Goal: Information Seeking & Learning: Learn about a topic

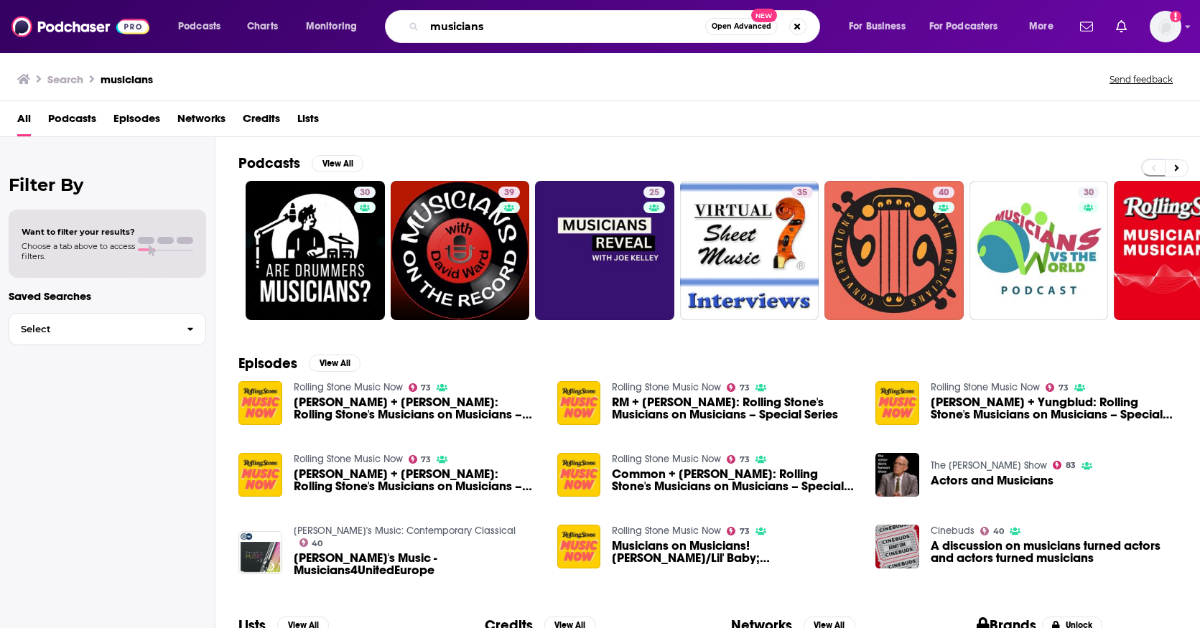
click at [468, 29] on input "musicians" at bounding box center [564, 26] width 281 height 23
type input "cocktail characters"
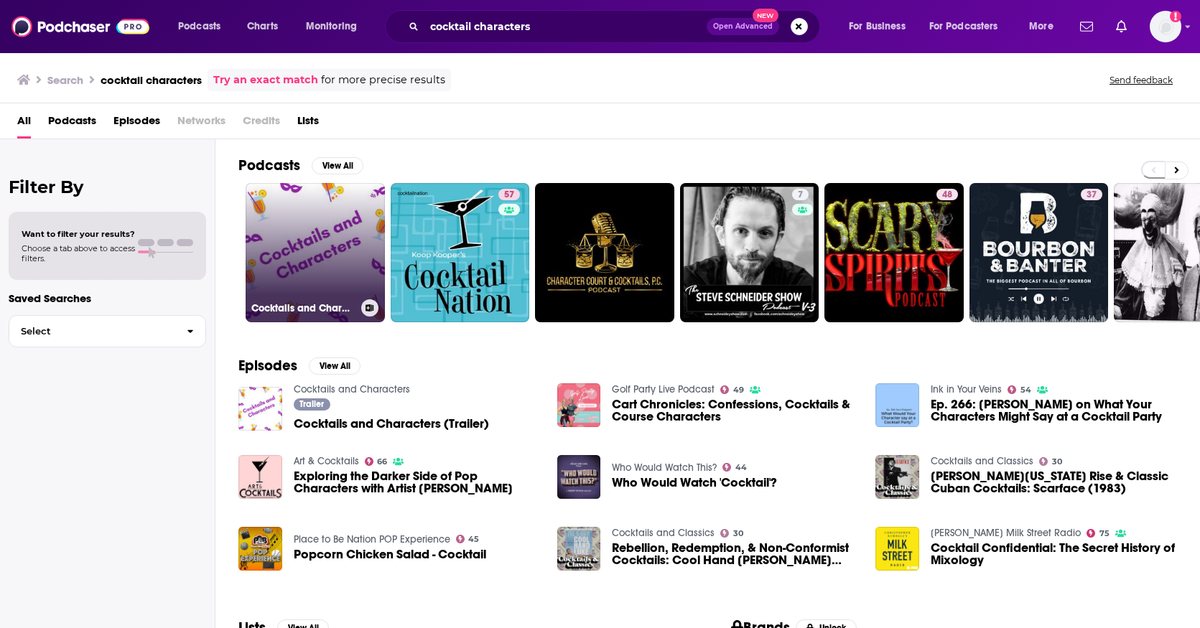
click at [330, 261] on link "Cocktails and Characters" at bounding box center [315, 252] width 139 height 139
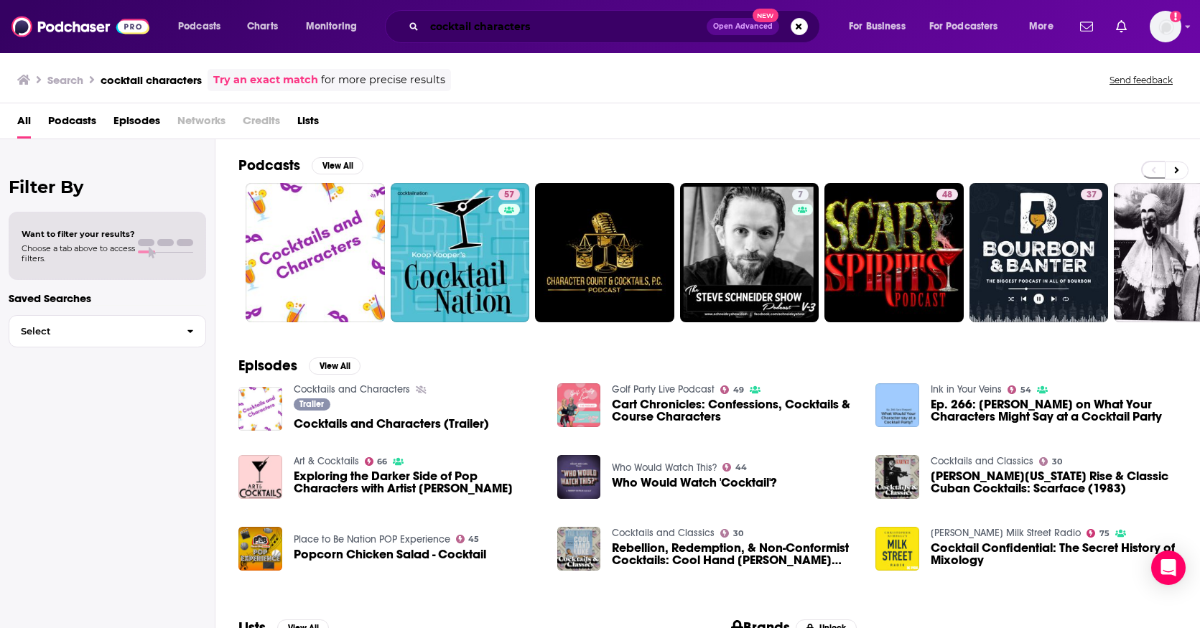
click at [477, 29] on input "cocktail characters" at bounding box center [565, 26] width 282 height 23
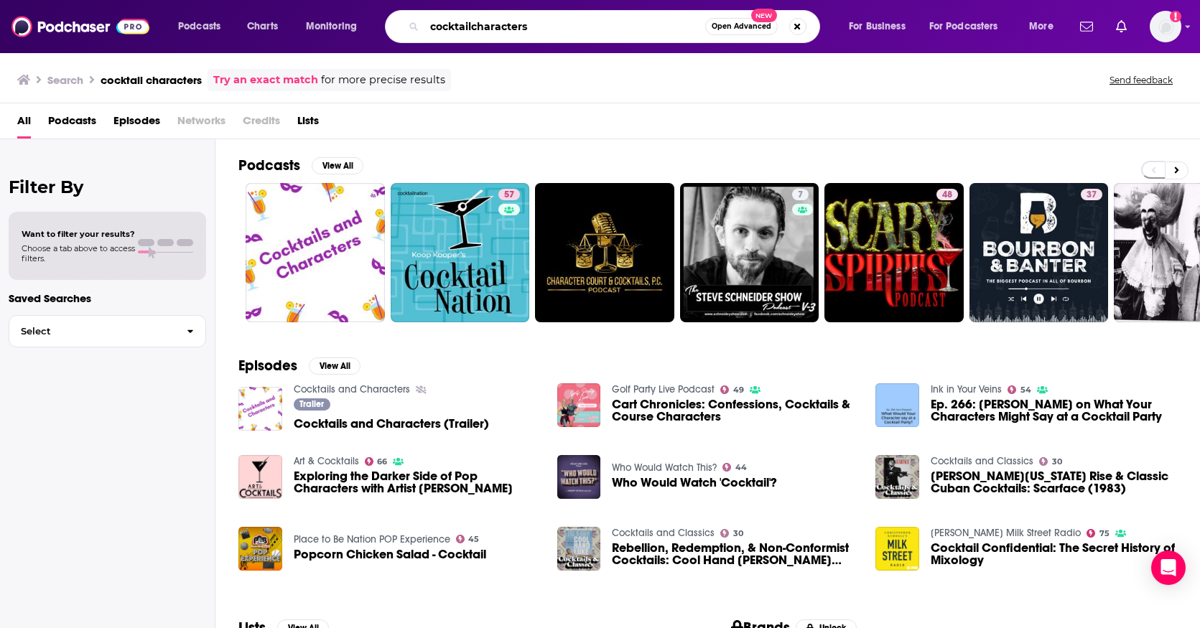
click at [564, 24] on input "cocktailcharacters" at bounding box center [564, 26] width 281 height 23
type input "cocktailcharacters"
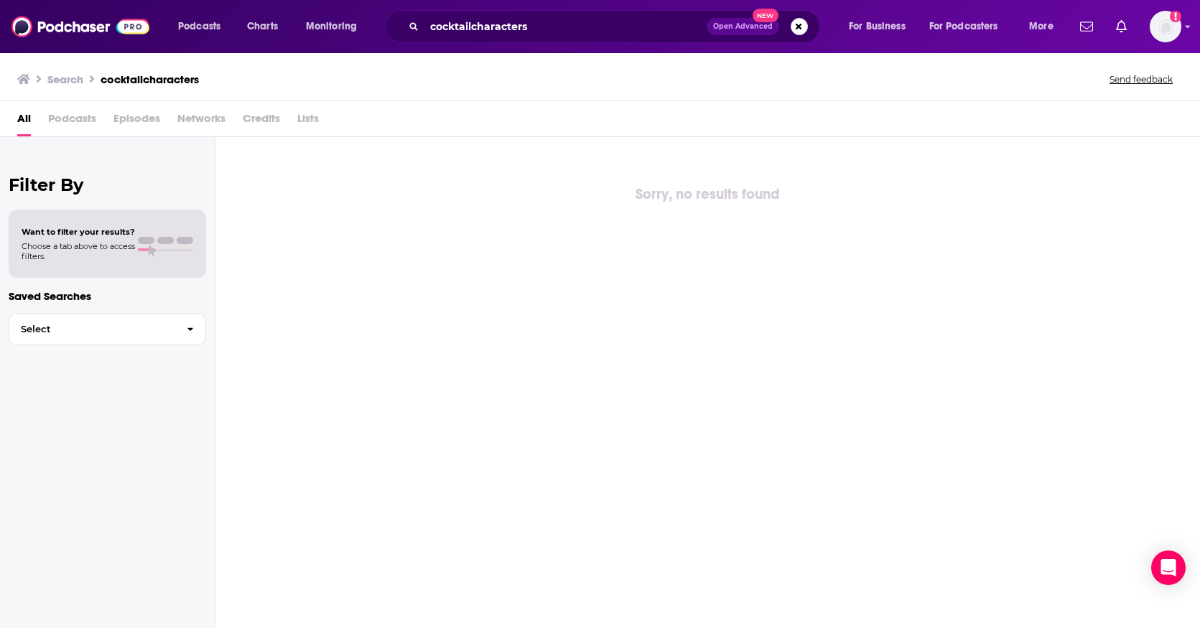
click at [24, 80] on icon at bounding box center [23, 79] width 13 height 10
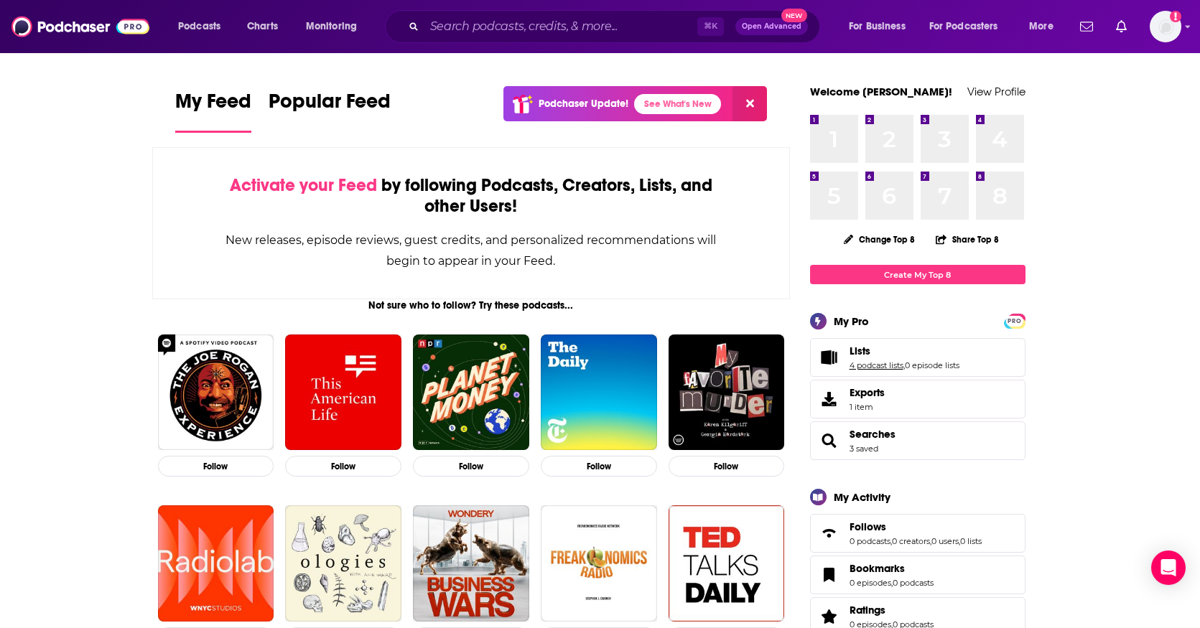
click at [902, 361] on link "4 podcast lists" at bounding box center [877, 366] width 54 height 10
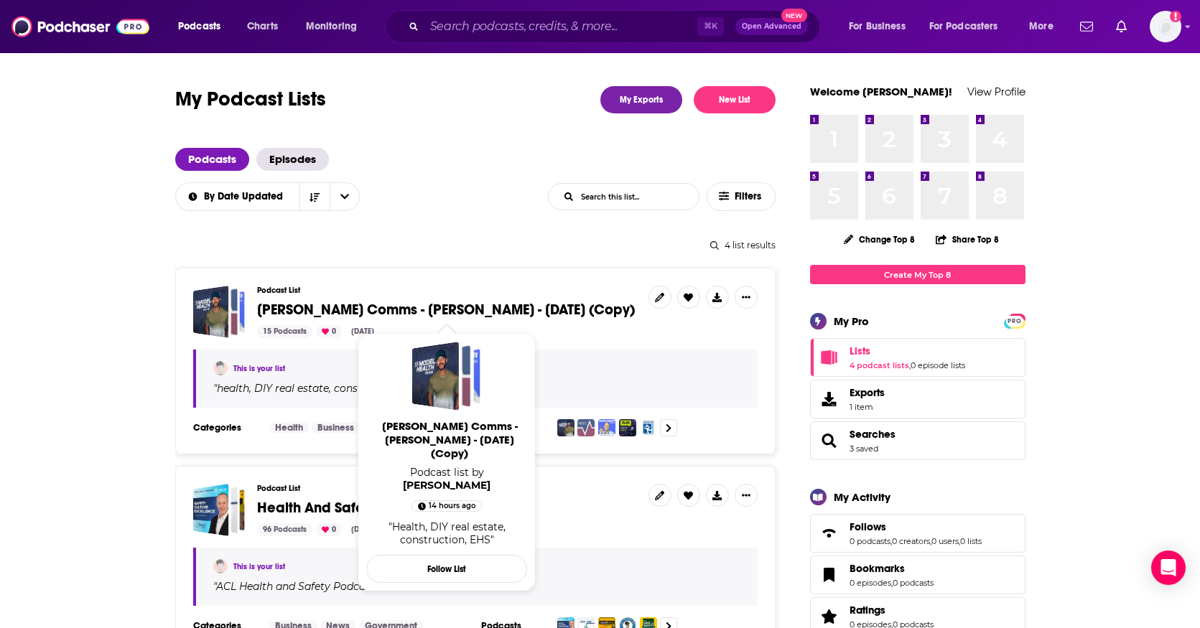
click at [456, 309] on span "[PERSON_NAME] Comms - [PERSON_NAME] - [DATE] (Copy)" at bounding box center [446, 310] width 378 height 18
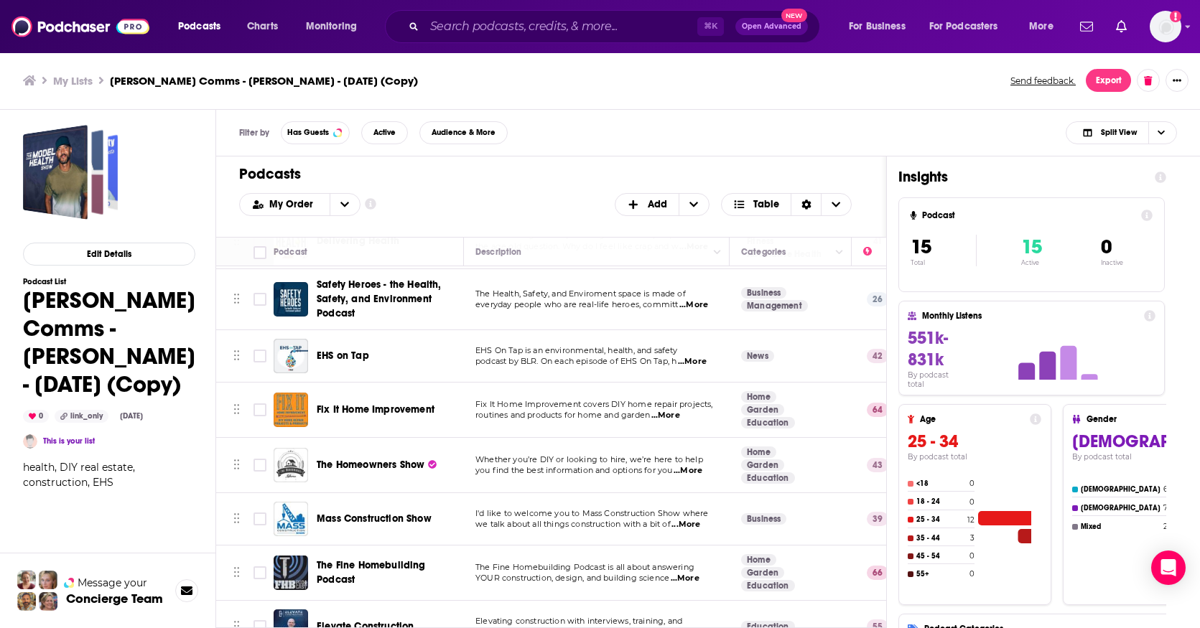
scroll to position [400, 0]
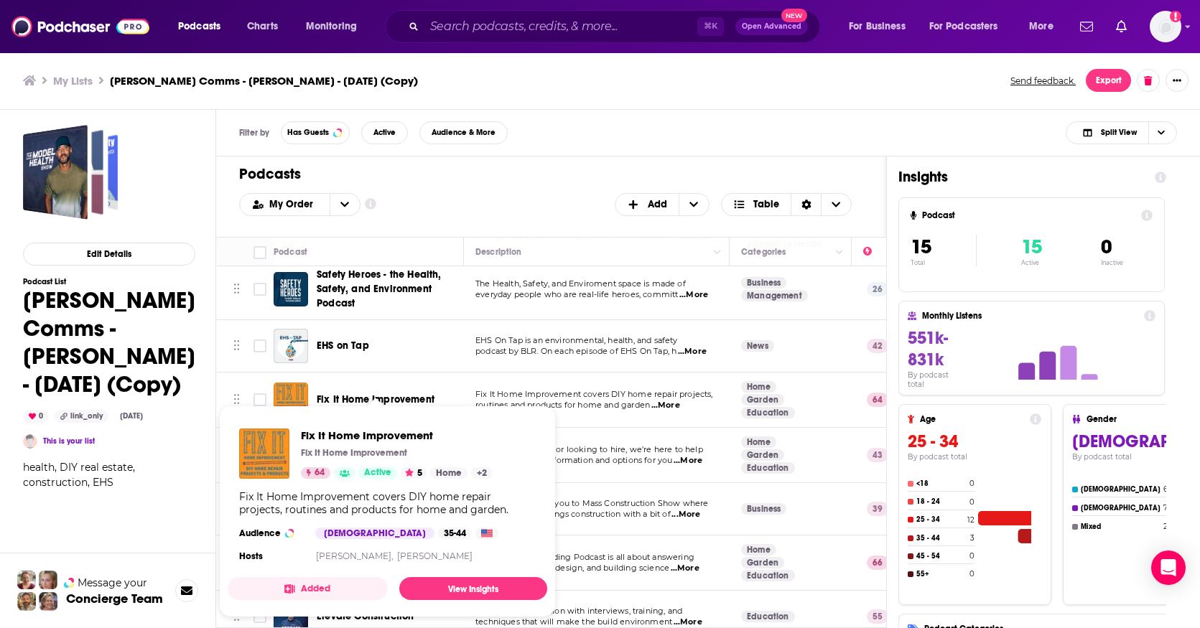
click at [396, 401] on span "Fix It Home Improvement Fix It Home Improvement 64 Active 5 Home + 2 Fix It Hom…" at bounding box center [387, 511] width 337 height 229
click at [473, 587] on link "View Insights" at bounding box center [473, 588] width 148 height 23
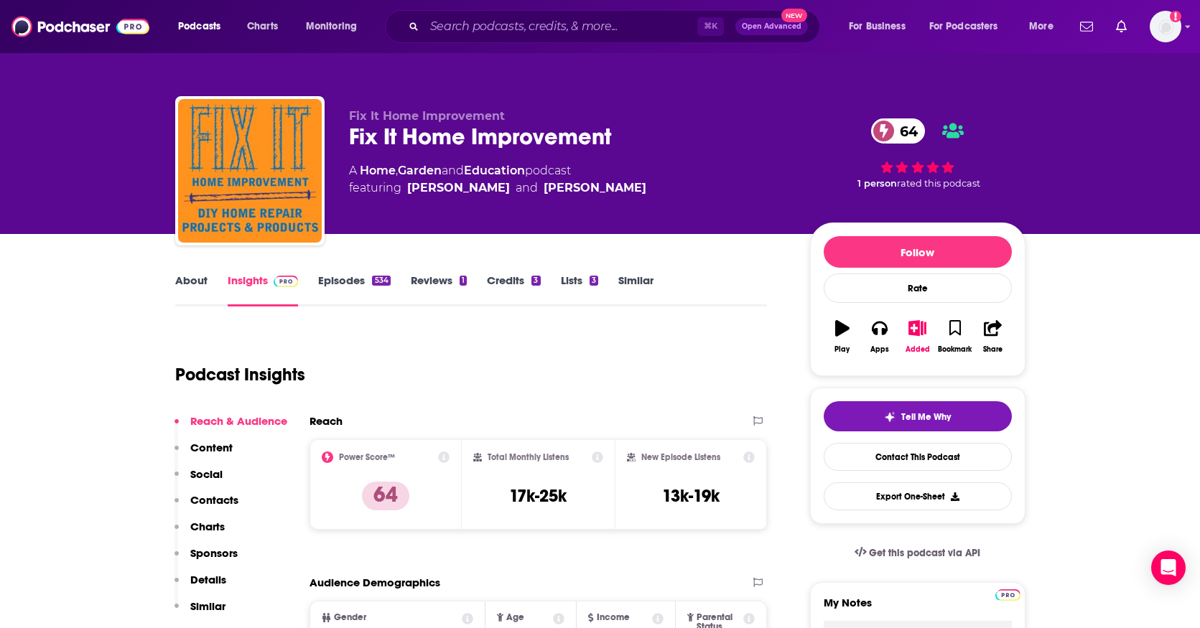
click at [355, 284] on link "Episodes 534" at bounding box center [354, 290] width 72 height 33
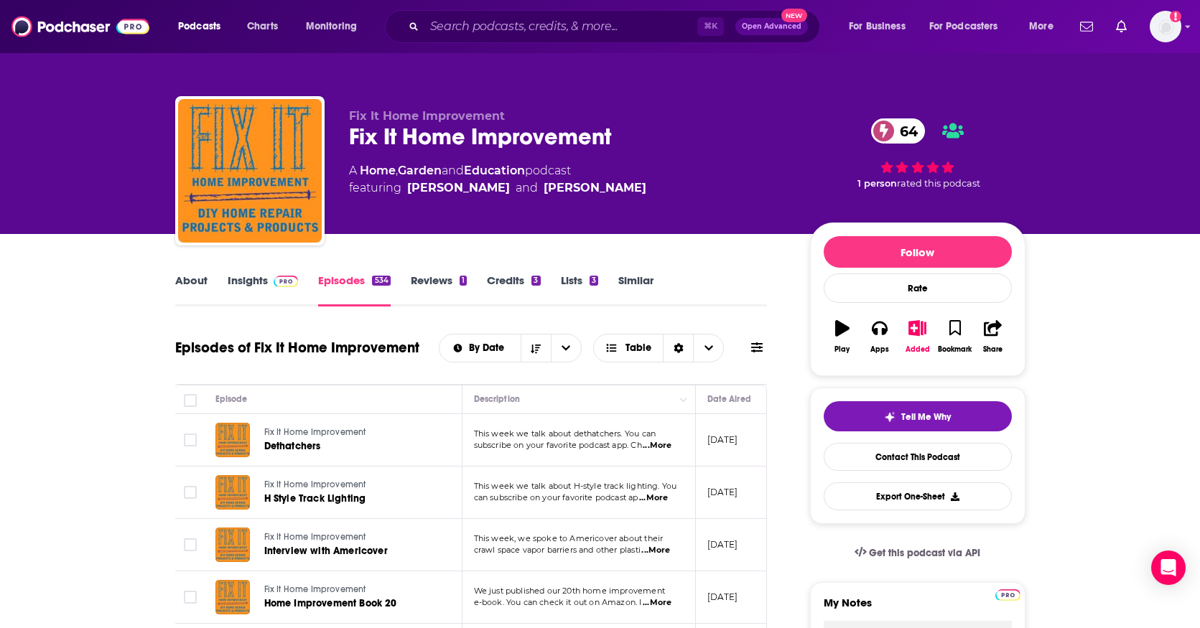
click at [756, 348] on icon at bounding box center [756, 348] width 11 height 10
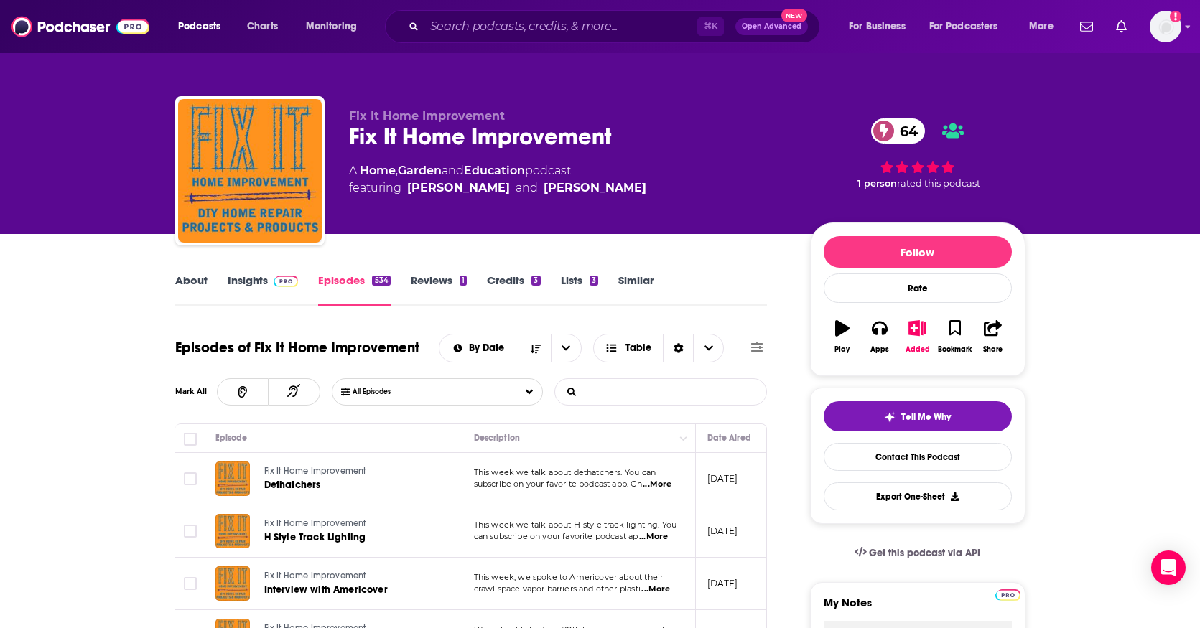
click at [621, 397] on input "List Search Input" at bounding box center [630, 392] width 150 height 26
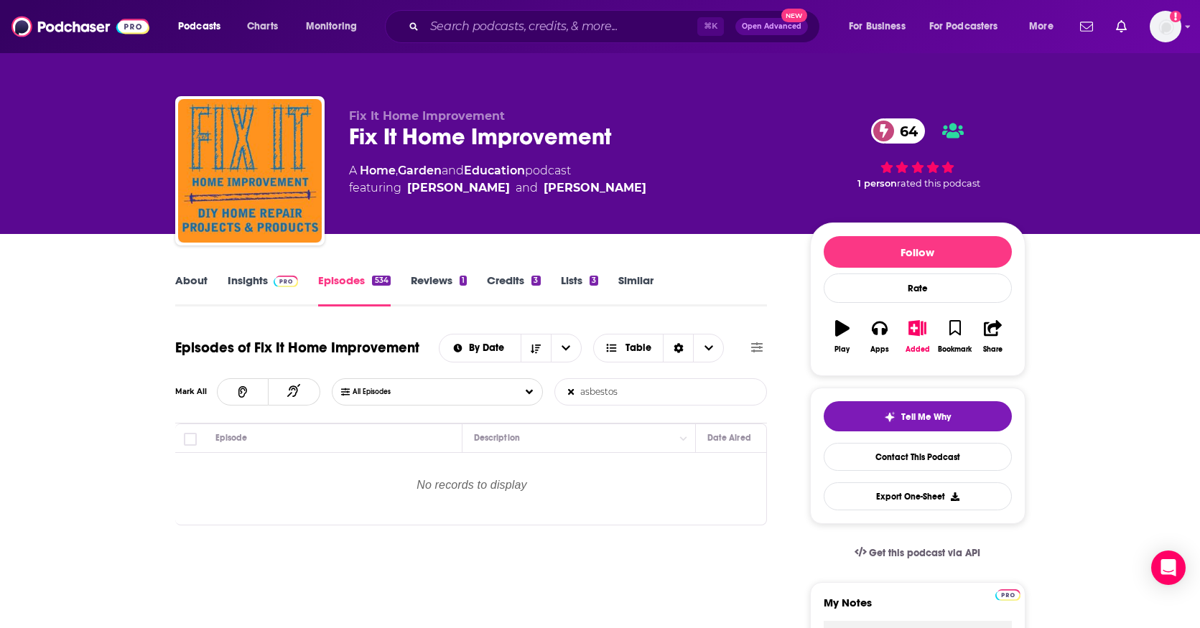
click at [601, 391] on input "asbestos" at bounding box center [630, 392] width 150 height 26
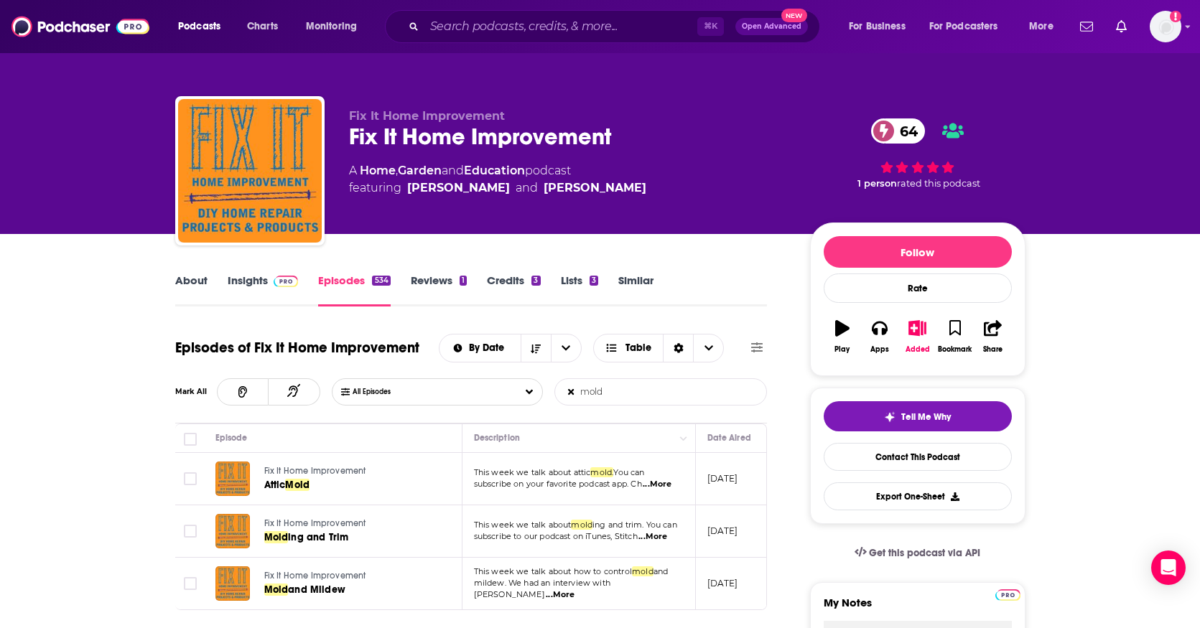
type input "mold"
click at [755, 350] on icon at bounding box center [756, 347] width 11 height 11
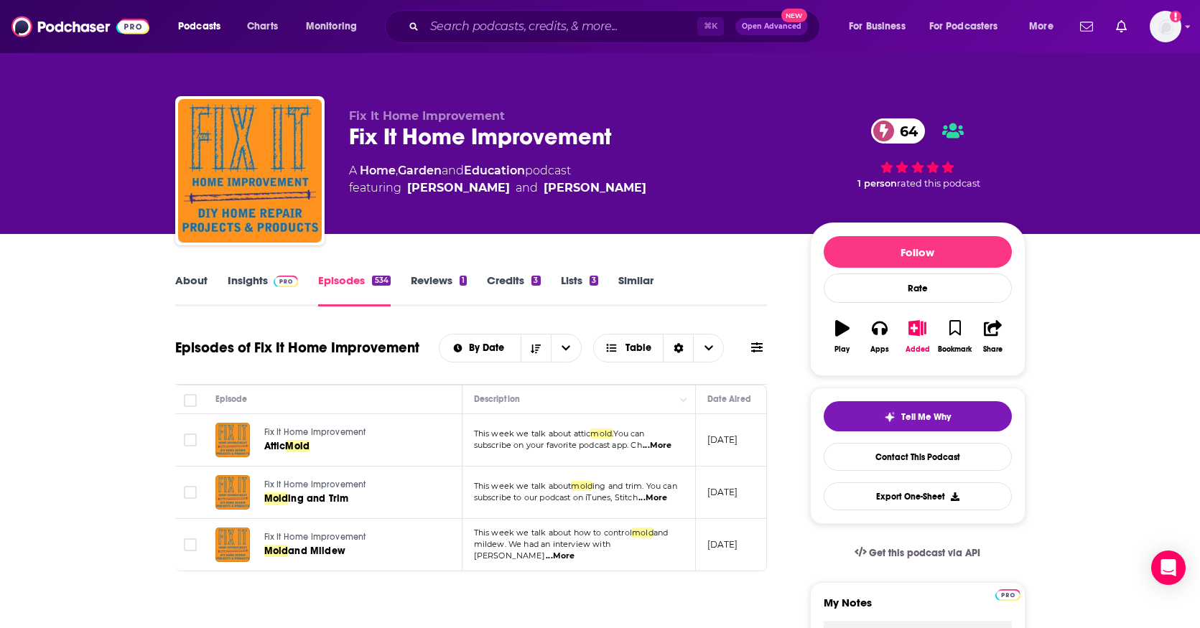
scroll to position [6, 0]
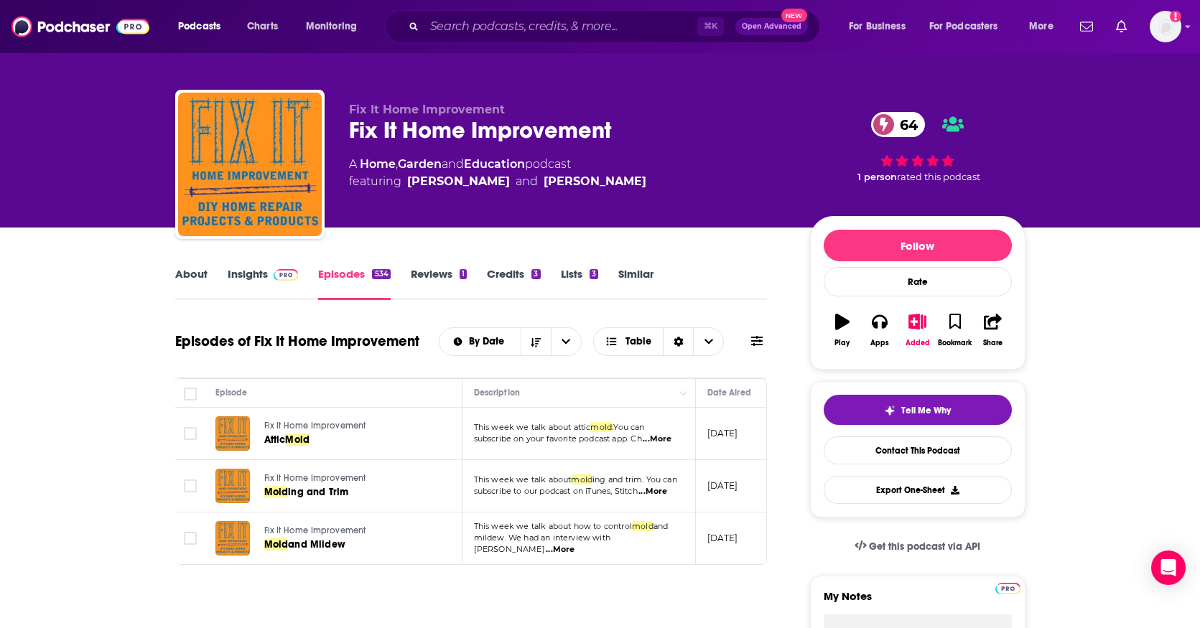
click at [756, 348] on span at bounding box center [756, 342] width 11 height 14
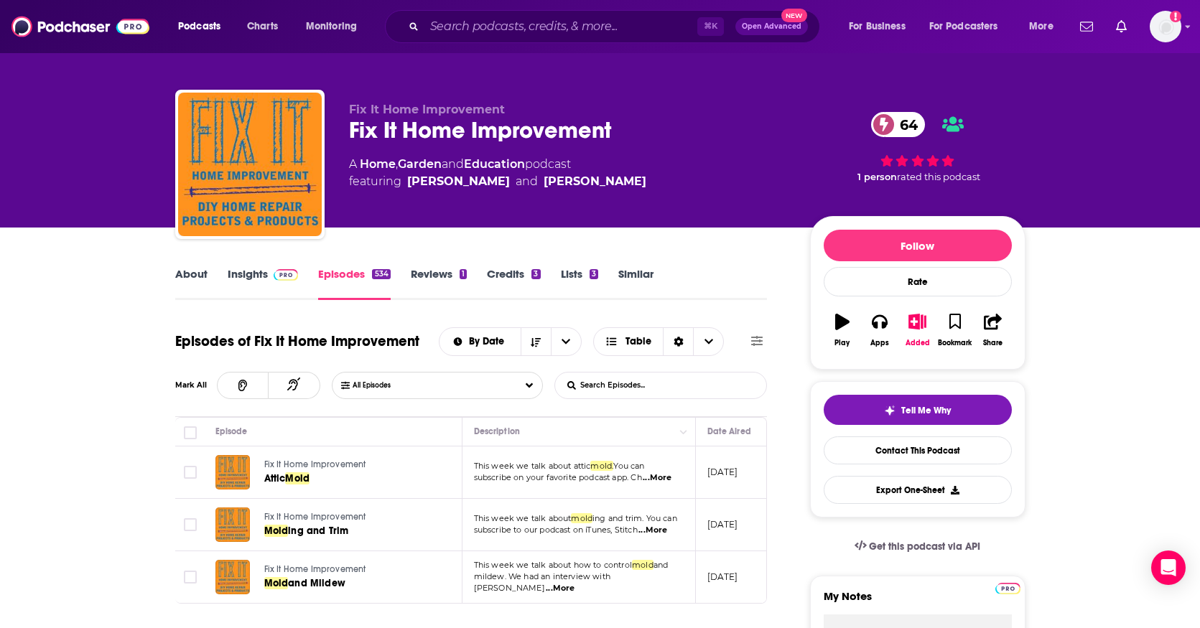
click at [670, 384] on input "List Search Input" at bounding box center [630, 386] width 150 height 26
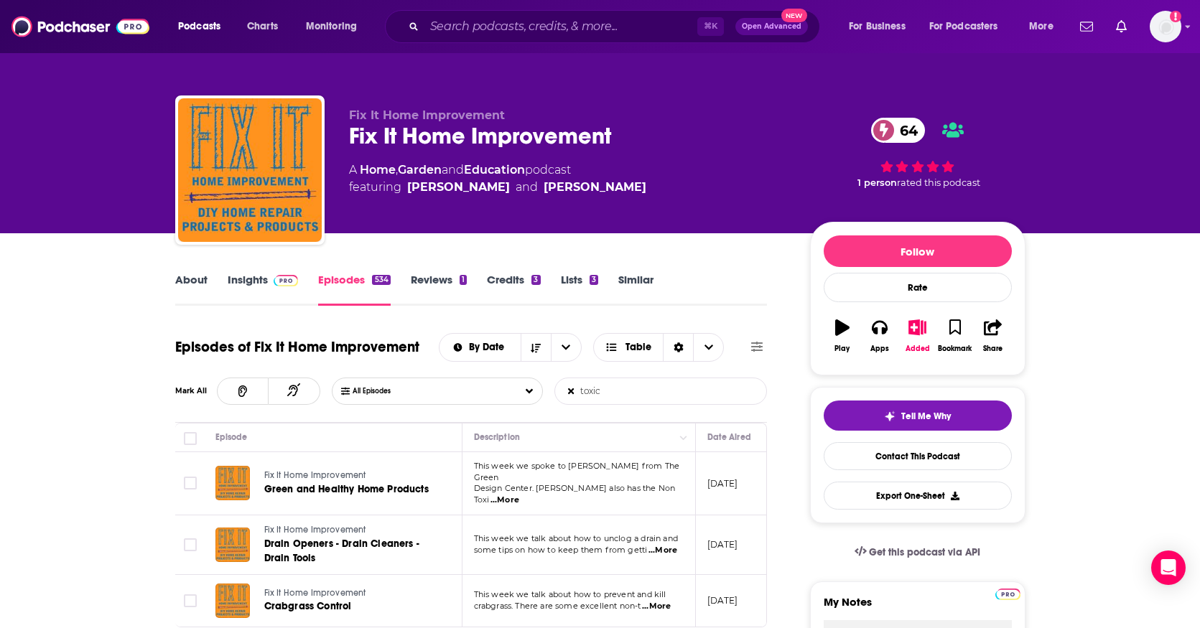
scroll to position [0, 0]
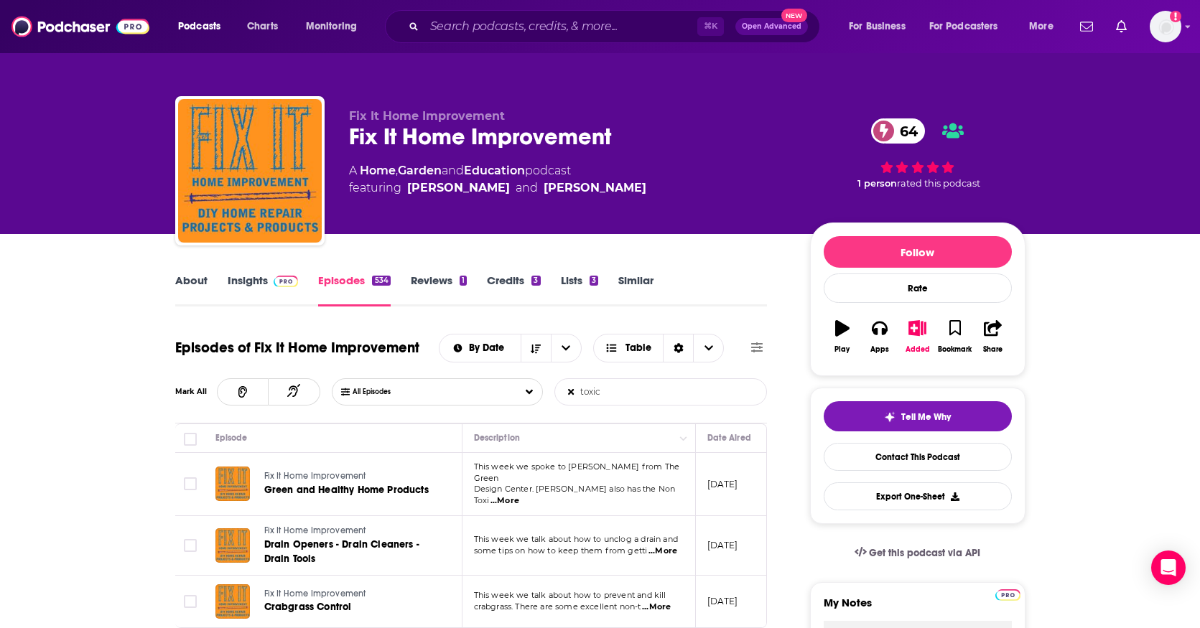
type input "toxic"
click at [759, 347] on icon at bounding box center [756, 348] width 11 height 10
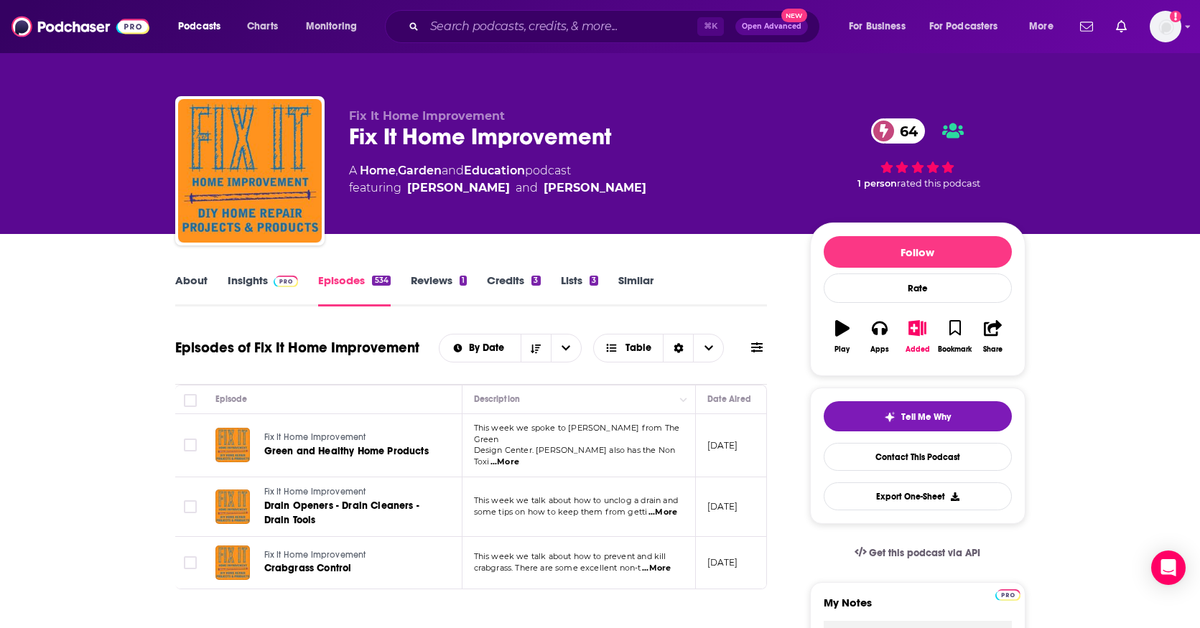
click at [754, 354] on span at bounding box center [756, 348] width 11 height 14
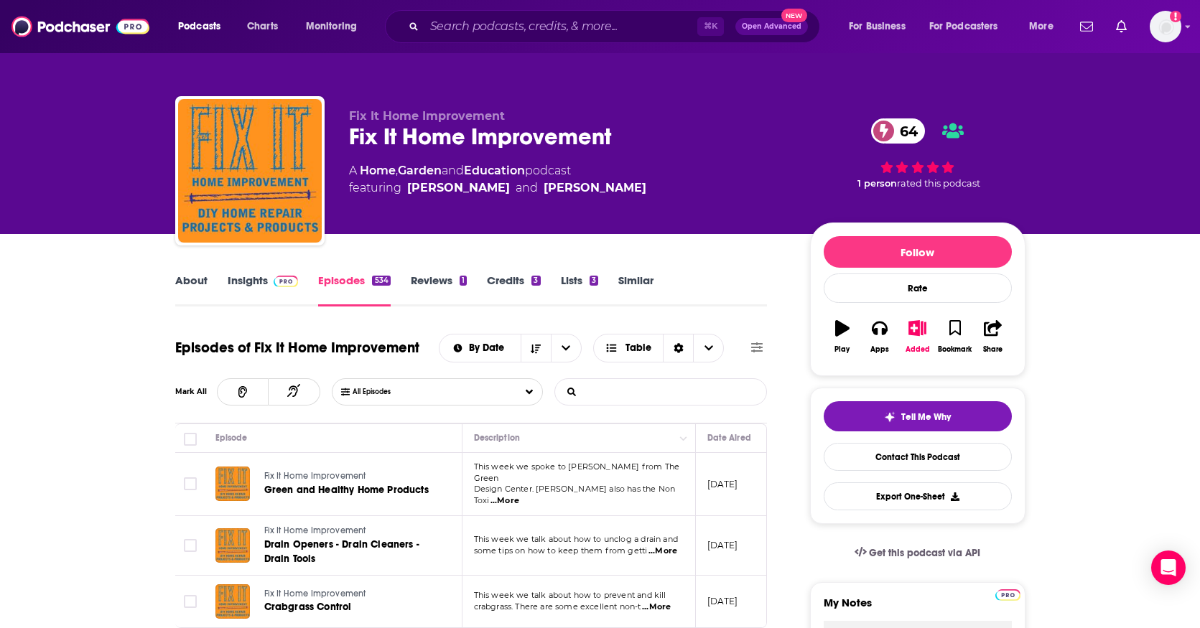
click at [678, 392] on input "List Search Input" at bounding box center [630, 392] width 150 height 26
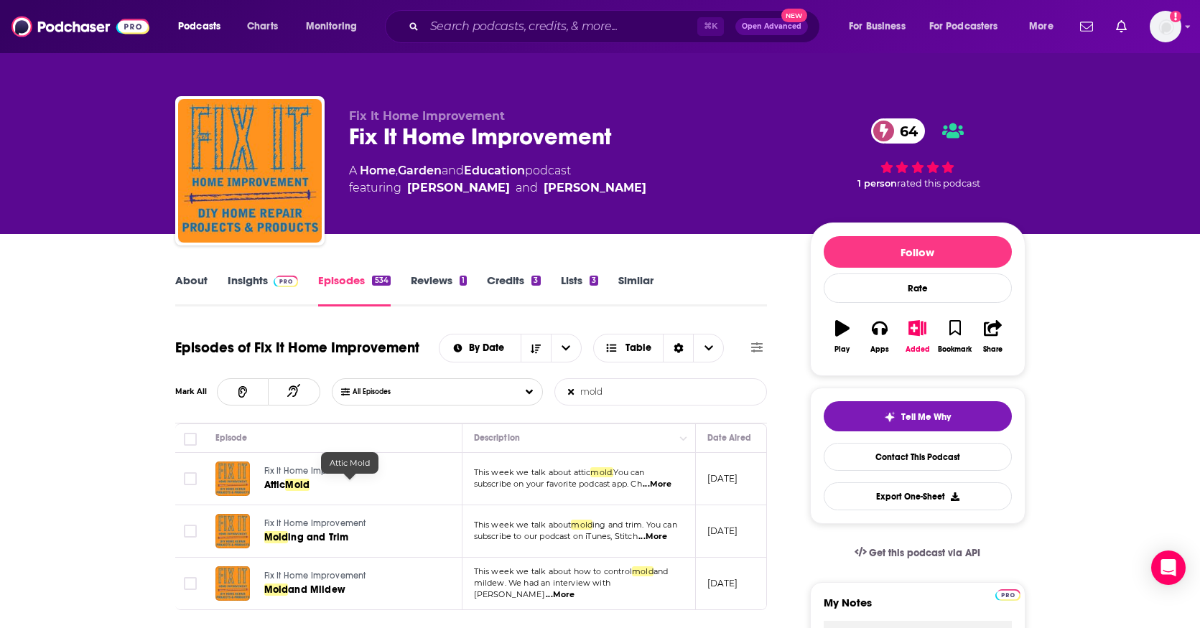
type input "mold"
click at [303, 483] on span "Mold" at bounding box center [297, 485] width 24 height 12
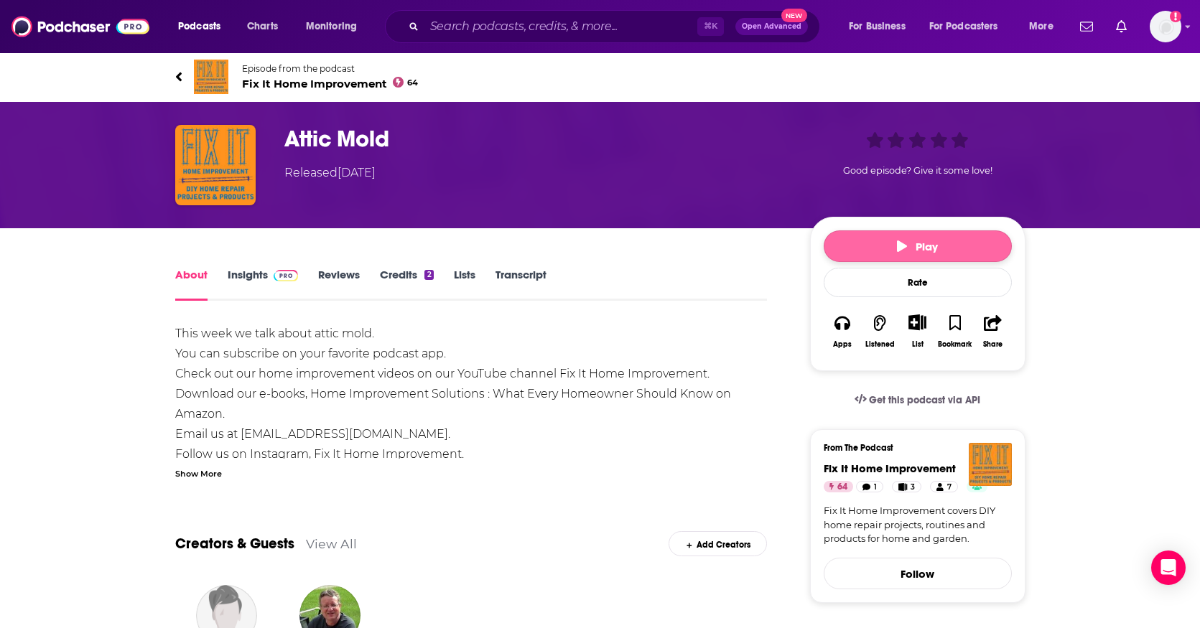
click at [916, 248] on span "Play" at bounding box center [917, 247] width 41 height 14
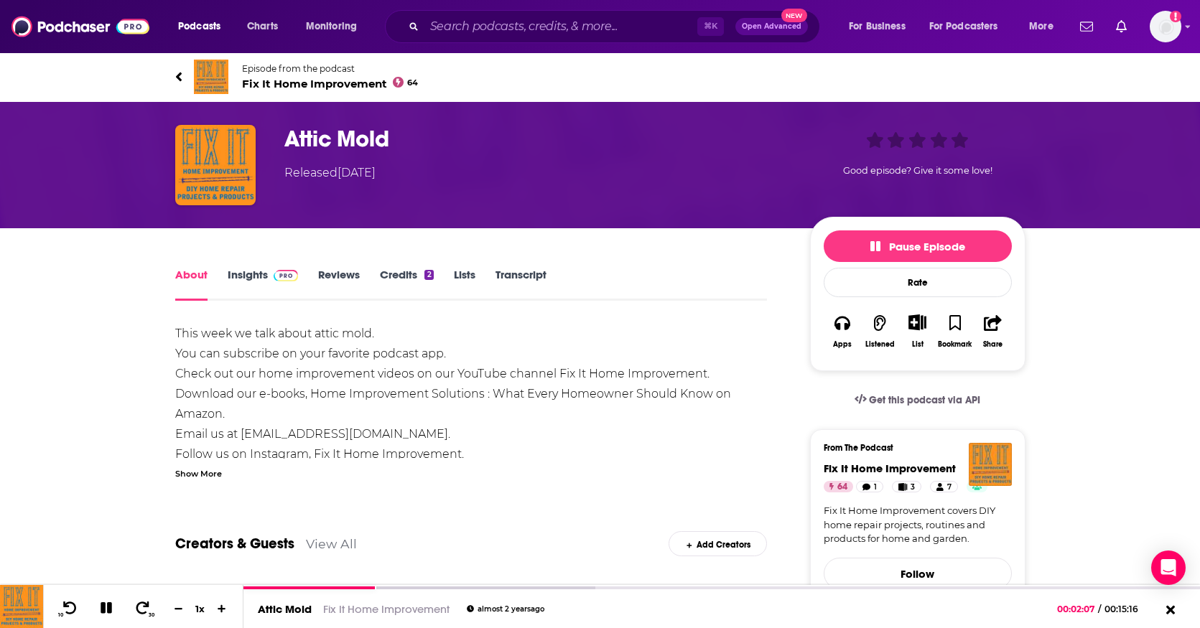
click at [177, 76] on icon at bounding box center [178, 76] width 6 height 9
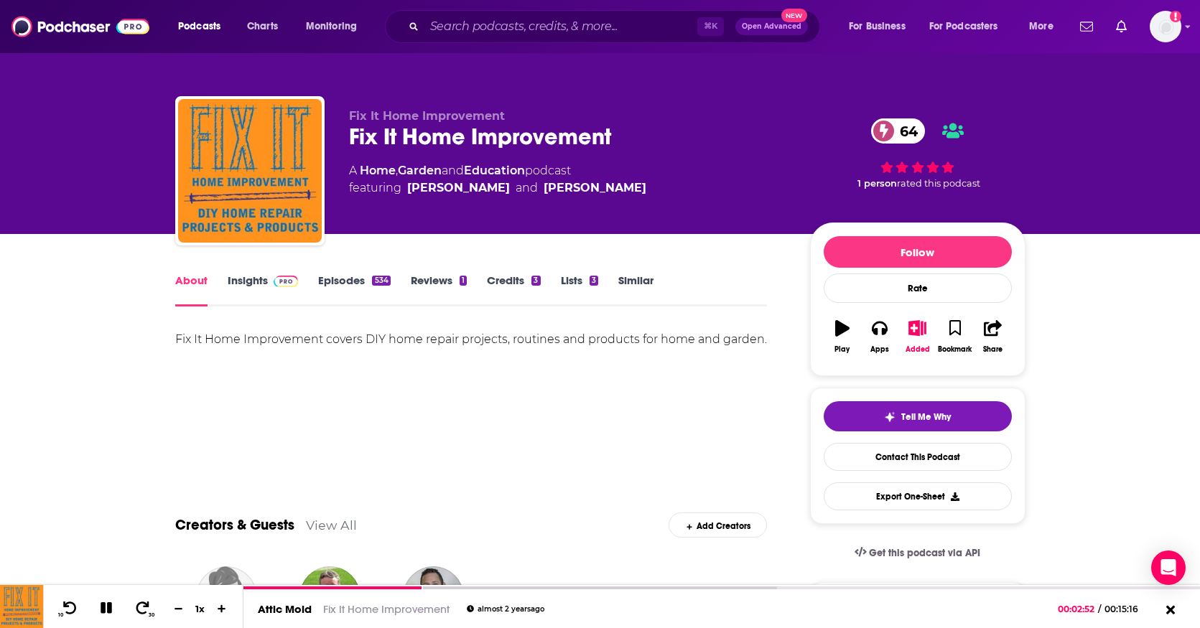
click at [347, 281] on link "Episodes 534" at bounding box center [354, 290] width 72 height 33
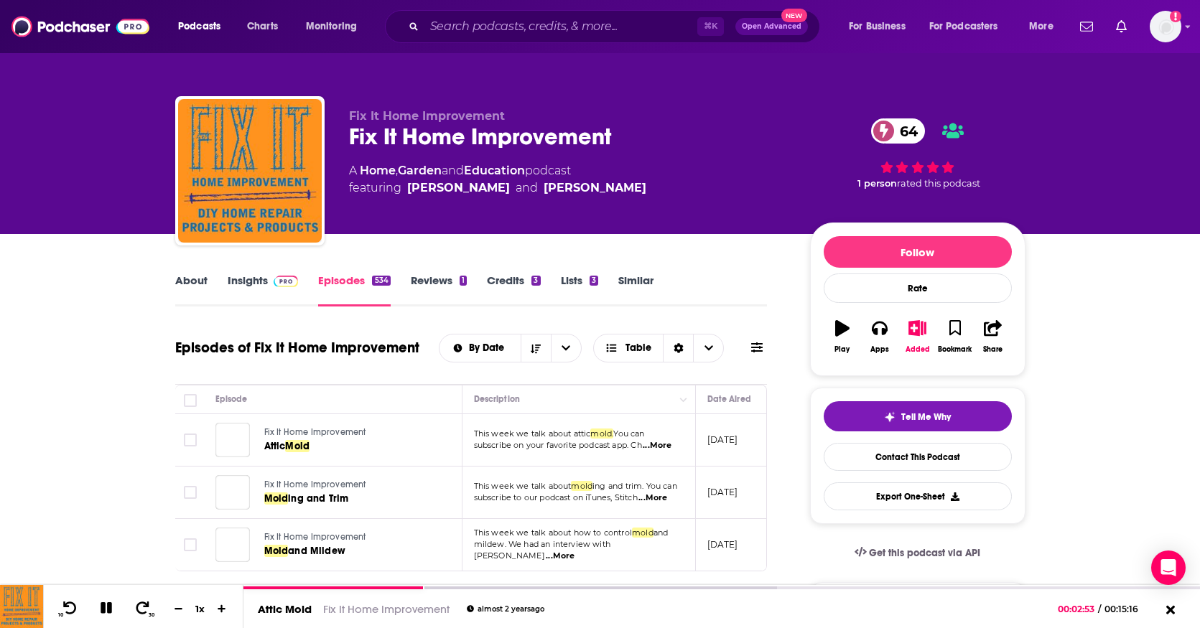
click at [250, 282] on link "Insights" at bounding box center [263, 290] width 71 height 33
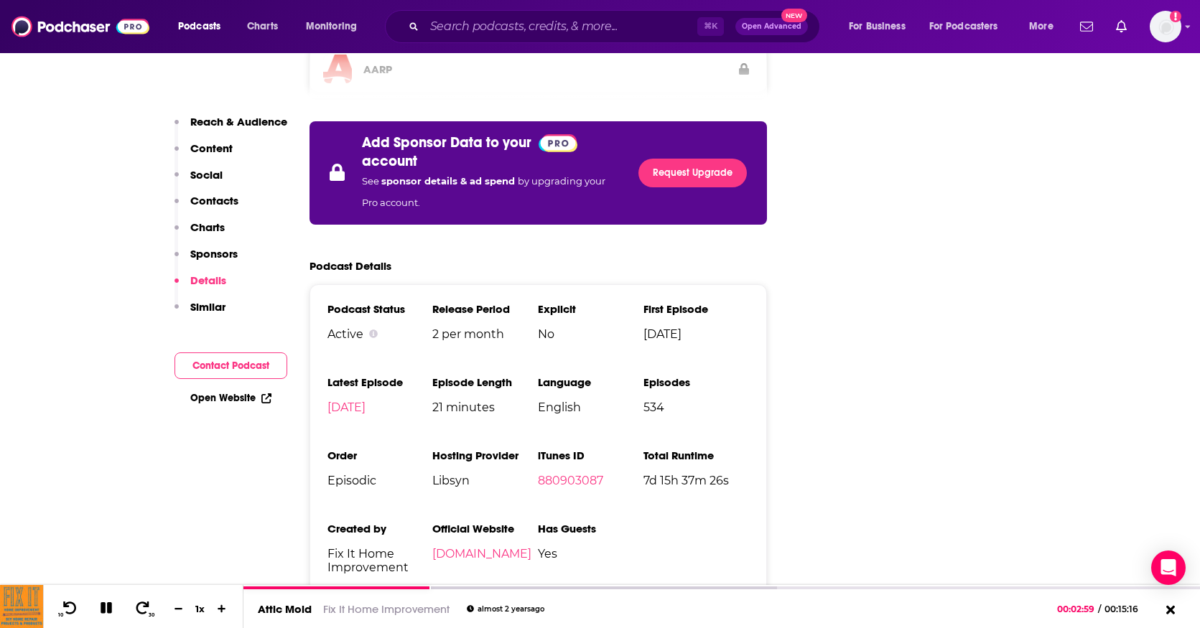
scroll to position [2420, 0]
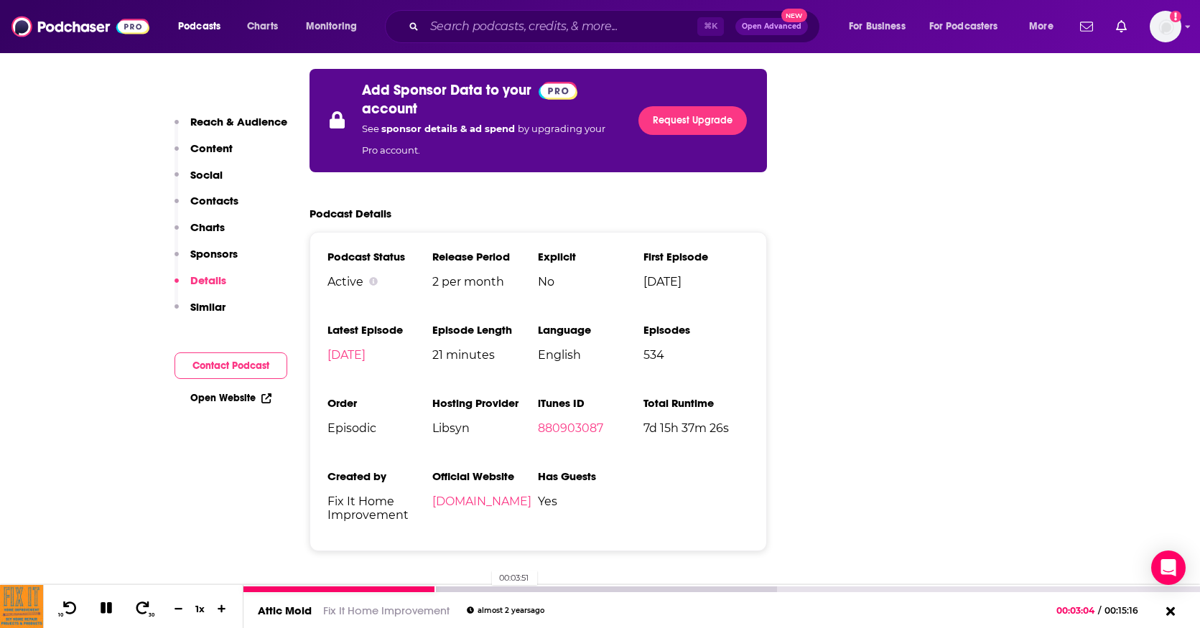
click at [485, 590] on div at bounding box center [510, 590] width 534 height 6
click at [517, 587] on div at bounding box center [510, 590] width 534 height 6
click at [542, 585] on div at bounding box center [721, 588] width 957 height 7
click at [544, 591] on div at bounding box center [510, 590] width 534 height 6
click at [560, 593] on div "Attic Mold Fix It Home Improvement almost 2 years ago 00:04:49 / 00:15:16" at bounding box center [721, 611] width 957 height 36
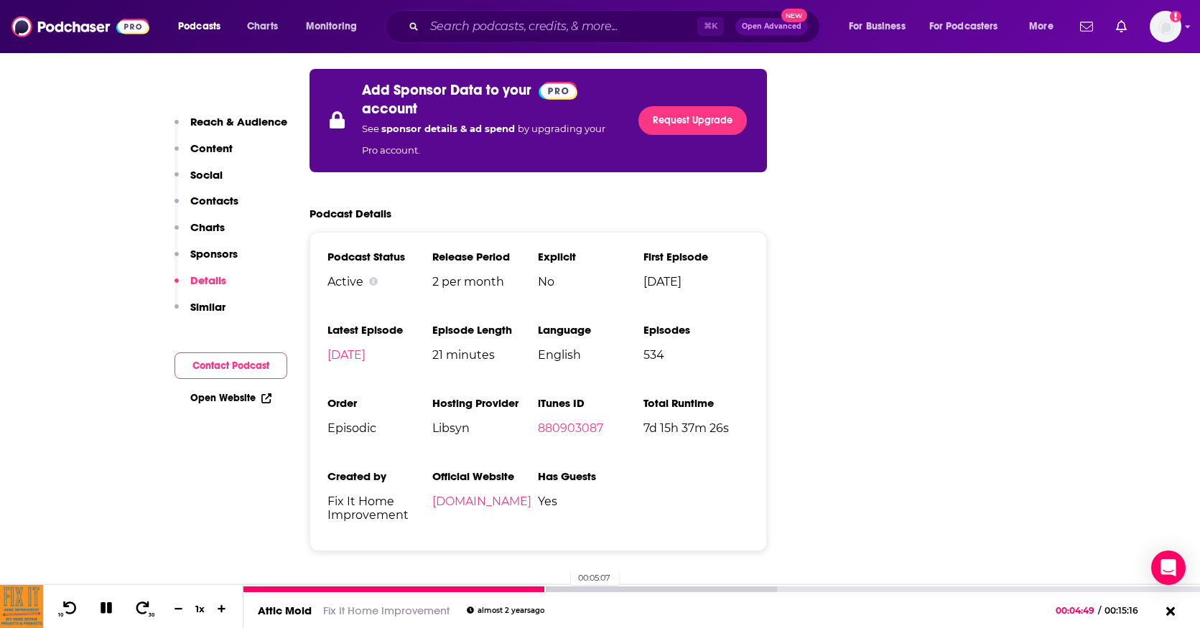
click at [564, 587] on div at bounding box center [510, 590] width 534 height 6
click at [595, 587] on div at bounding box center [600, 590] width 715 height 6
click at [626, 587] on div "00:06:07" at bounding box center [721, 590] width 957 height 6
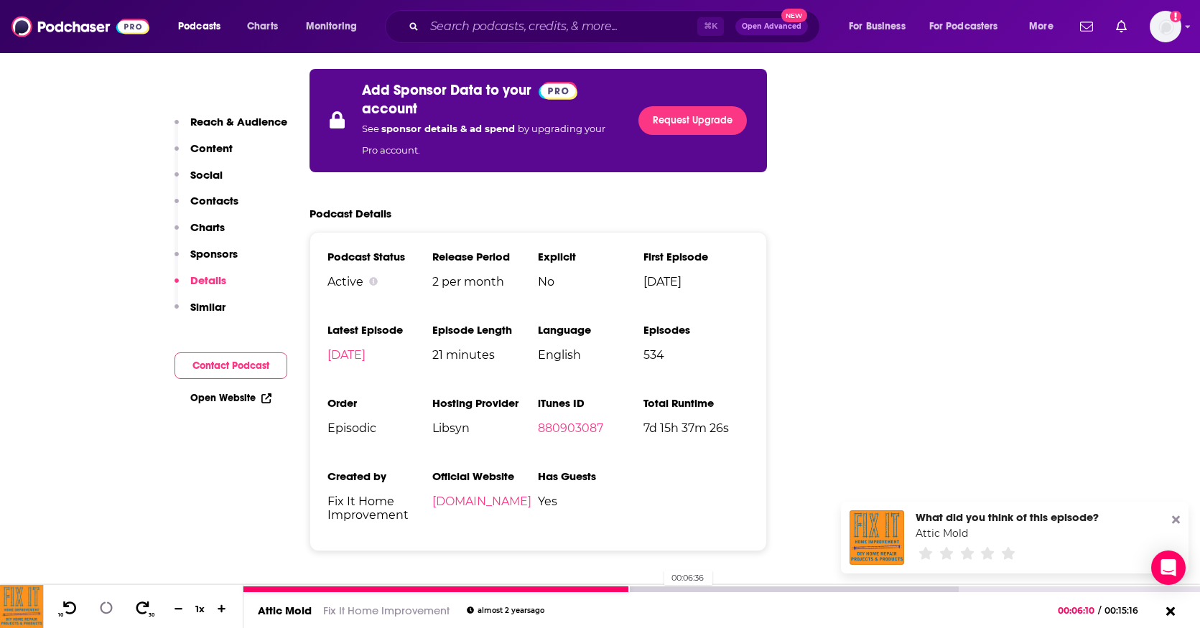
click at [657, 588] on div at bounding box center [600, 590] width 715 height 6
click at [682, 590] on div at bounding box center [600, 590] width 715 height 6
click at [714, 591] on div at bounding box center [600, 590] width 715 height 6
click at [744, 587] on div at bounding box center [691, 590] width 897 height 6
click at [787, 587] on div at bounding box center [691, 590] width 897 height 6
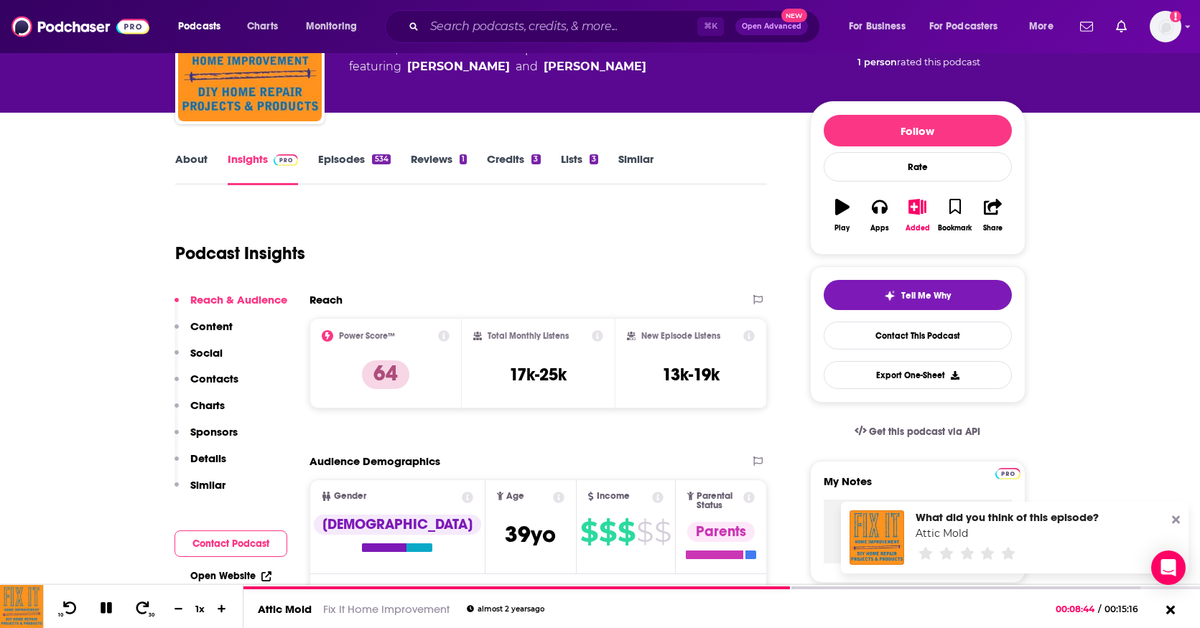
scroll to position [0, 0]
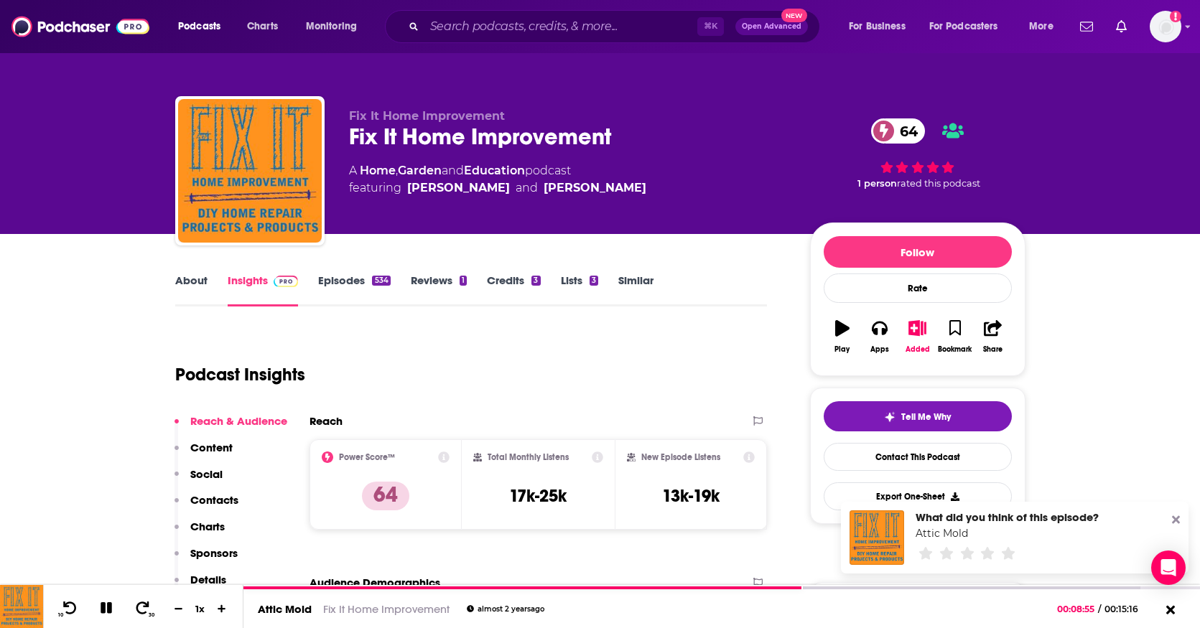
click at [339, 282] on link "Episodes 534" at bounding box center [354, 290] width 72 height 33
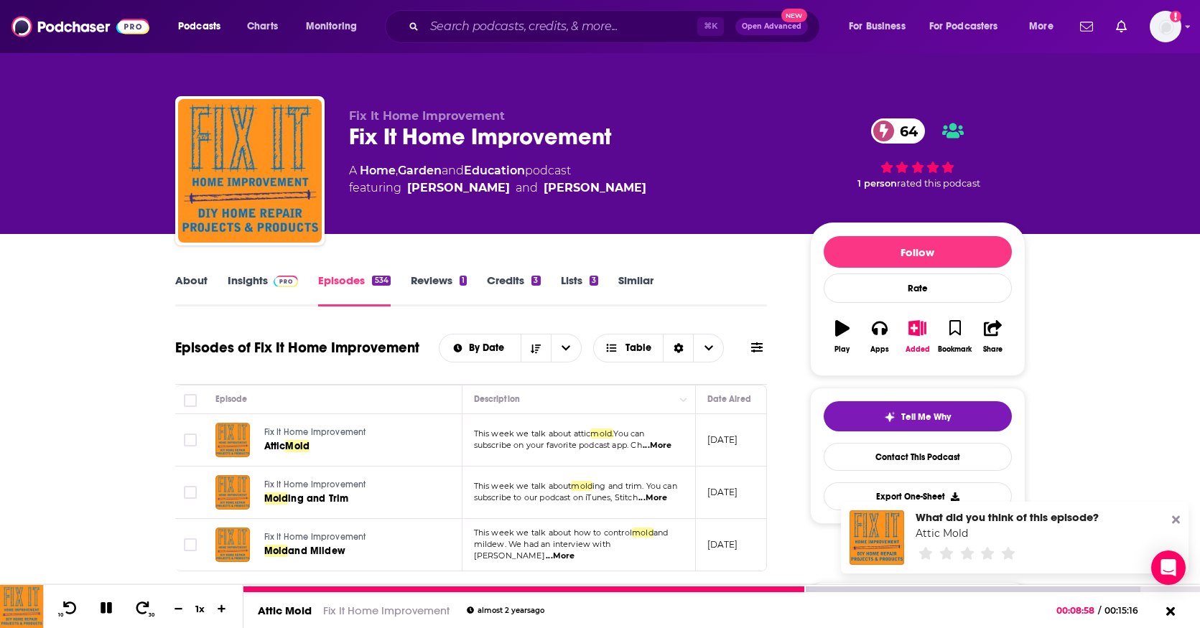
click at [103, 609] on icon at bounding box center [106, 609] width 12 height 12
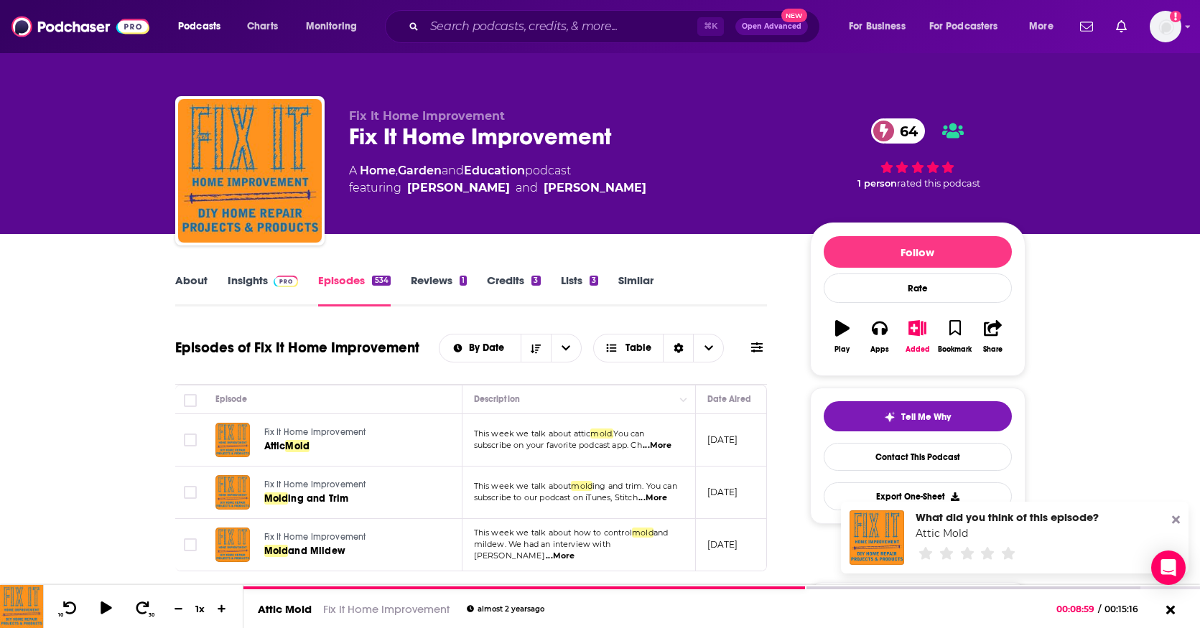
click at [758, 345] on icon at bounding box center [756, 348] width 11 height 10
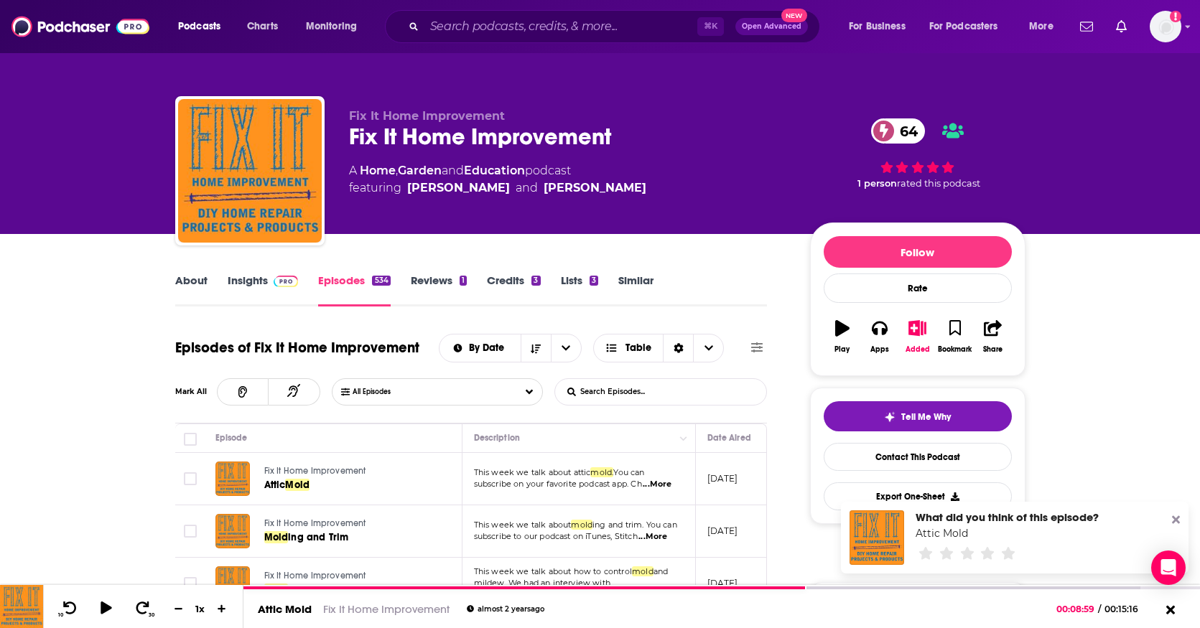
click at [338, 284] on link "Episodes 534" at bounding box center [354, 290] width 72 height 33
click at [759, 347] on icon at bounding box center [756, 348] width 11 height 10
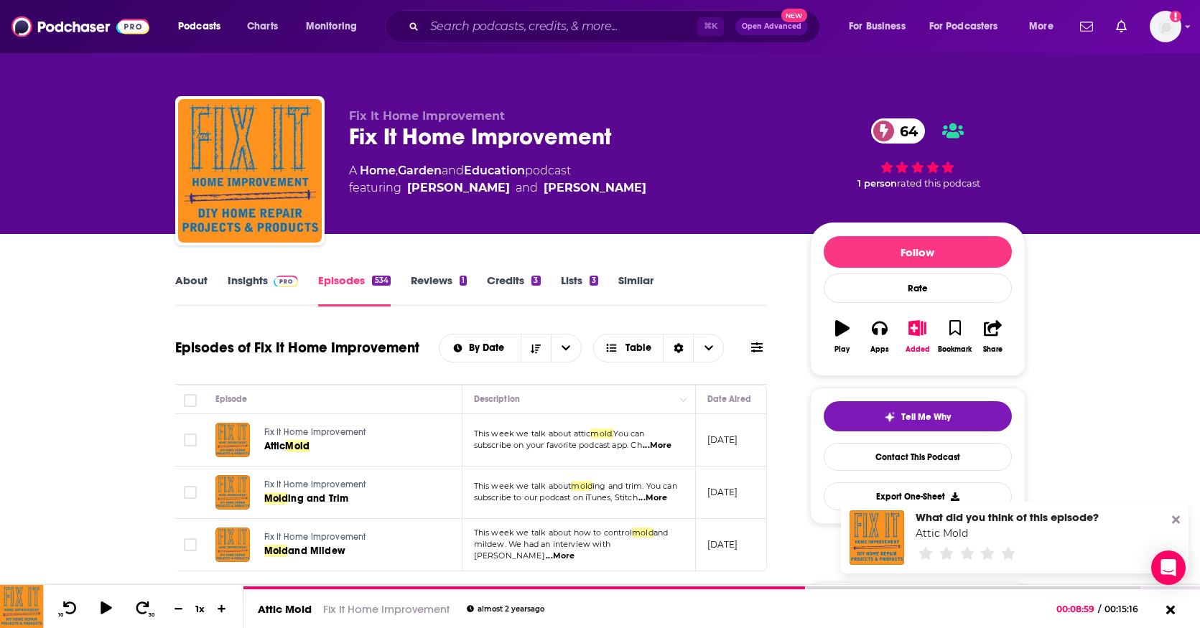
click at [759, 347] on icon at bounding box center [756, 347] width 11 height 11
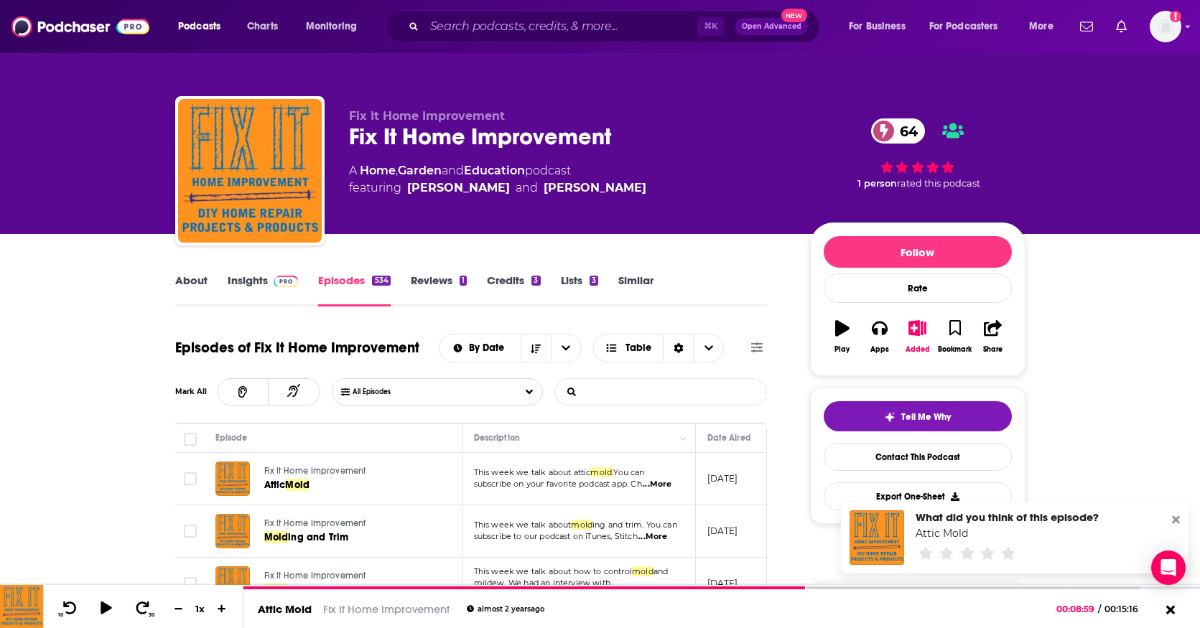
click at [702, 394] on input "List Search Input" at bounding box center [630, 392] width 150 height 26
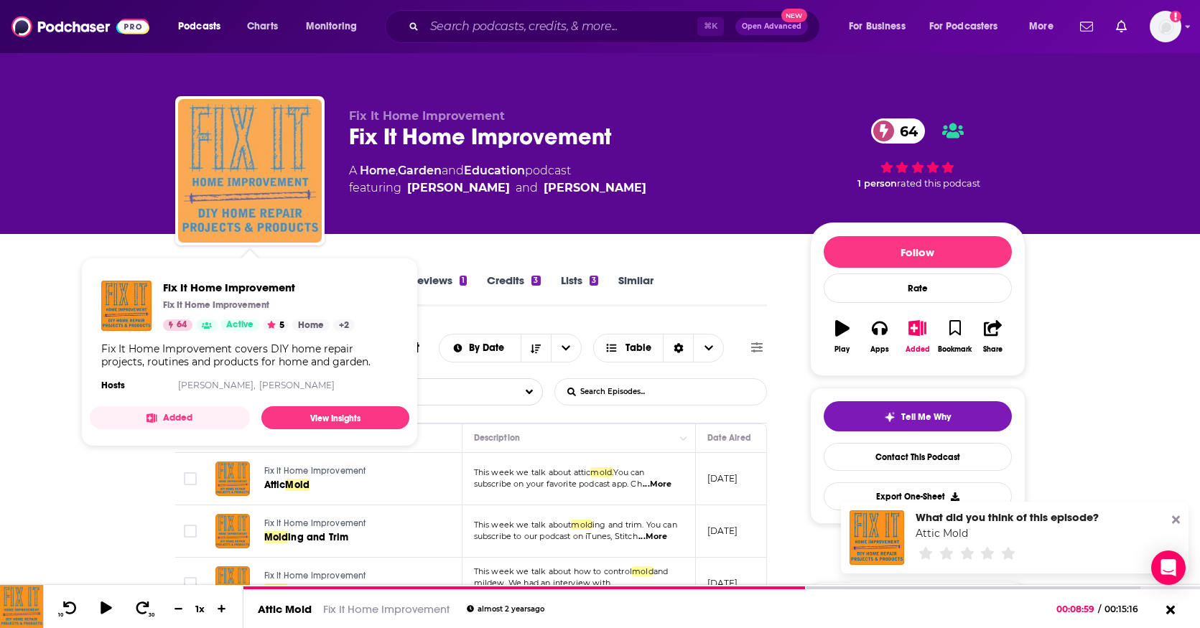
click at [255, 141] on img "Fix It Home Improvement" at bounding box center [250, 171] width 144 height 144
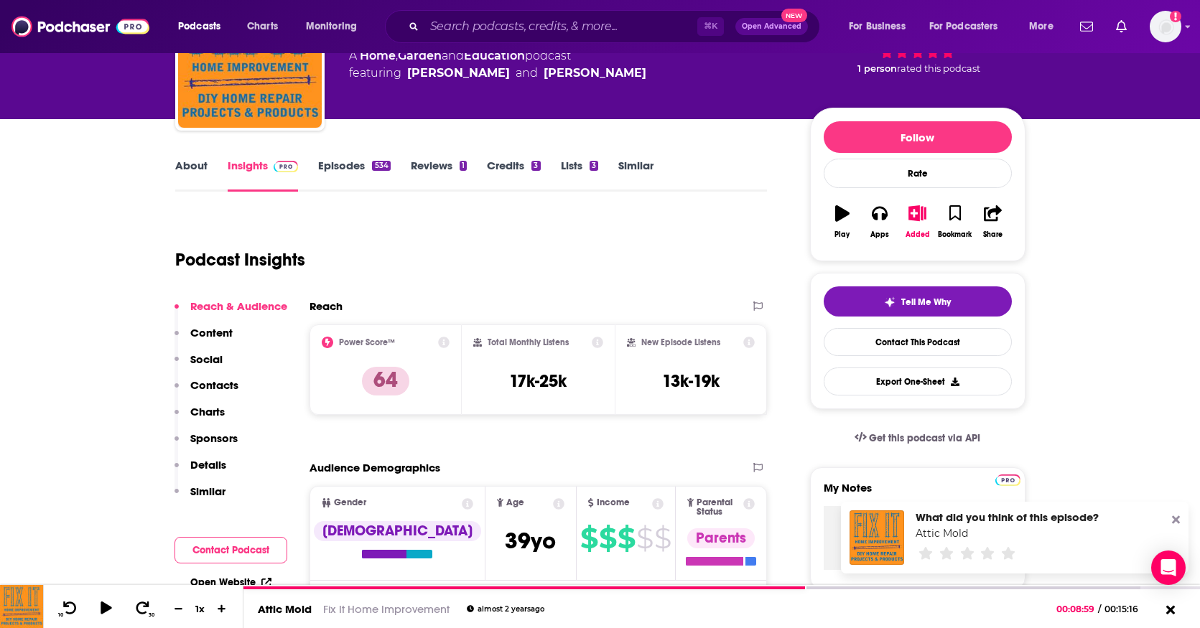
scroll to position [74, 0]
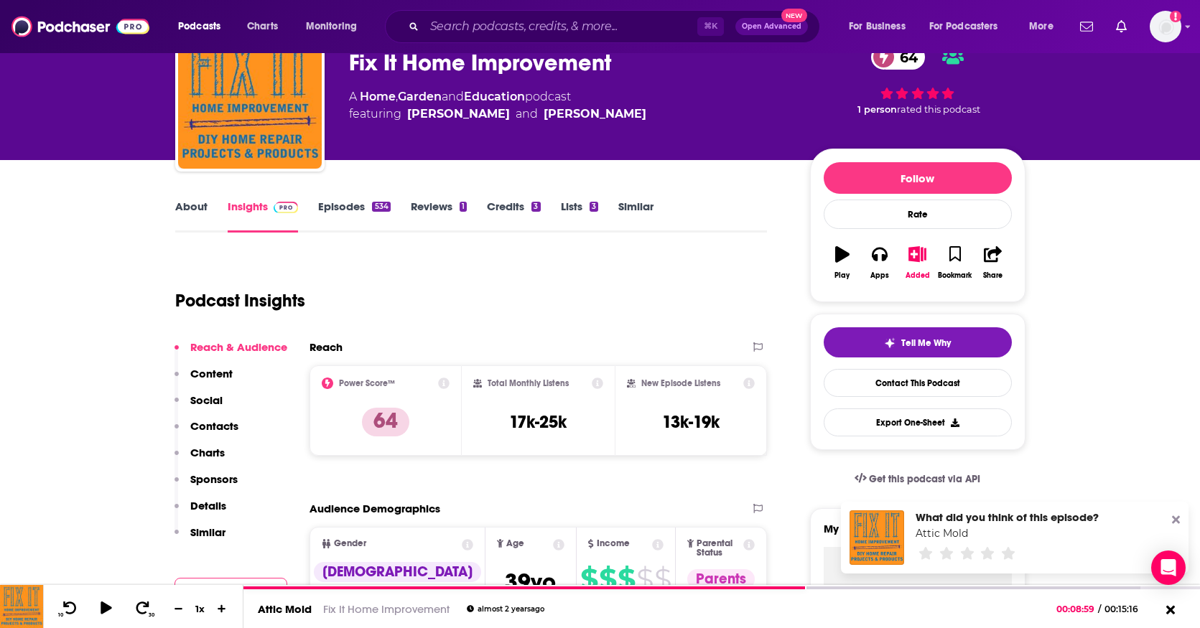
click at [345, 203] on link "Episodes 534" at bounding box center [354, 216] width 72 height 33
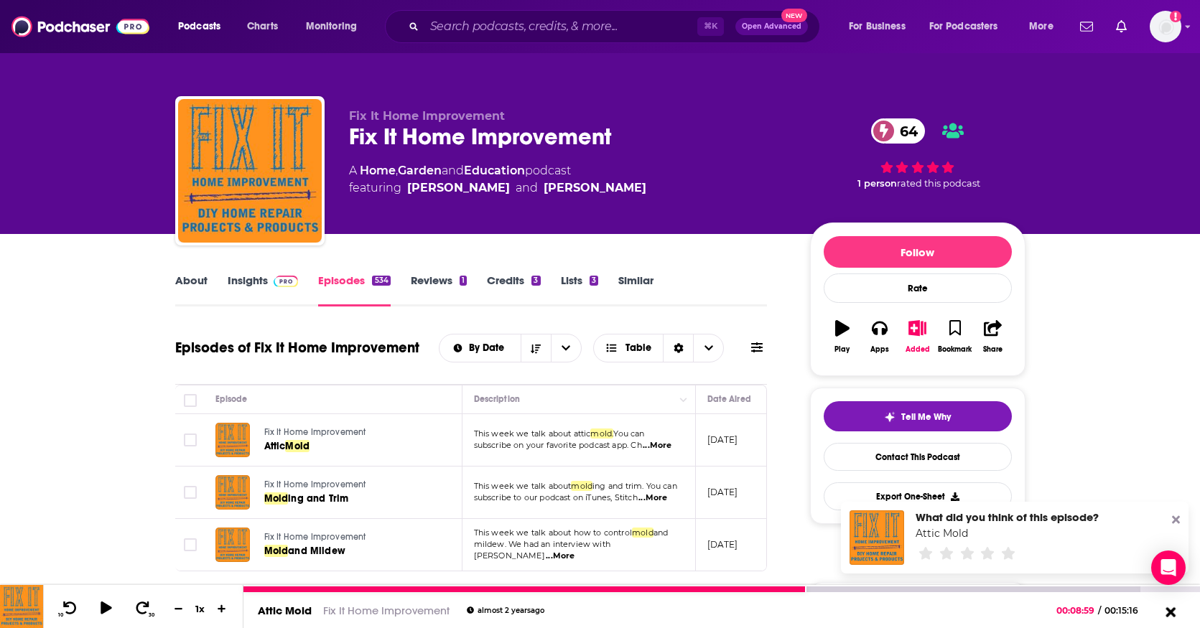
click at [1170, 612] on icon at bounding box center [1171, 612] width 10 height 10
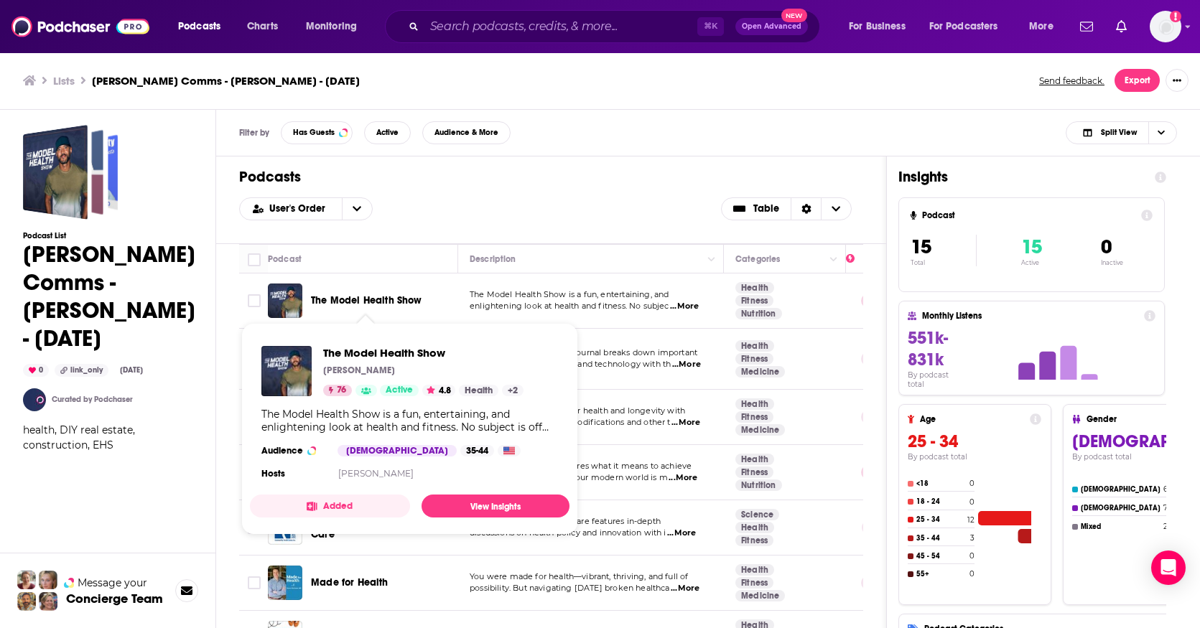
click at [393, 299] on span "The Model Health Show" at bounding box center [366, 300] width 111 height 12
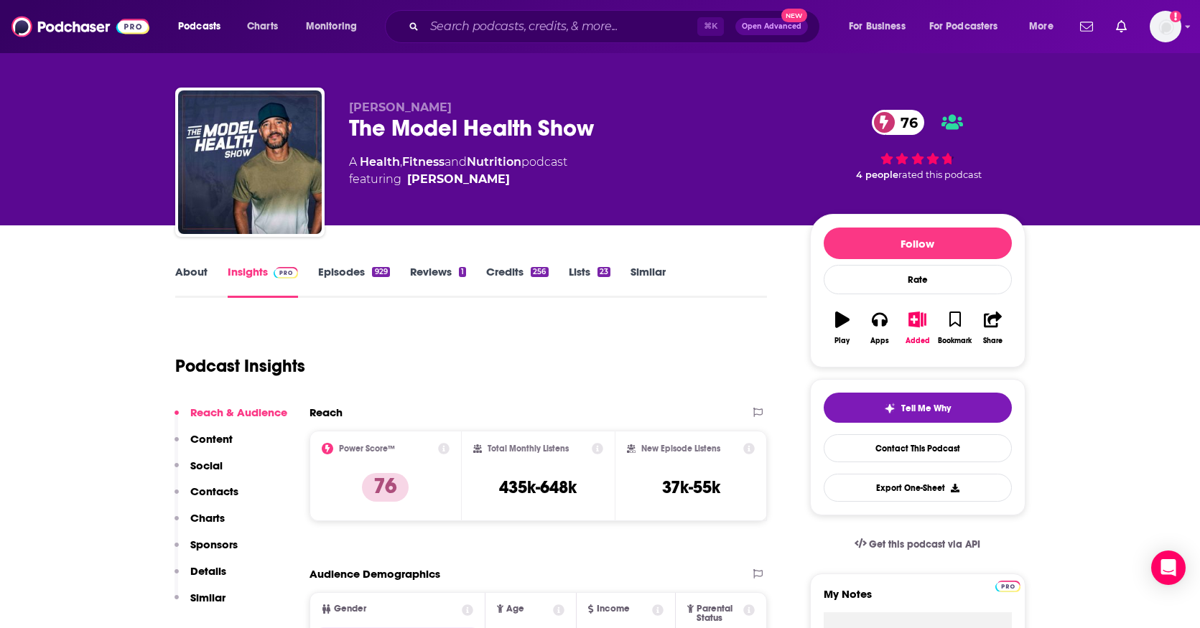
scroll to position [3, 0]
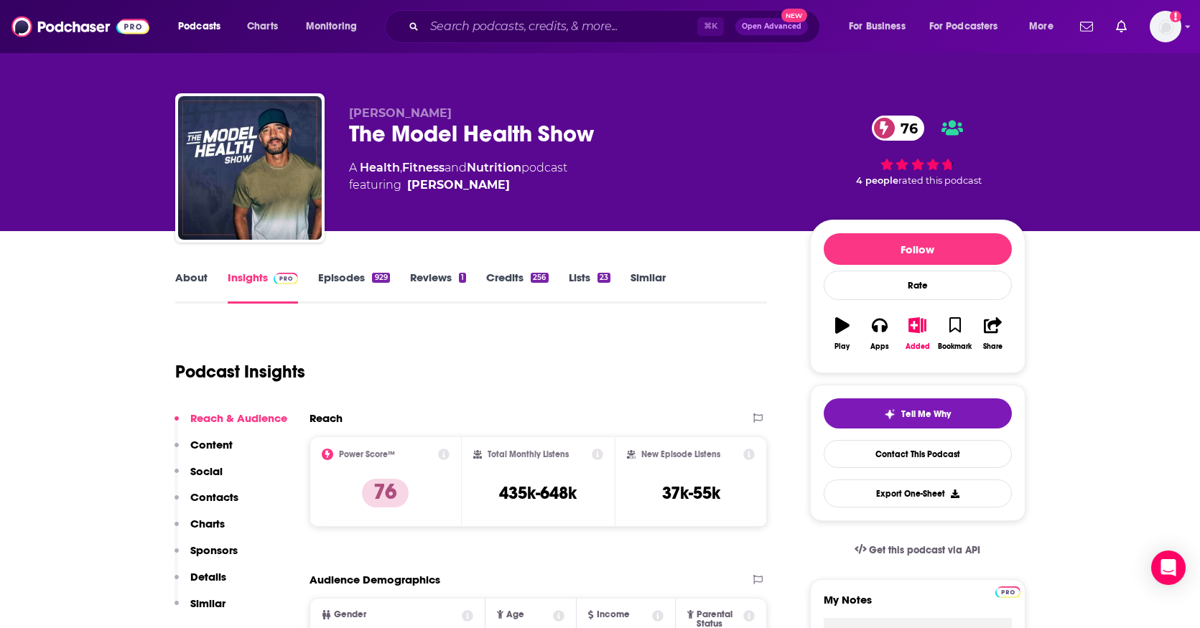
click at [352, 279] on link "Episodes 929" at bounding box center [353, 287] width 71 height 33
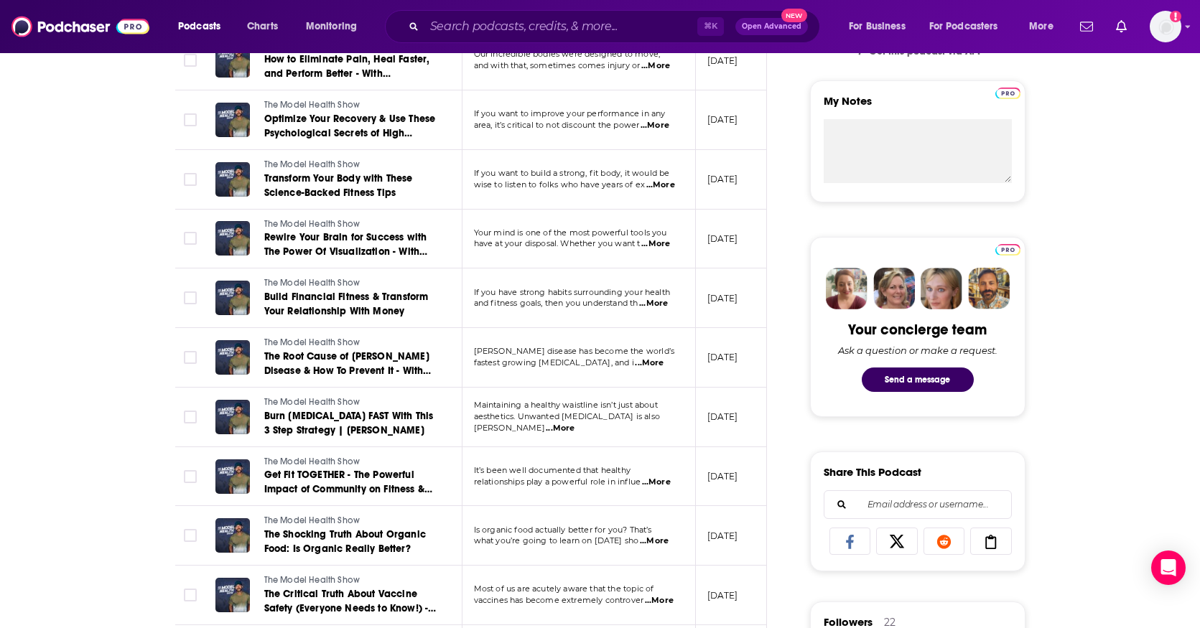
scroll to position [503, 0]
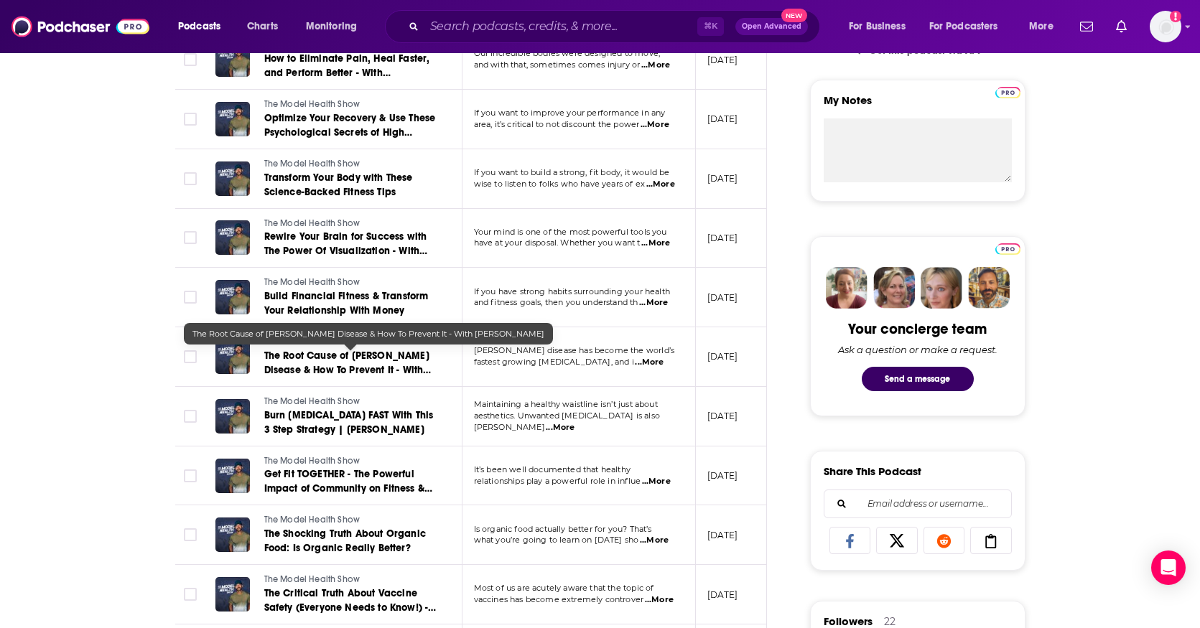
click at [345, 354] on span "The Root Cause of Parkinson’s Disease & How To Prevent It - With Dr. Ray Dorsey" at bounding box center [347, 370] width 167 height 41
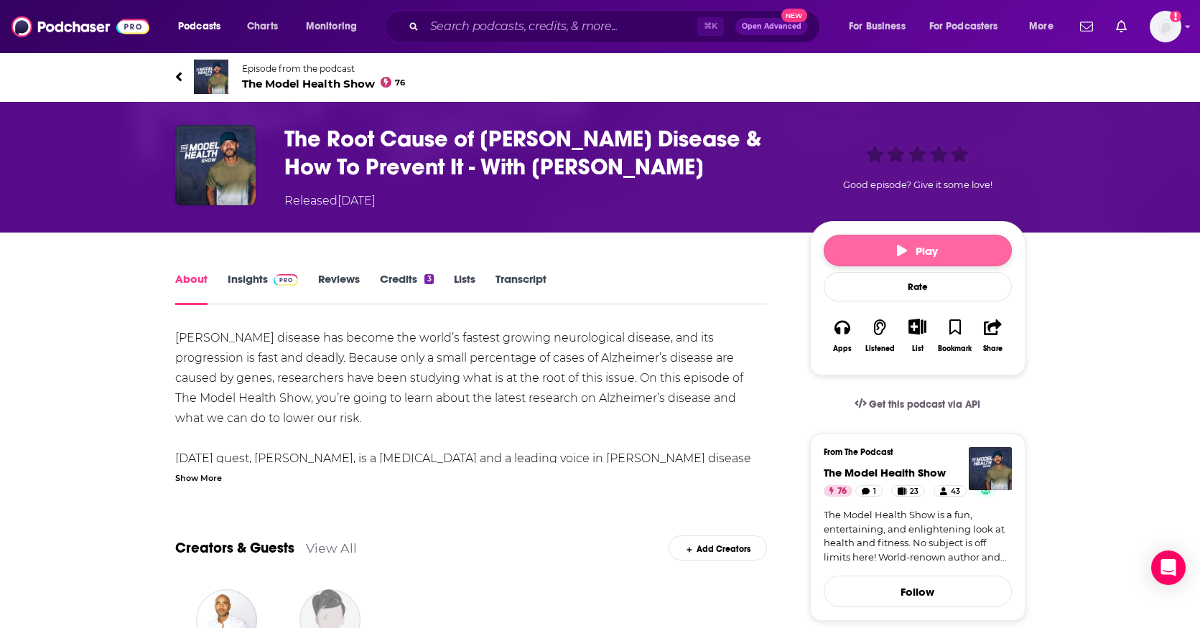
click at [873, 258] on button "Play" at bounding box center [918, 251] width 188 height 32
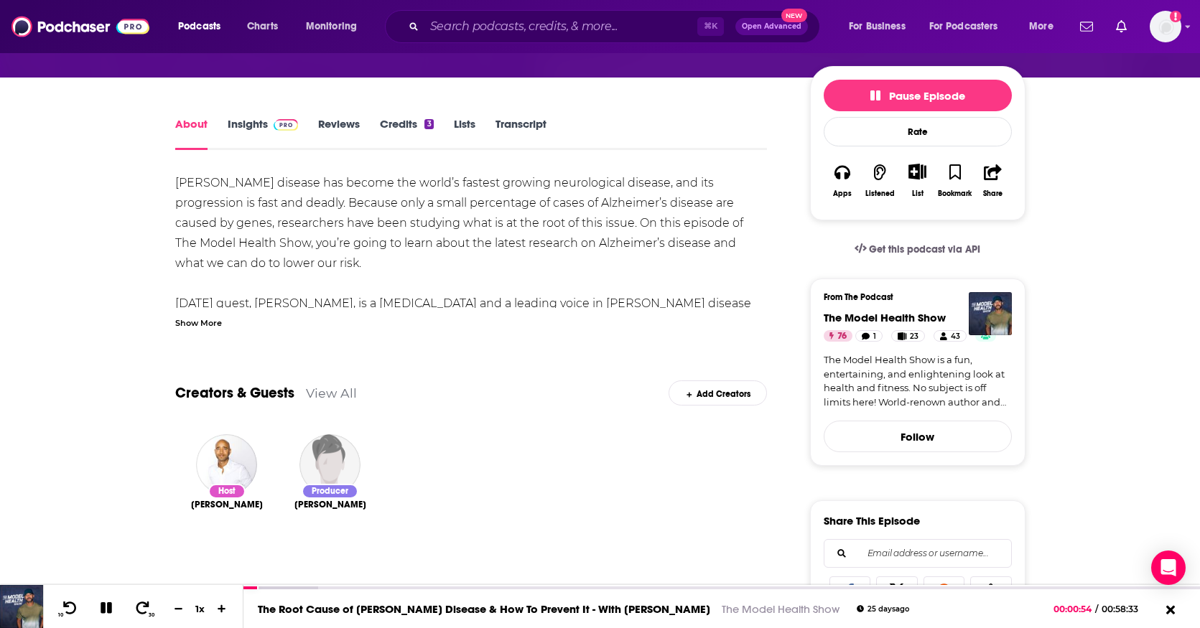
scroll to position [162, 0]
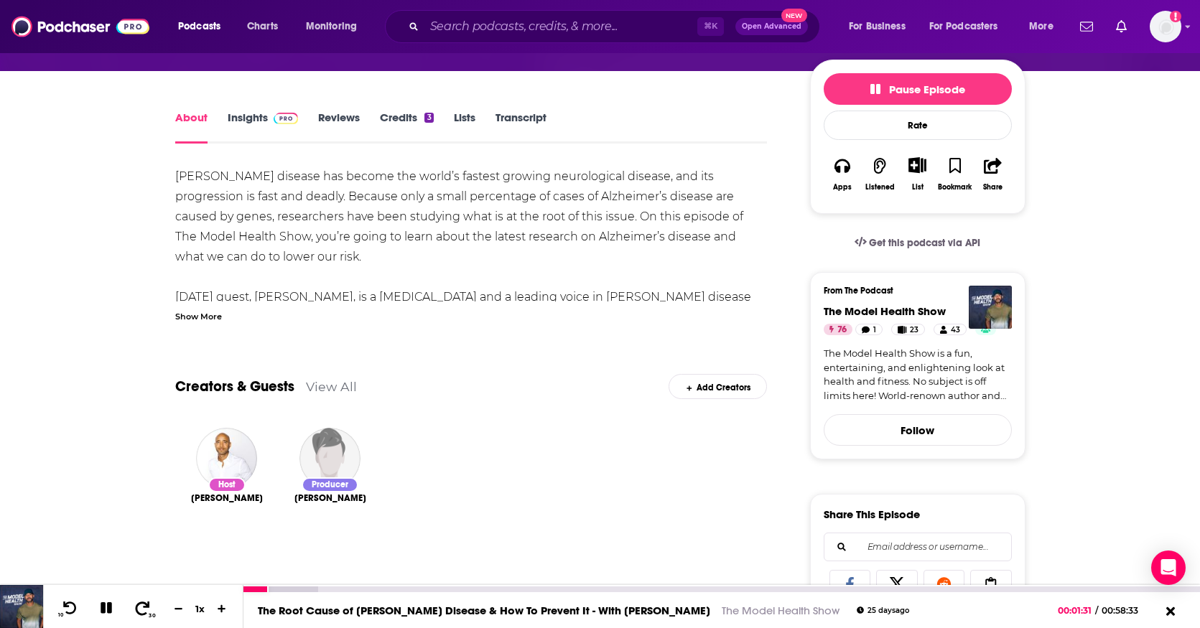
click at [144, 610] on icon at bounding box center [143, 608] width 18 height 14
click at [66, 609] on icon at bounding box center [70, 608] width 18 height 14
click at [67, 610] on icon at bounding box center [70, 608] width 18 height 14
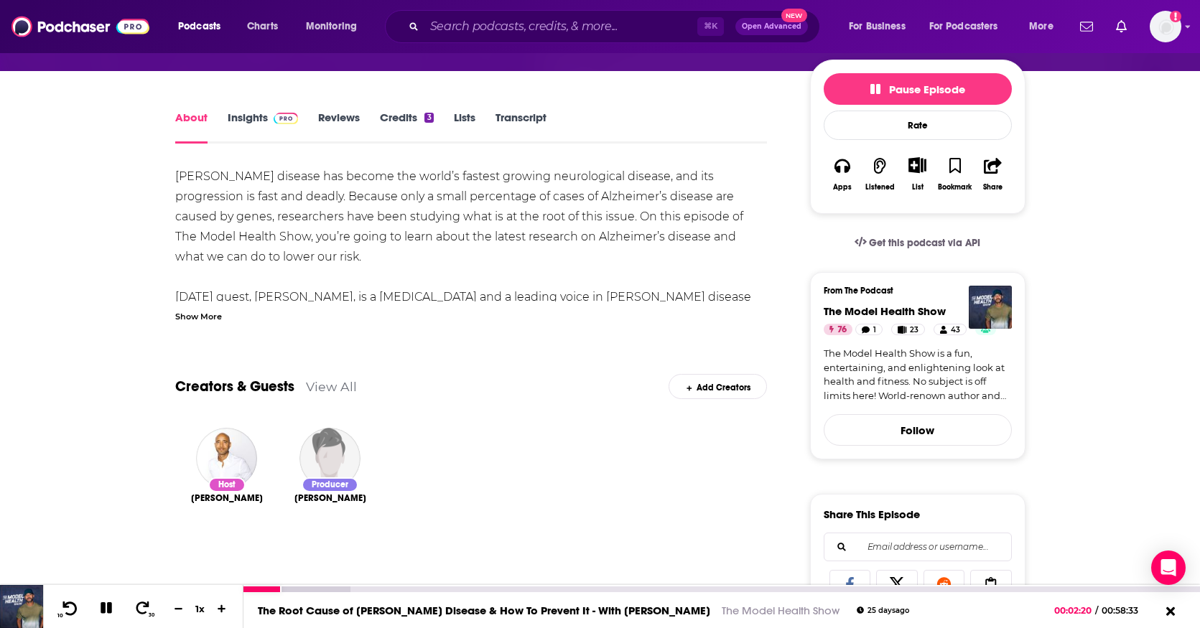
click at [71, 610] on icon at bounding box center [70, 608] width 18 height 14
click at [256, 121] on link "Insights" at bounding box center [263, 127] width 71 height 33
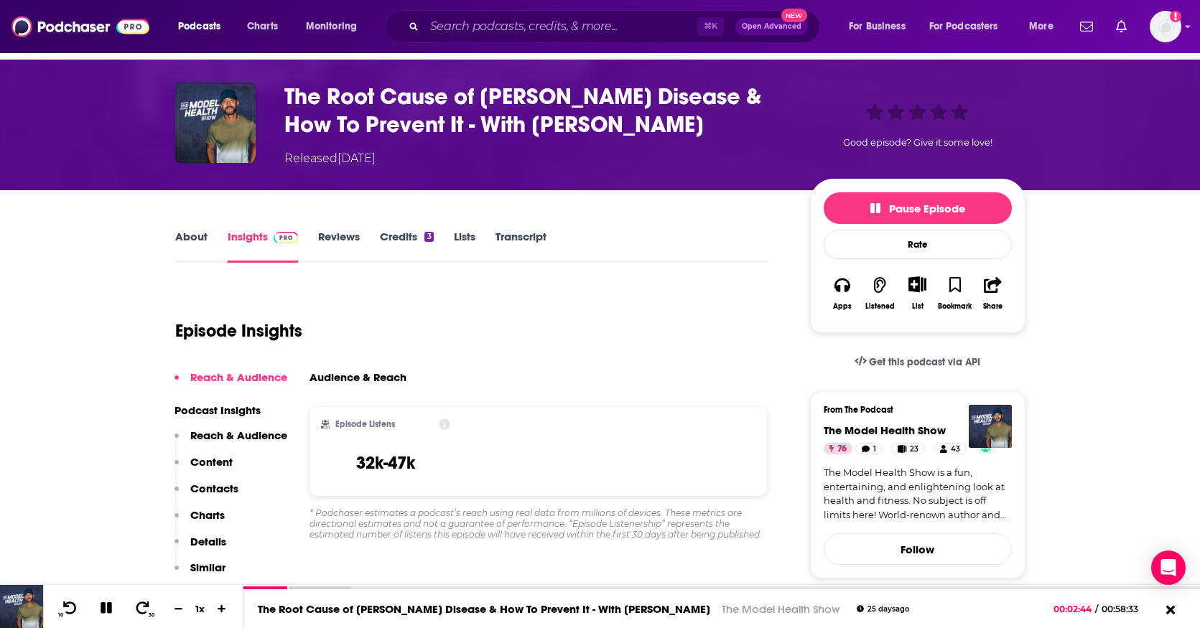
scroll to position [50, 0]
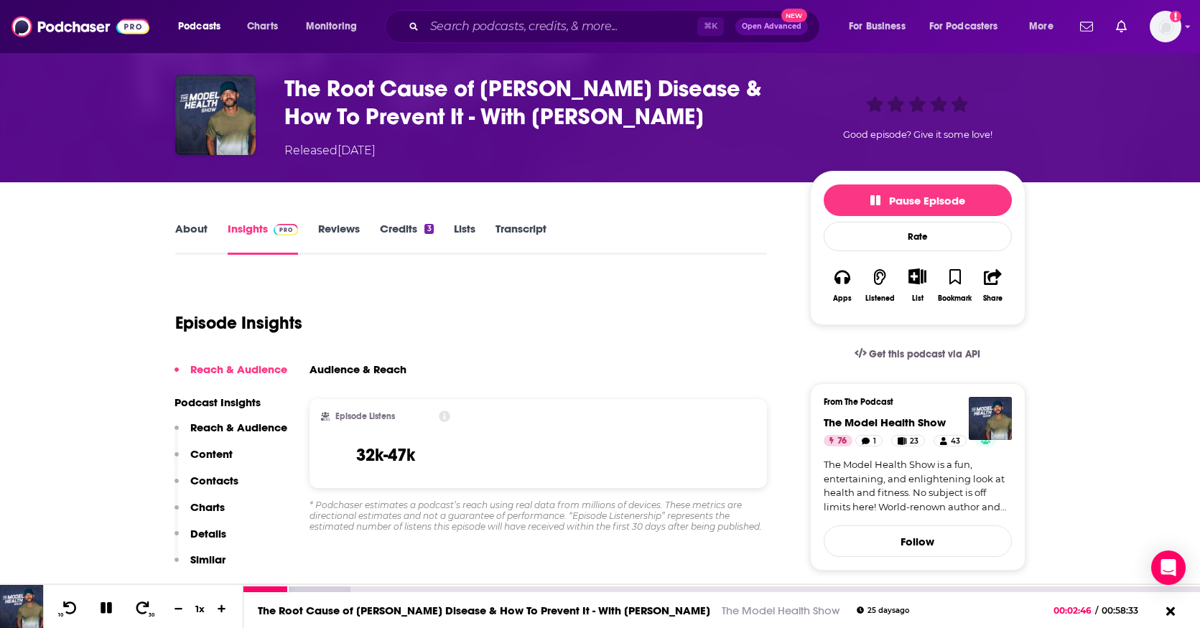
click at [107, 605] on icon at bounding box center [106, 608] width 11 height 11
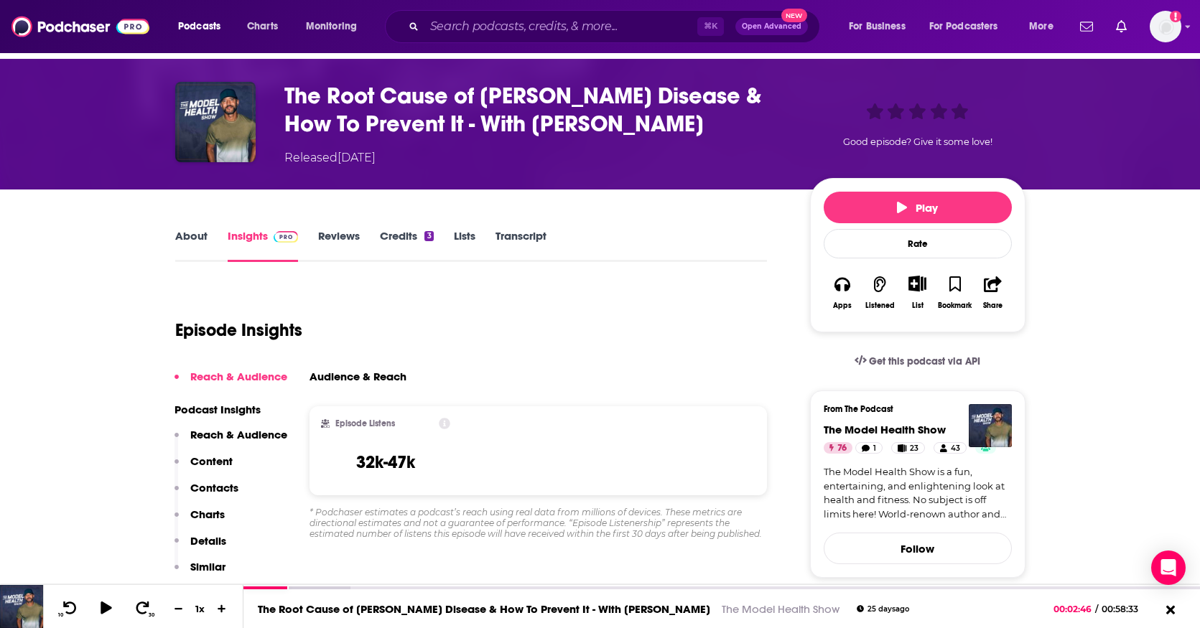
scroll to position [40, 0]
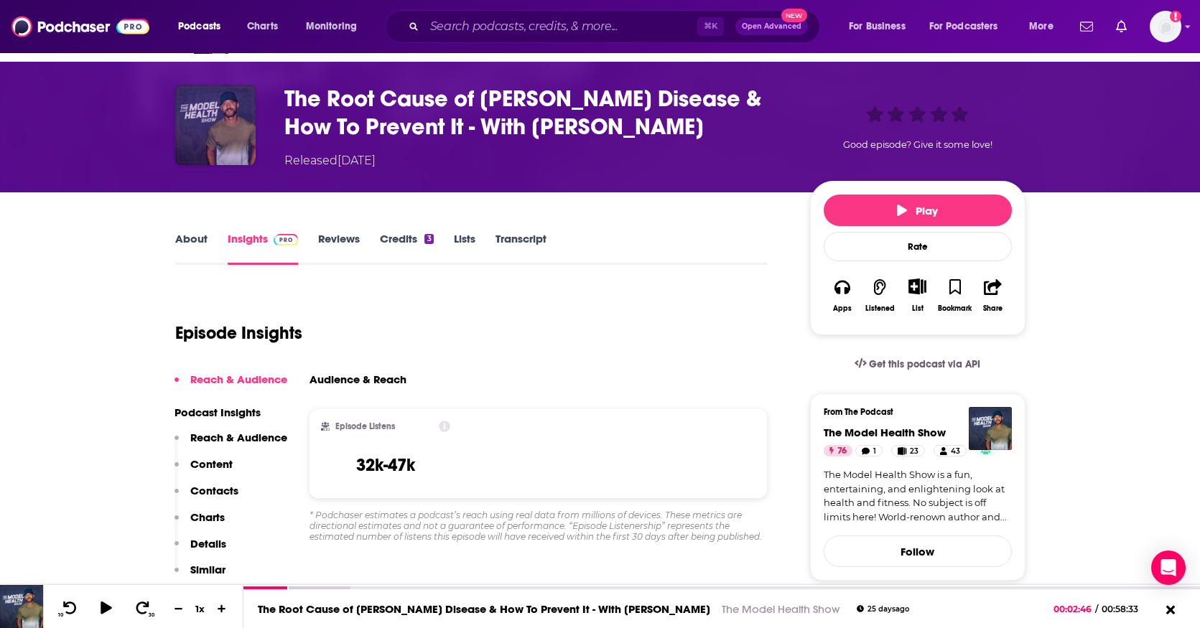
click at [222, 121] on img "The Root Cause of Parkinson’s Disease & How To Prevent It - With Dr. Ray Dorsey" at bounding box center [215, 125] width 80 height 80
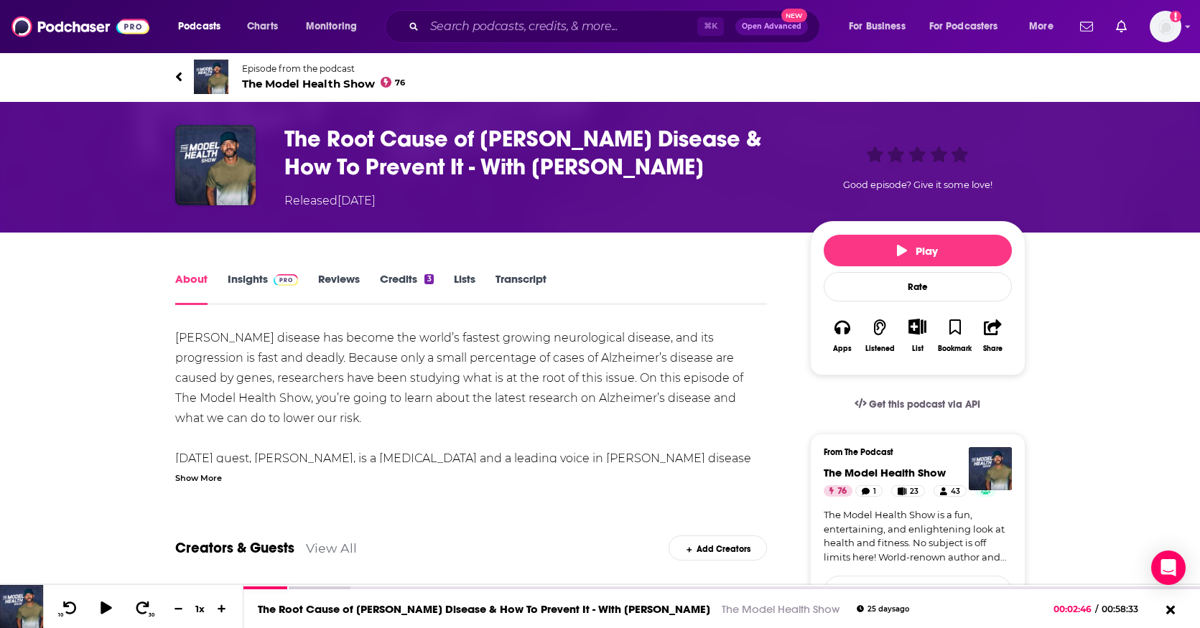
click at [180, 78] on icon at bounding box center [178, 77] width 7 height 14
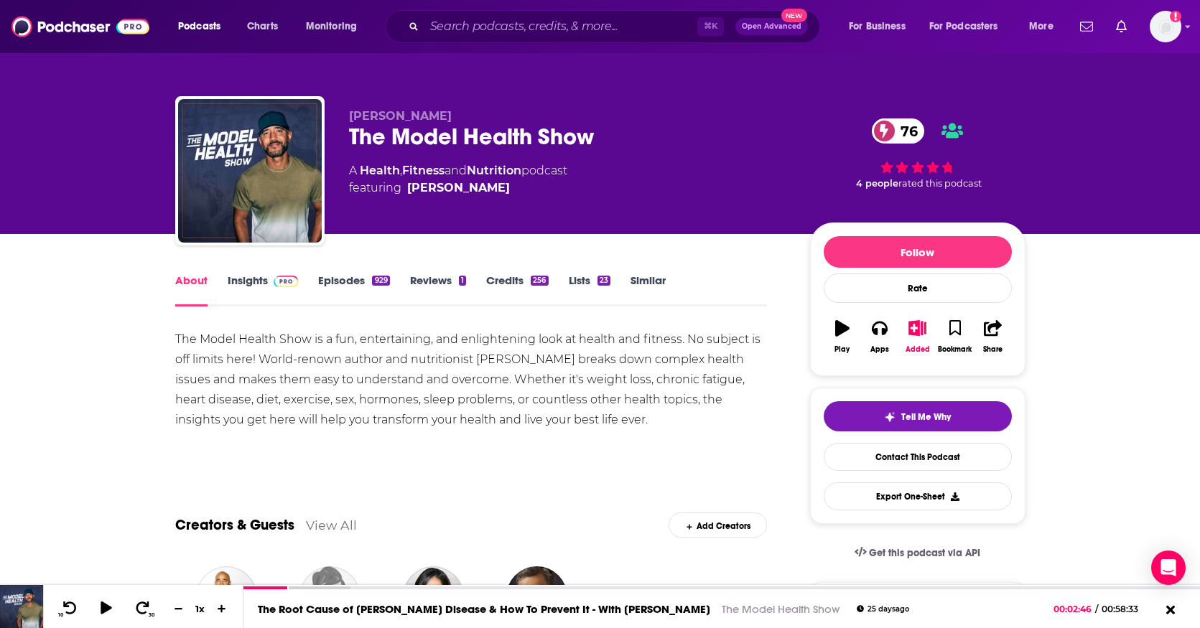
click at [340, 281] on link "Episodes 929" at bounding box center [353, 290] width 71 height 33
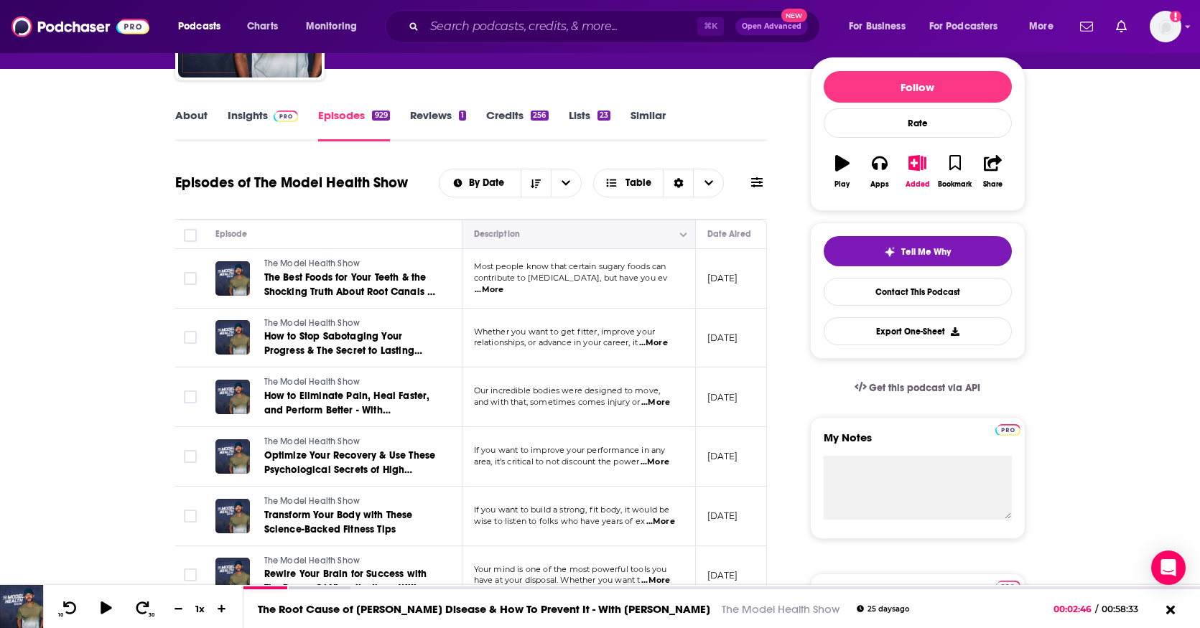
scroll to position [166, 0]
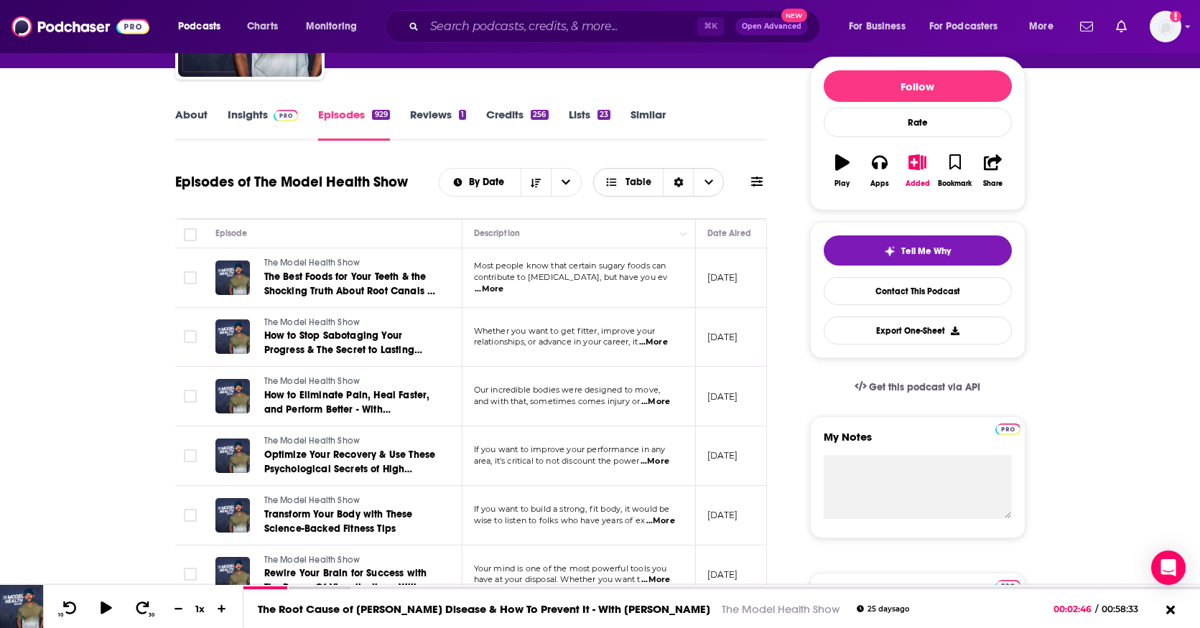
click at [713, 180] on span "Choose View" at bounding box center [708, 182] width 30 height 27
click at [710, 181] on icon "Choose View" at bounding box center [709, 182] width 9 height 5
click at [760, 182] on icon at bounding box center [756, 182] width 11 height 10
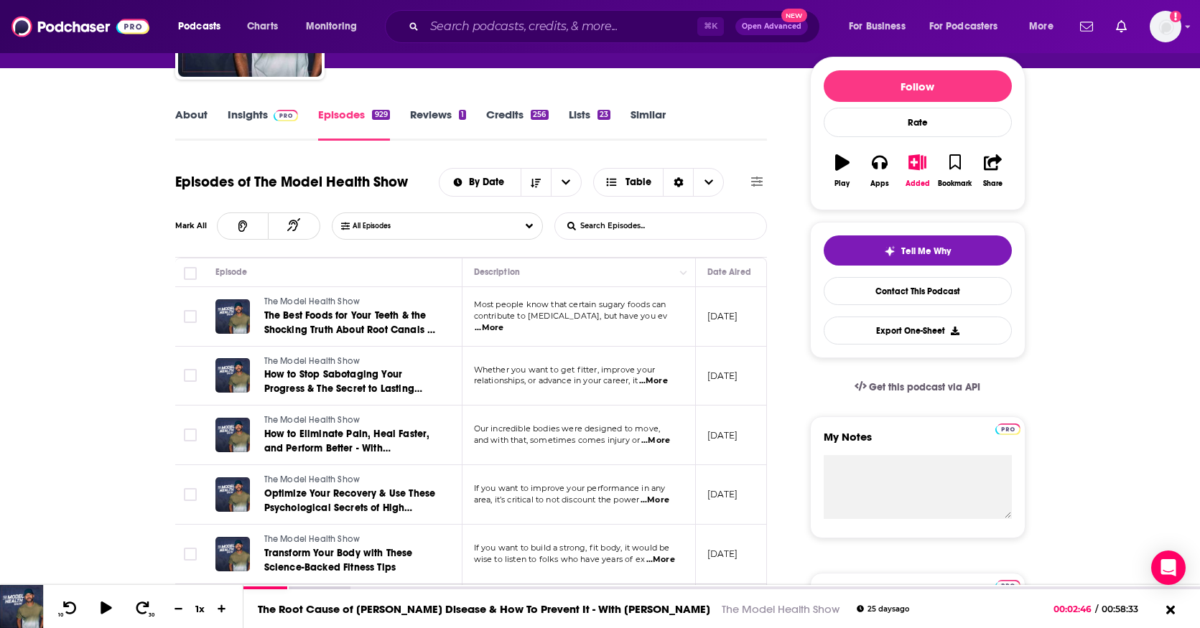
click at [680, 226] on input "List Search Input" at bounding box center [630, 226] width 150 height 26
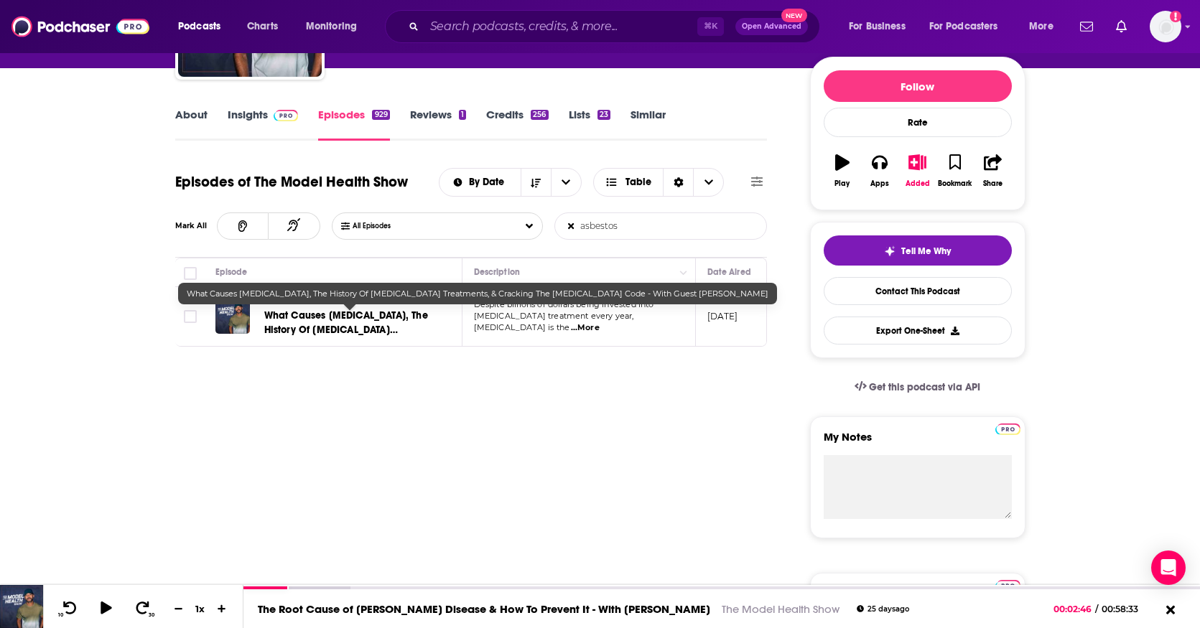
type input "asbestos"
click at [368, 320] on span "What Causes Cancer, The History Of Cancer Treatments, & Cracking The Cancer Cod…" at bounding box center [346, 345] width 165 height 70
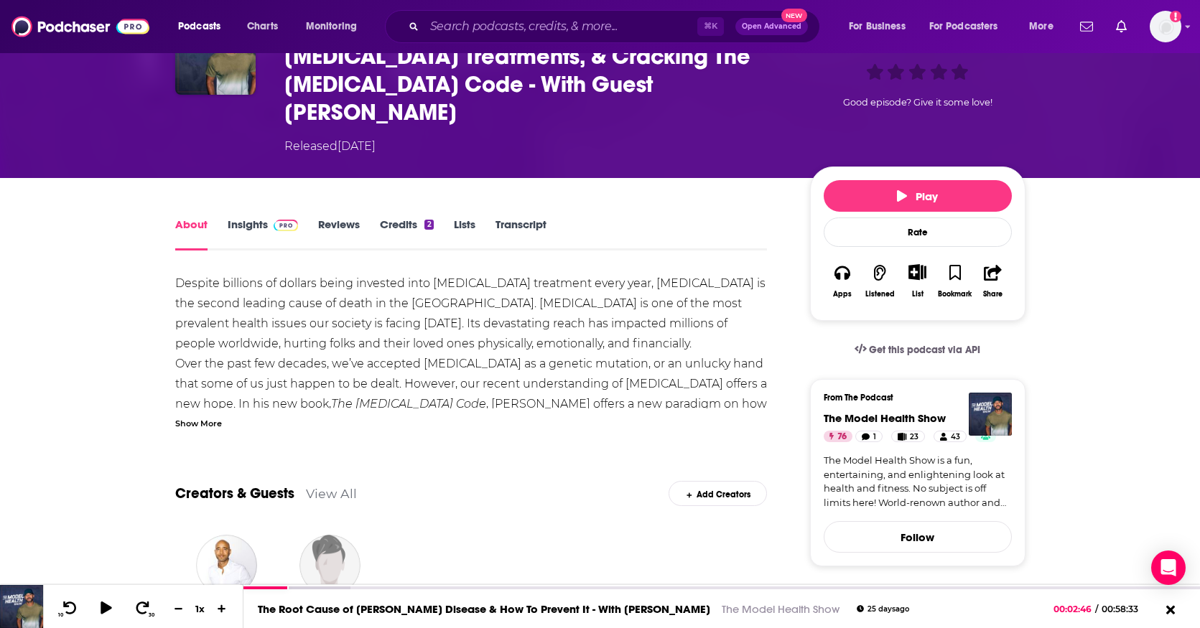
scroll to position [123, 0]
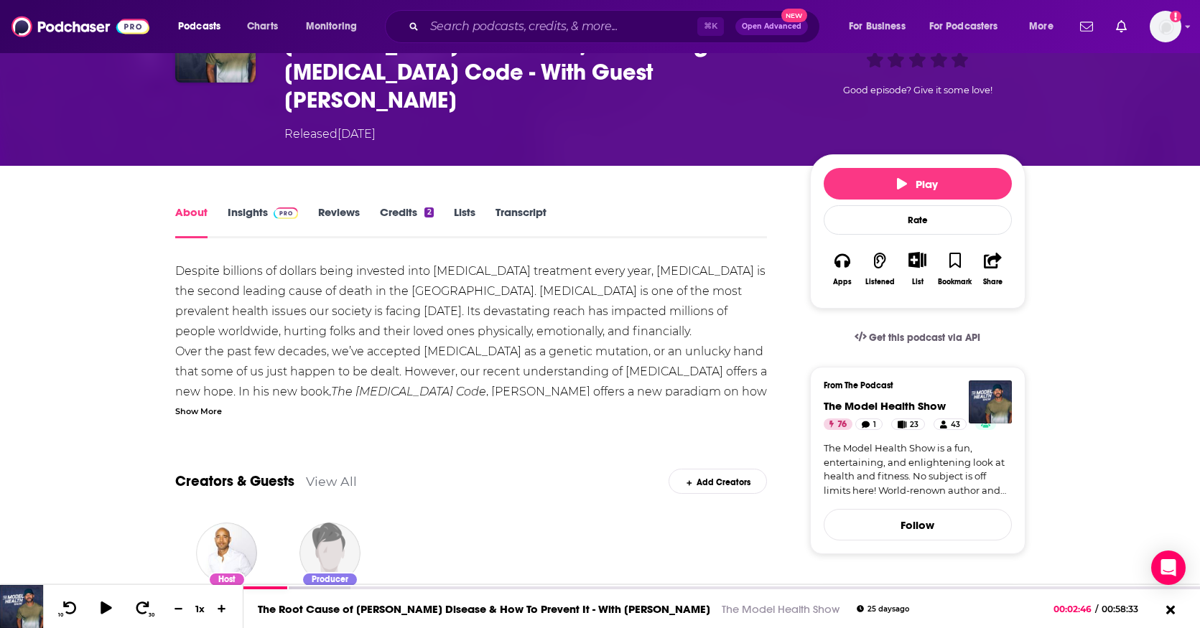
click at [218, 404] on div "Show More" at bounding box center [198, 411] width 47 height 14
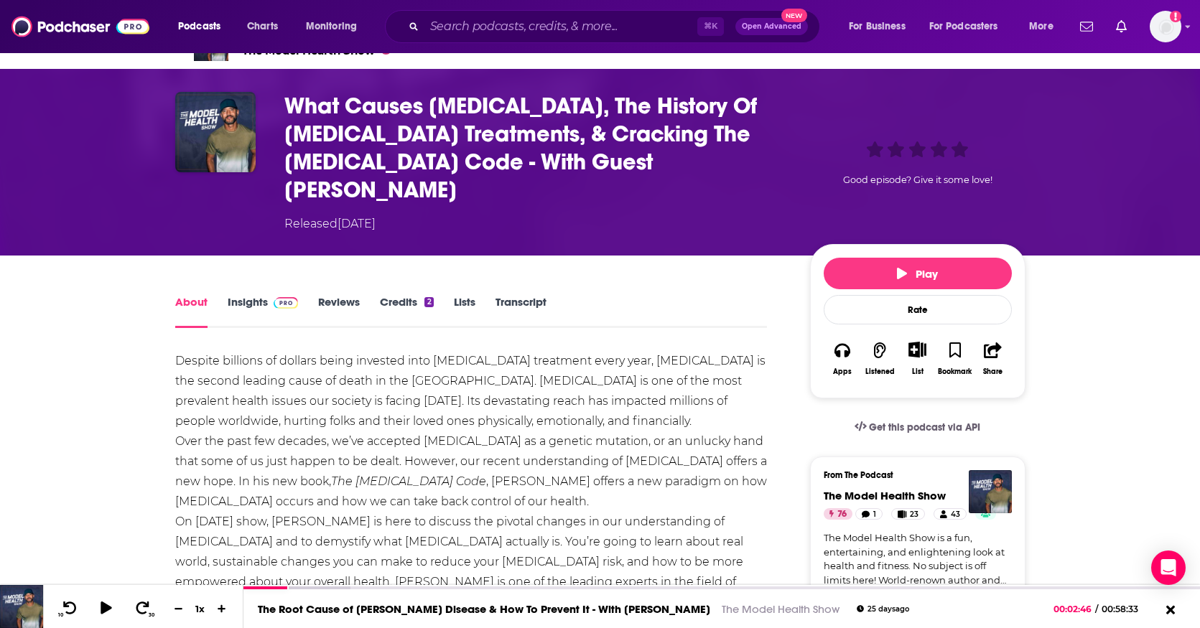
scroll to position [0, 0]
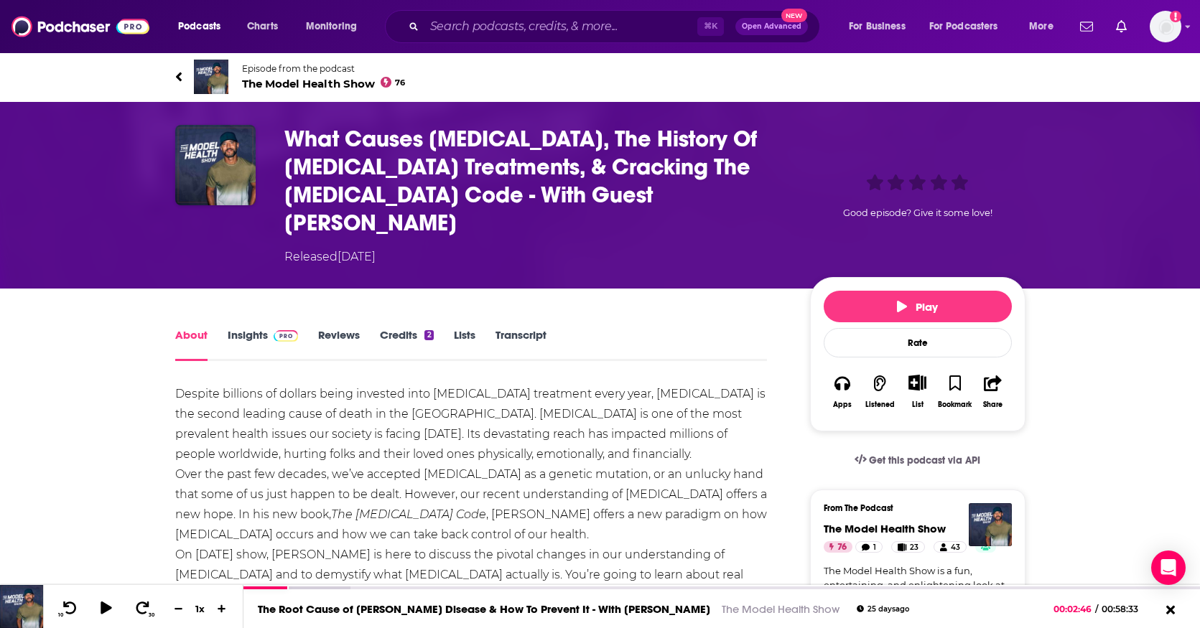
click at [179, 79] on icon at bounding box center [178, 76] width 6 height 9
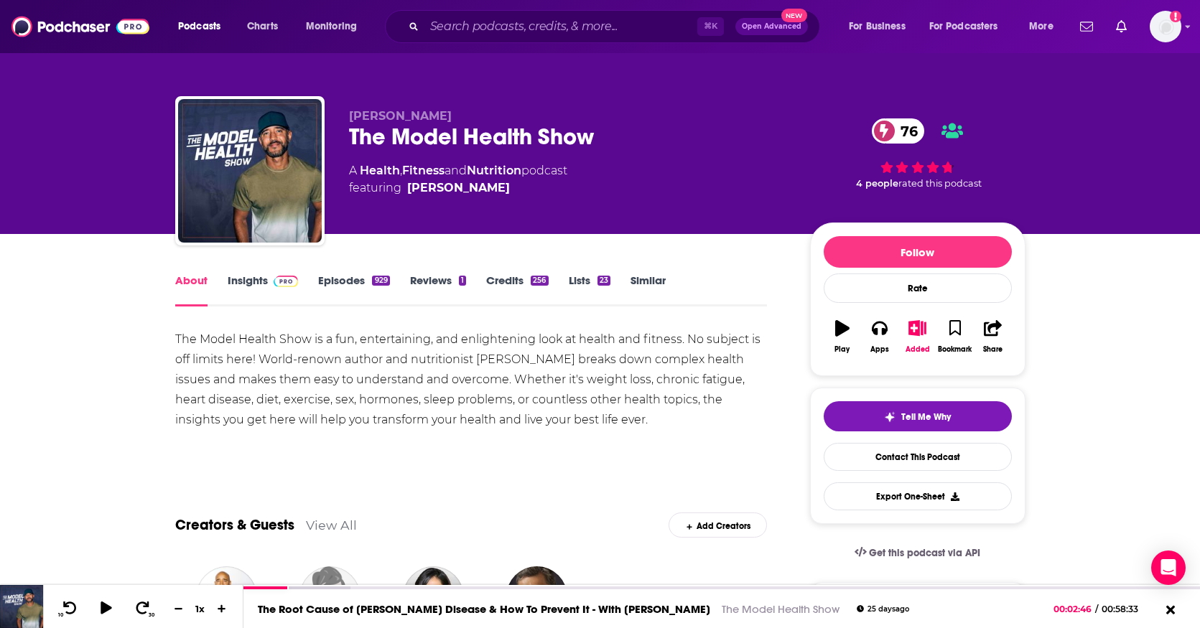
click at [251, 279] on link "Insights" at bounding box center [263, 290] width 71 height 33
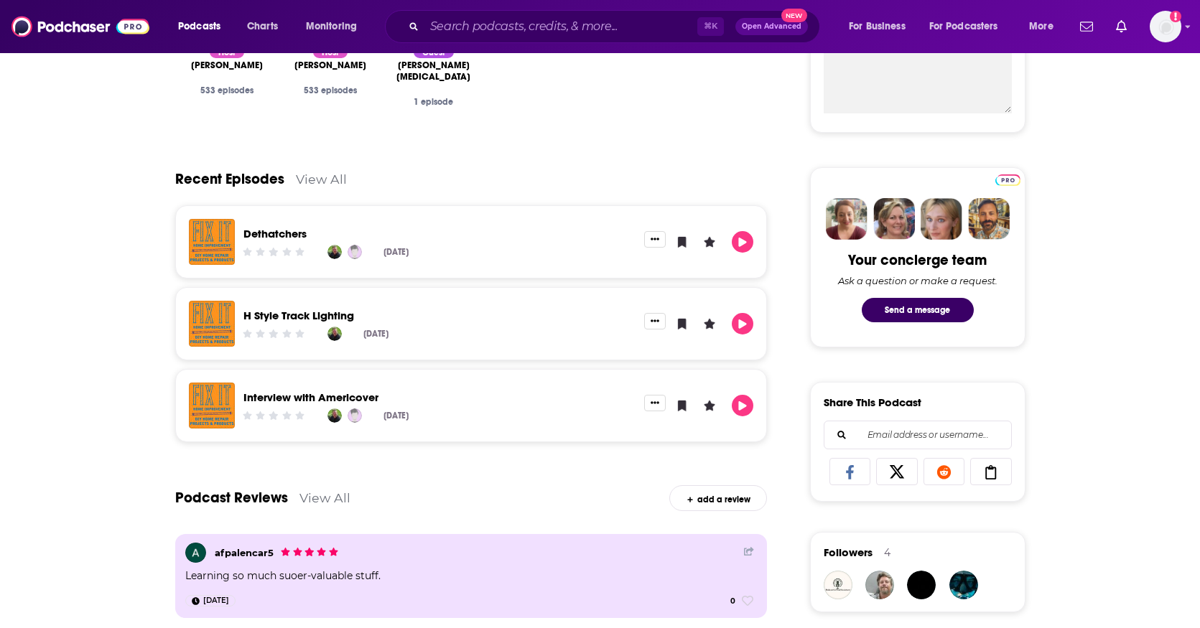
scroll to position [554, 0]
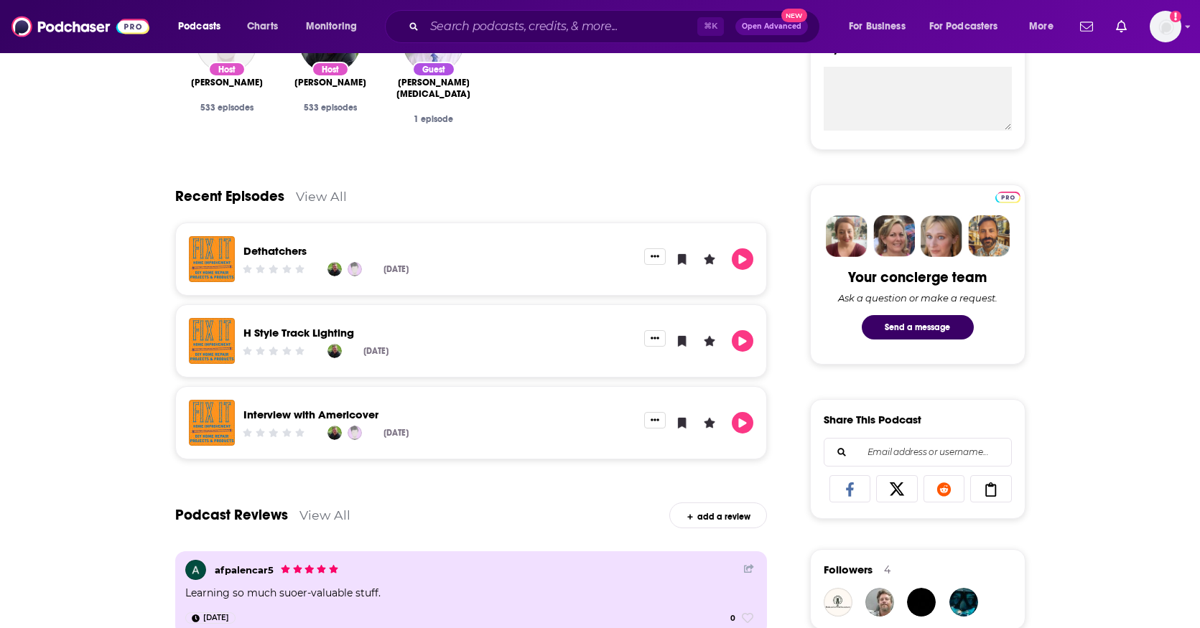
click at [325, 197] on link "View All" at bounding box center [321, 196] width 51 height 15
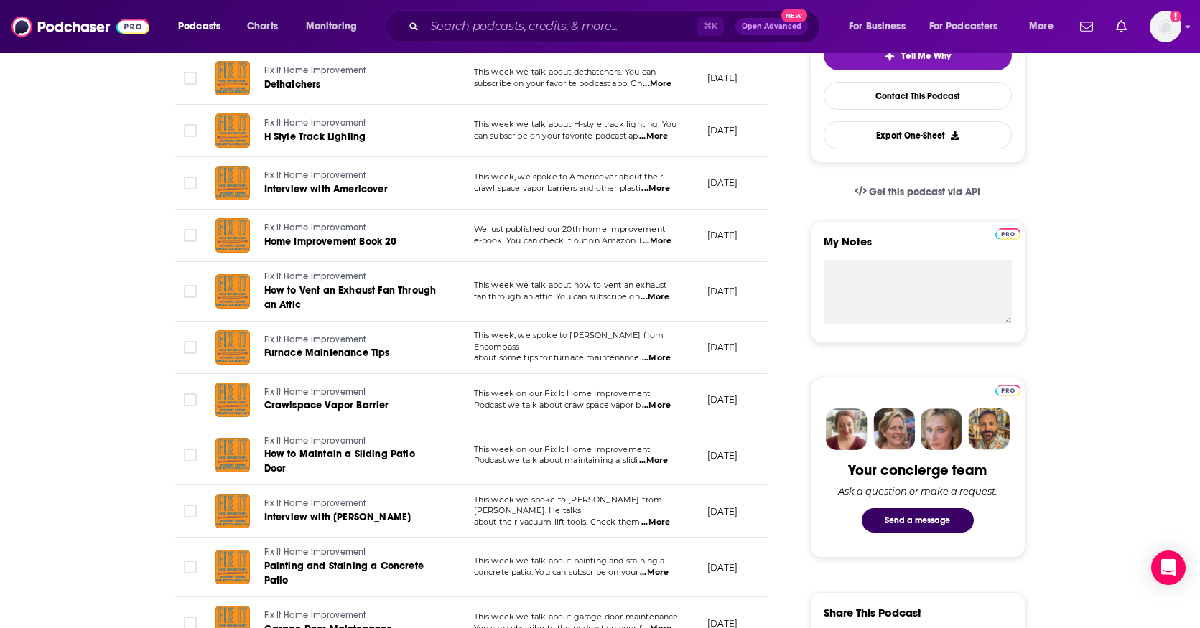
scroll to position [363, 0]
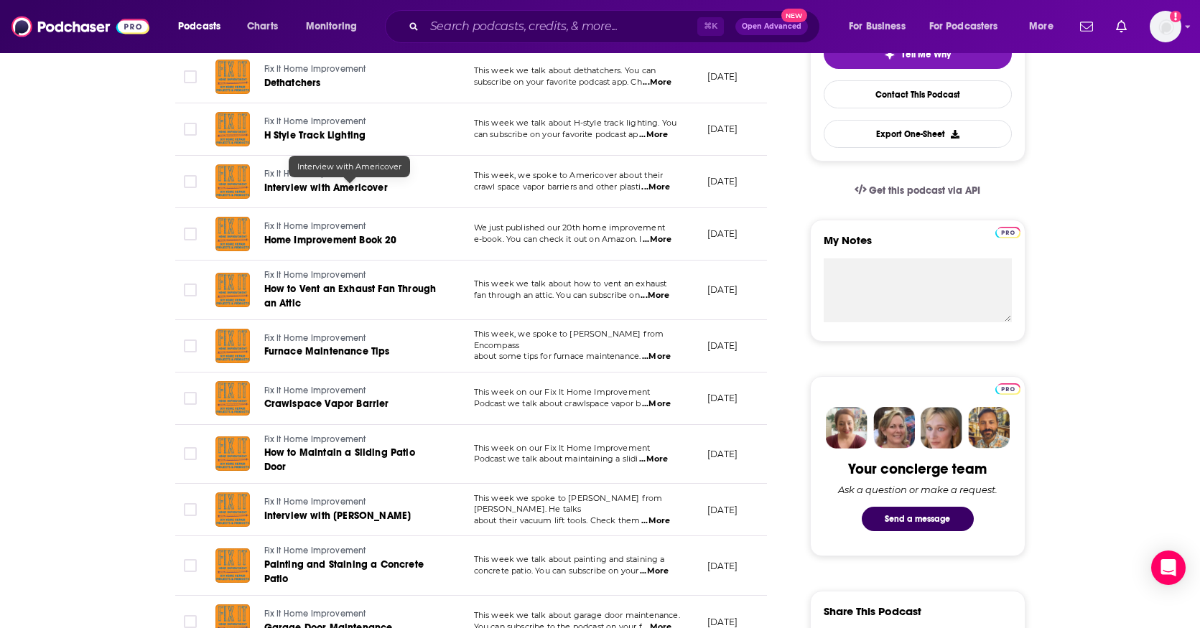
click at [315, 190] on span "Interview with Americover" at bounding box center [326, 188] width 124 height 12
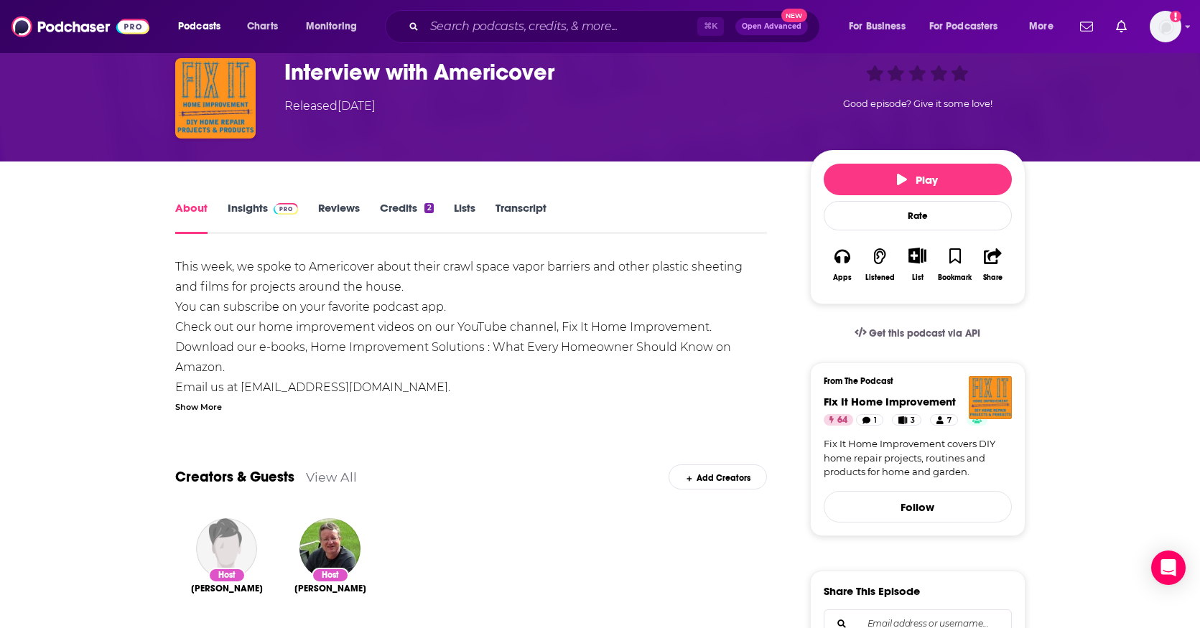
scroll to position [62, 0]
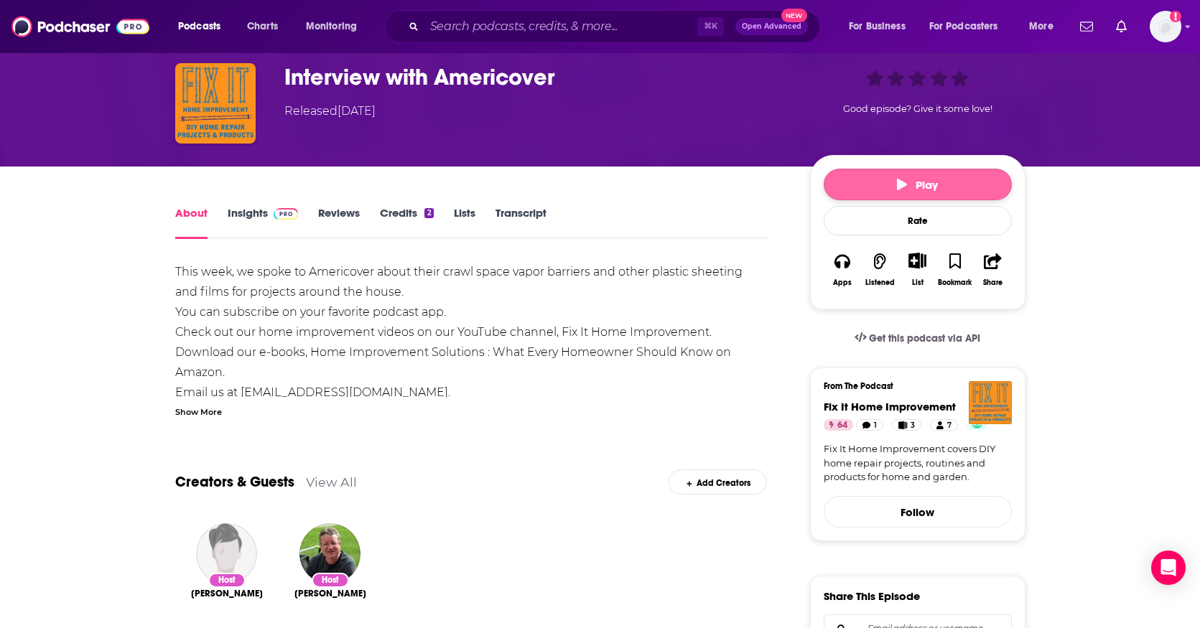
click at [909, 186] on span "Play" at bounding box center [917, 185] width 41 height 14
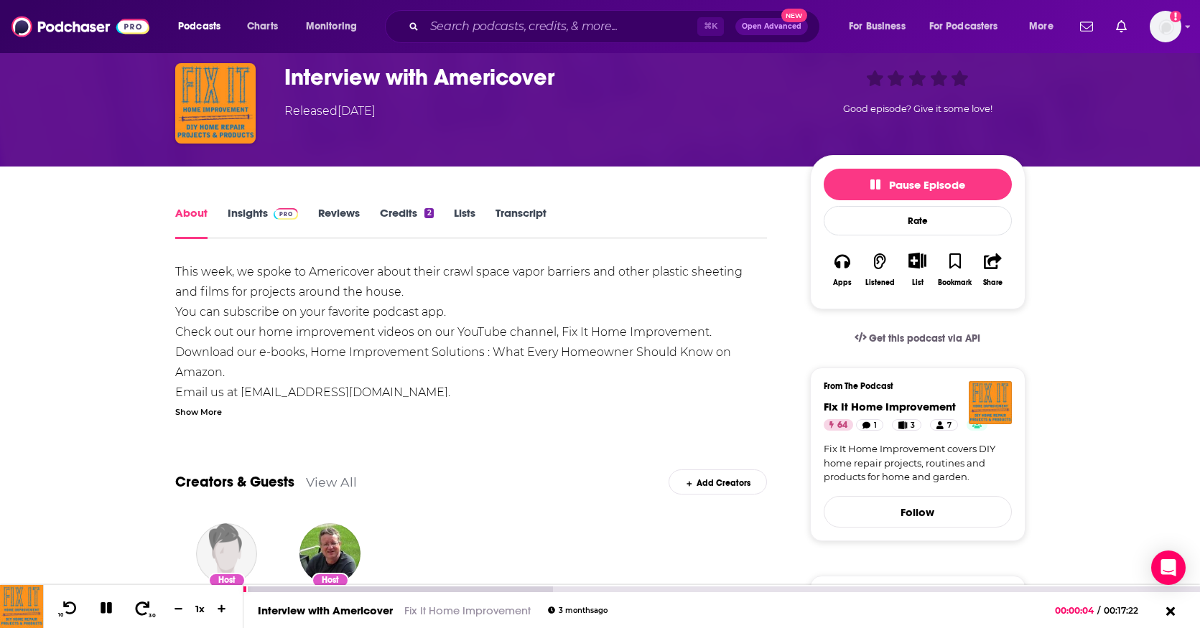
click at [147, 608] on icon at bounding box center [143, 608] width 18 height 14
click at [106, 606] on icon at bounding box center [106, 608] width 17 height 13
click at [231, 106] on img "Interview with Americover" at bounding box center [215, 103] width 80 height 80
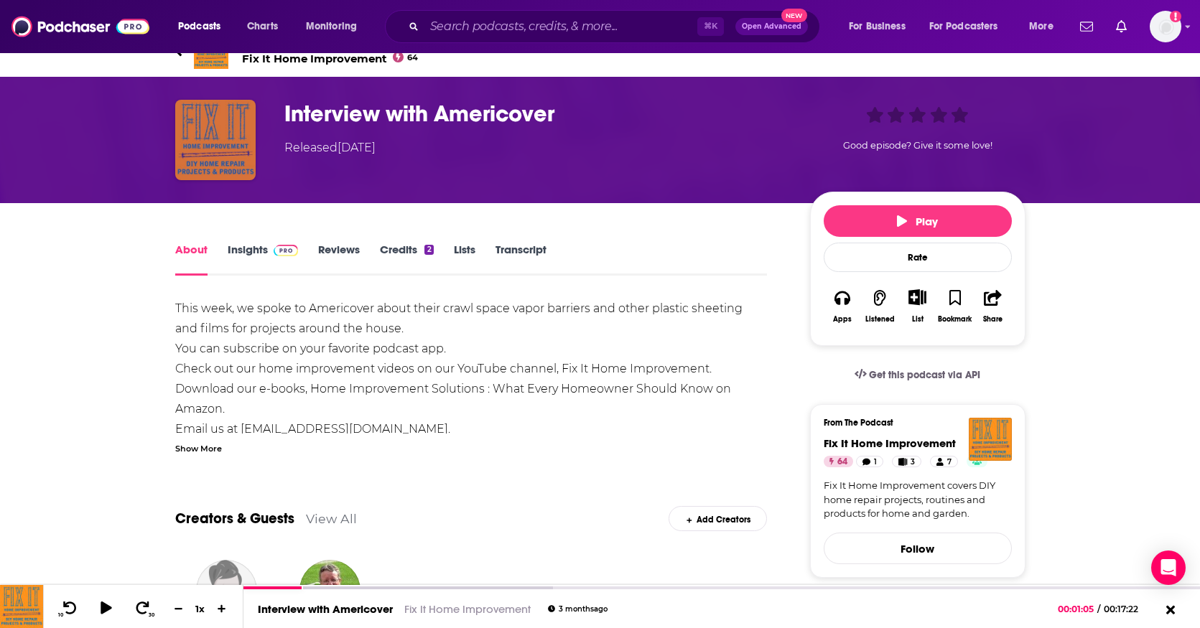
scroll to position [0, 0]
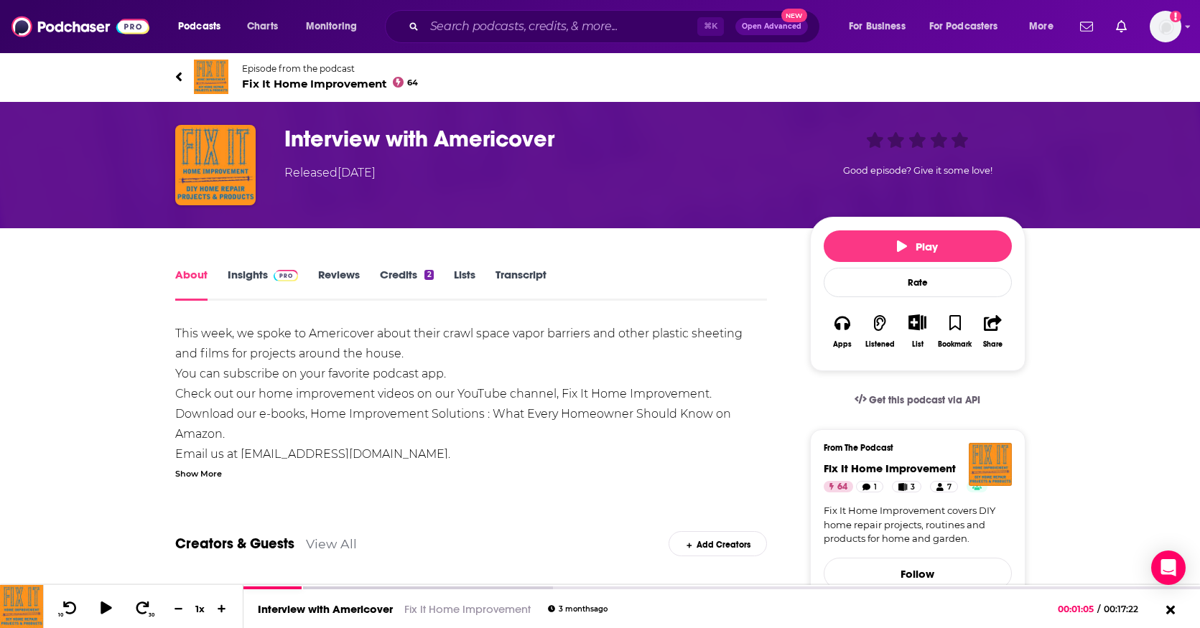
click at [177, 75] on icon at bounding box center [178, 76] width 6 height 9
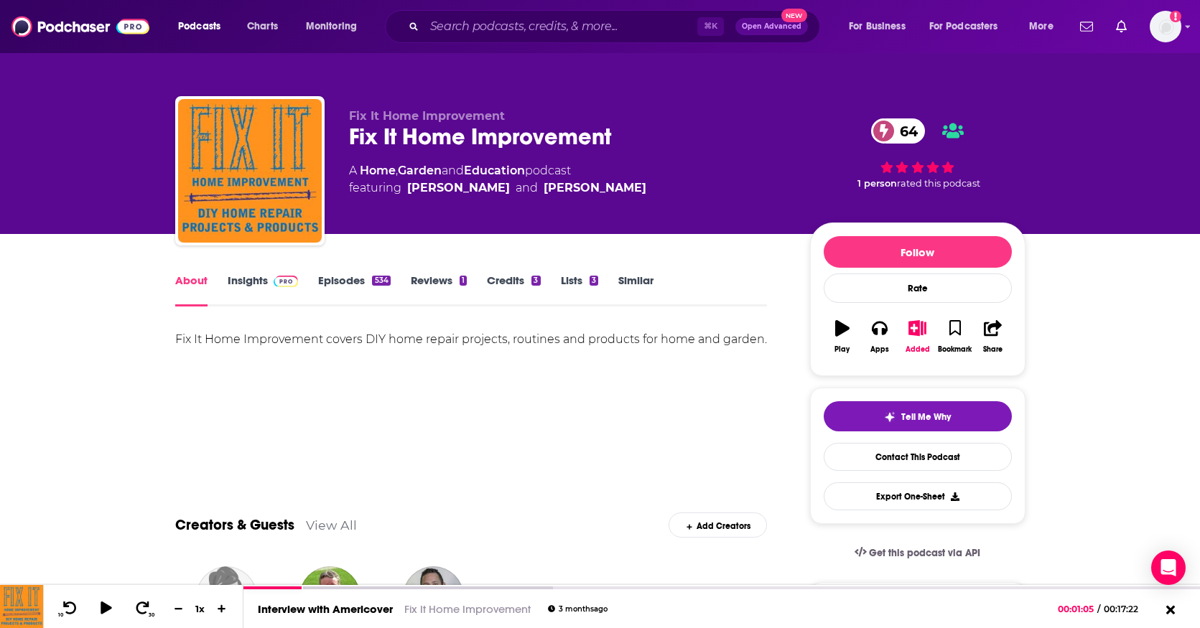
click at [253, 279] on link "Insights" at bounding box center [263, 290] width 71 height 33
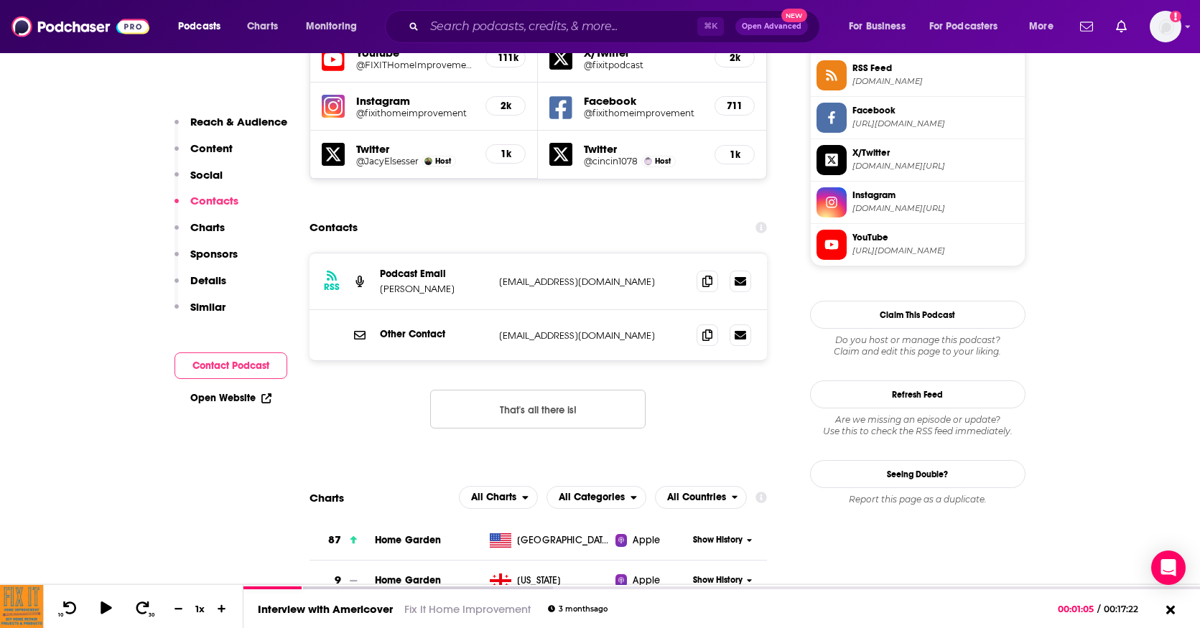
scroll to position [1393, 0]
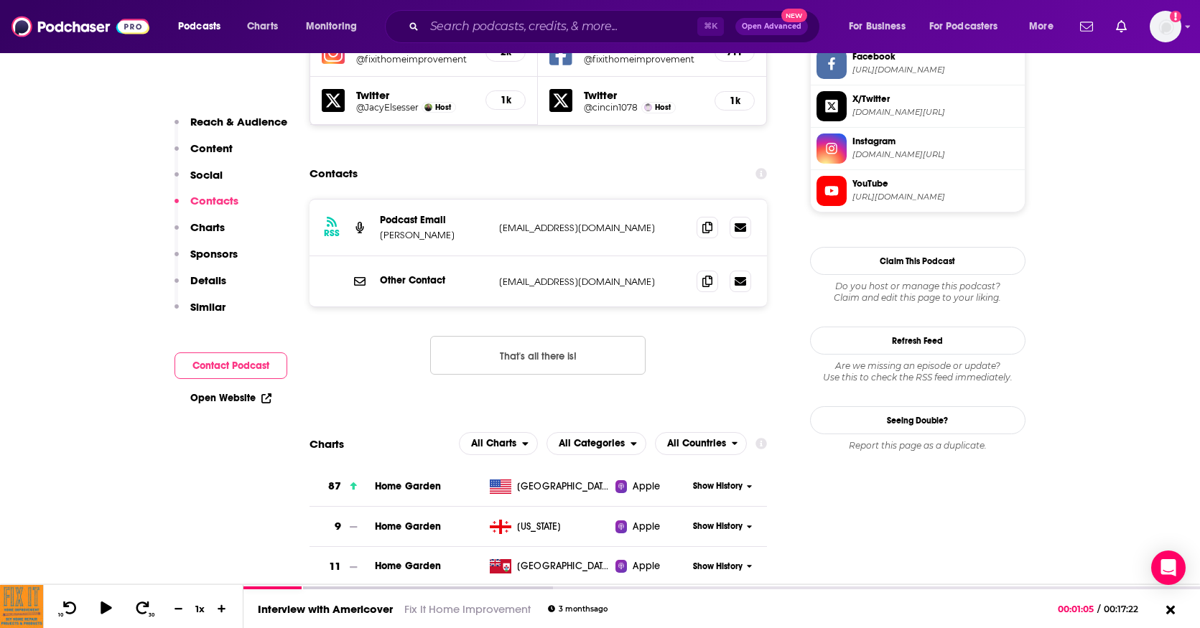
click at [612, 222] on p "[EMAIL_ADDRESS][DOMAIN_NAME]" at bounding box center [592, 228] width 187 height 12
click at [708, 221] on icon at bounding box center [707, 226] width 10 height 11
click at [67, 28] on img at bounding box center [80, 26] width 138 height 27
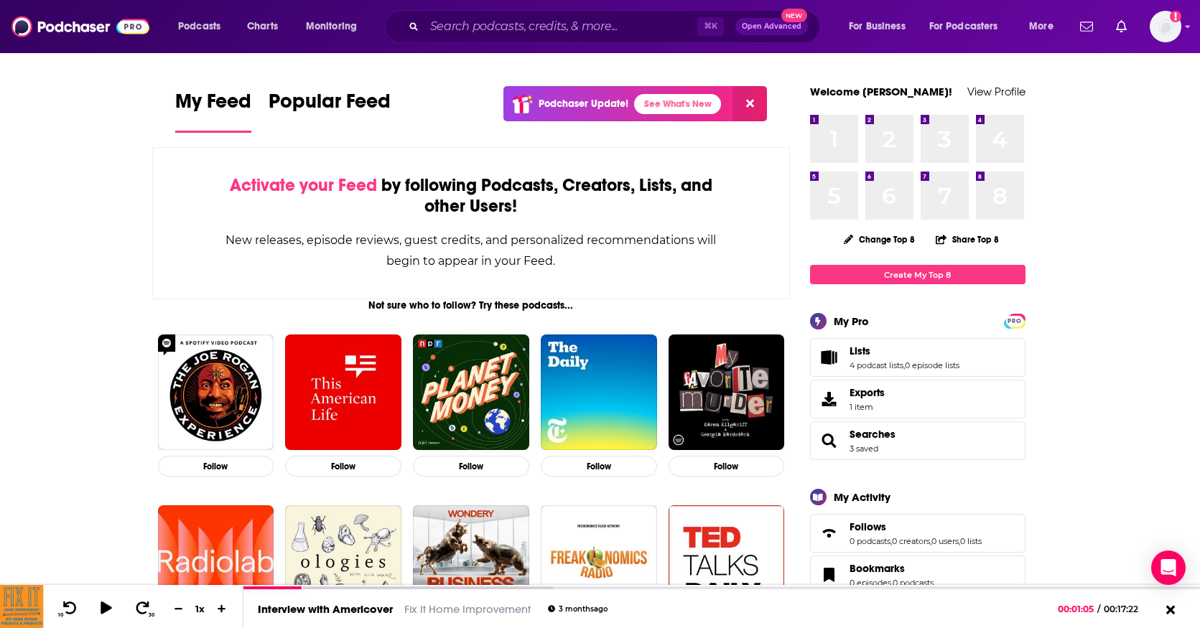
click at [1181, 29] on div "Podcasts Charts Monitoring ⌘ K Open Advanced New For Business For Podcasters Mo…" at bounding box center [600, 26] width 1200 height 53
click at [1166, 30] on img "Logged in as billthrelkeld" at bounding box center [1166, 27] width 32 height 32
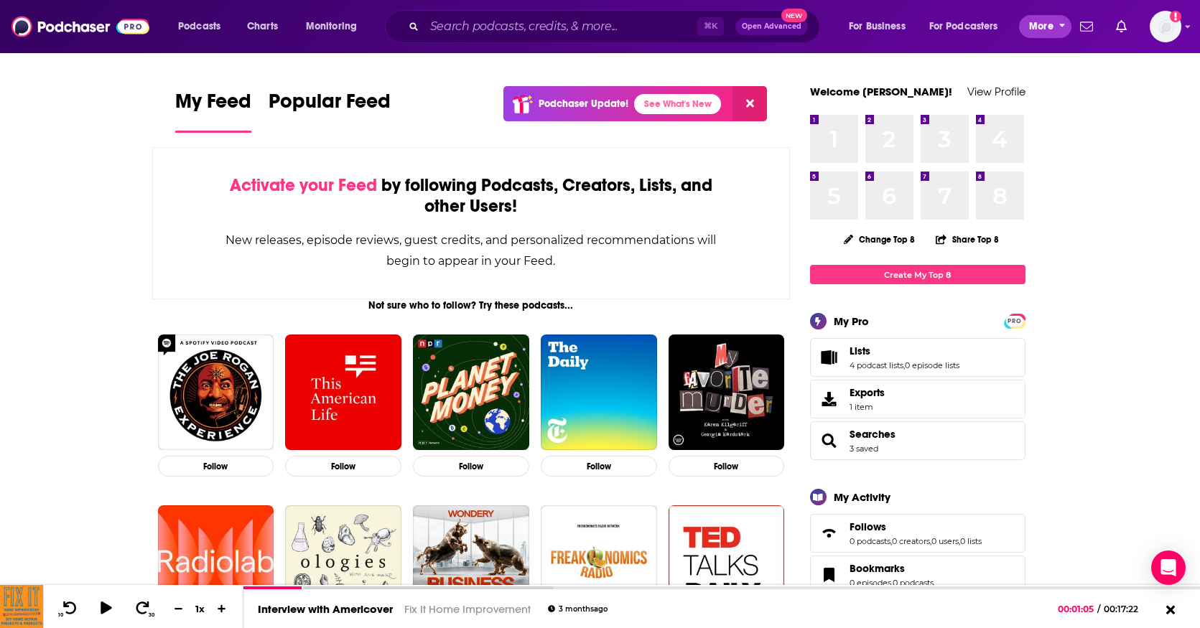
click at [1049, 29] on span "More" at bounding box center [1041, 27] width 24 height 20
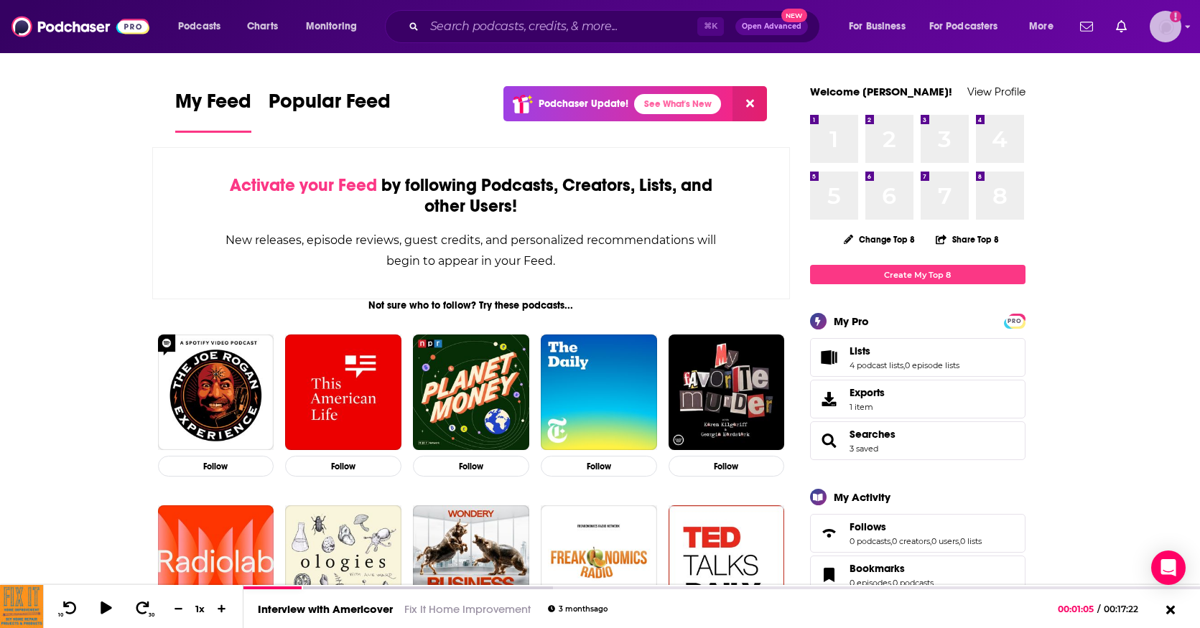
click at [1167, 29] on img "Logged in as billthrelkeld" at bounding box center [1166, 27] width 32 height 32
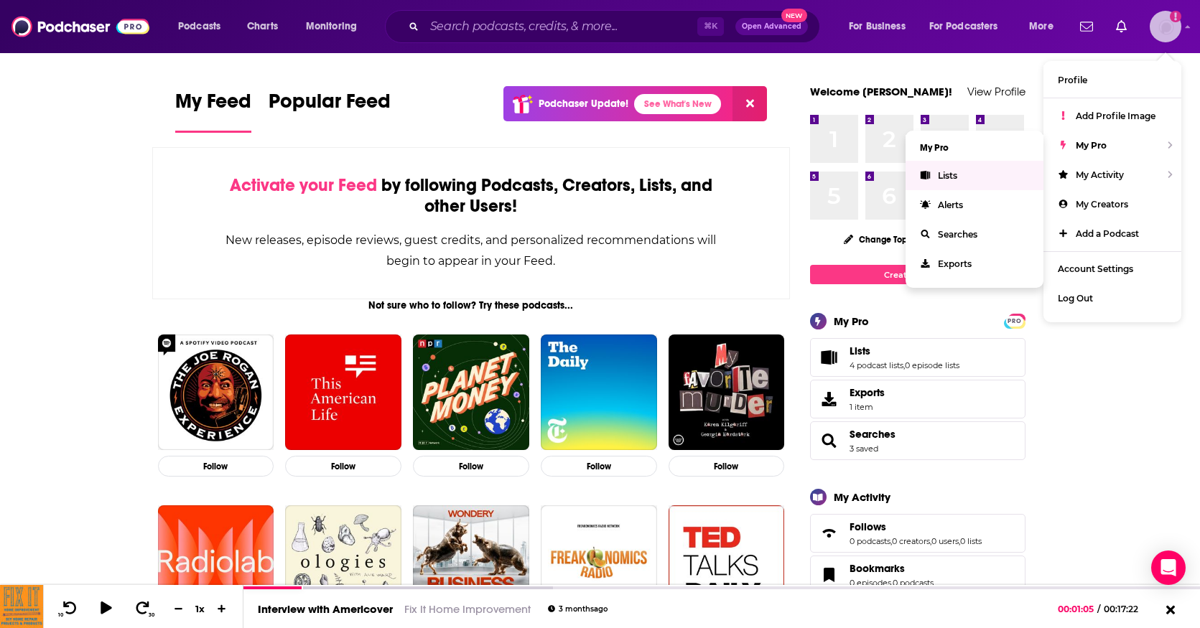
click at [974, 173] on link "Lists" at bounding box center [975, 175] width 138 height 29
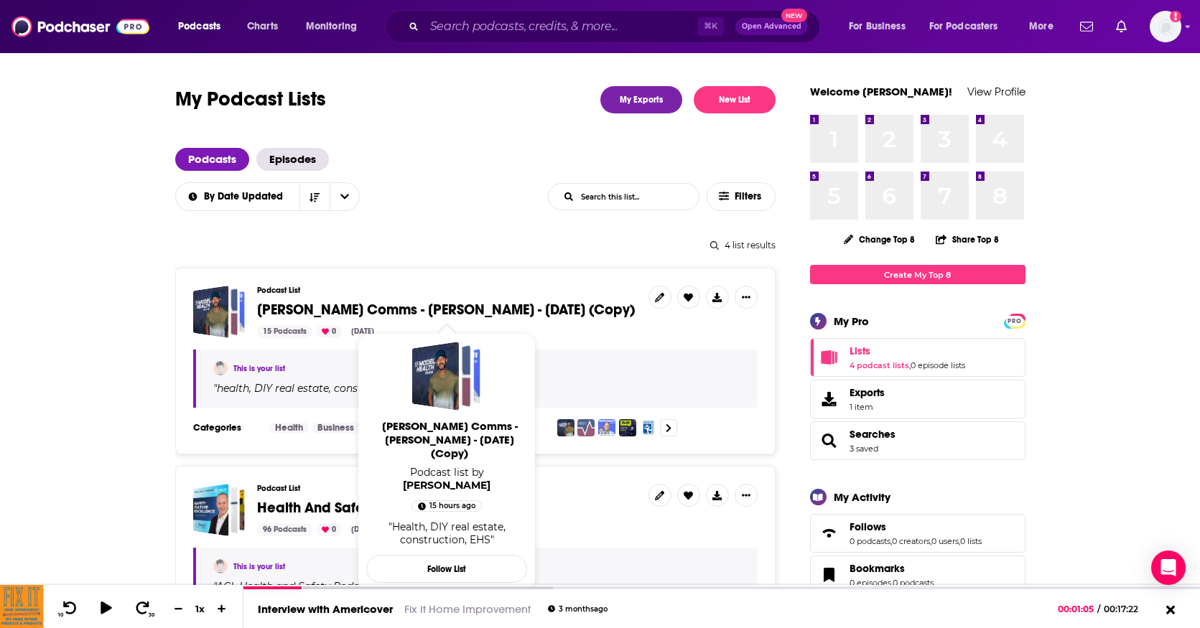
click at [424, 311] on span "[PERSON_NAME] Comms - [PERSON_NAME] - [DATE] (Copy)" at bounding box center [446, 310] width 378 height 18
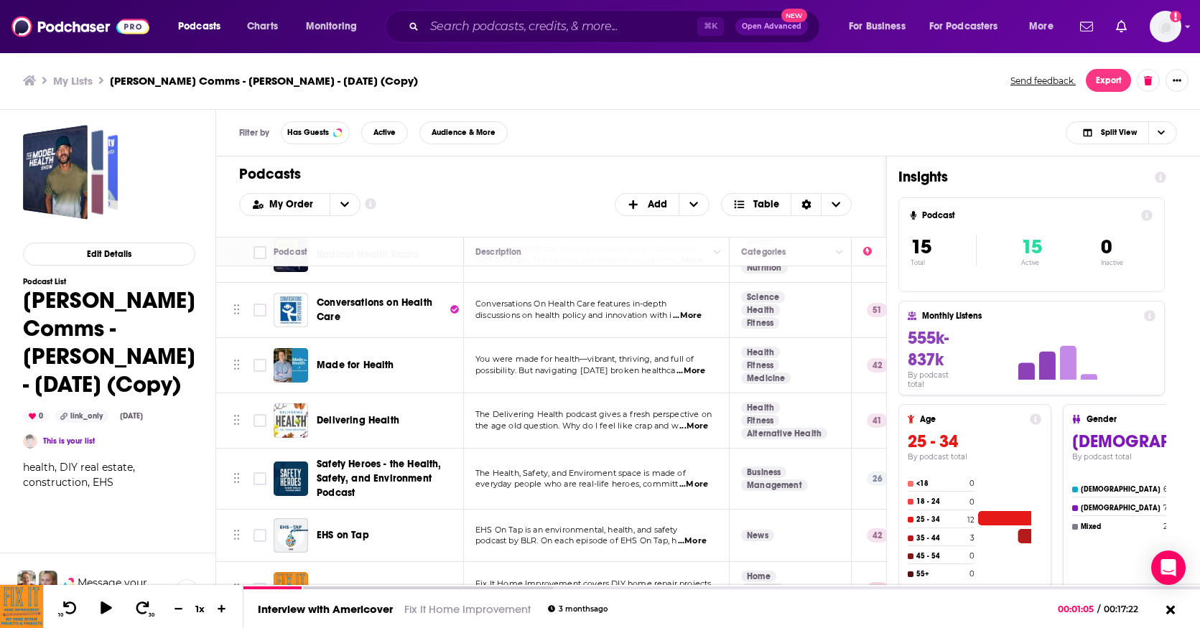
scroll to position [468, 0]
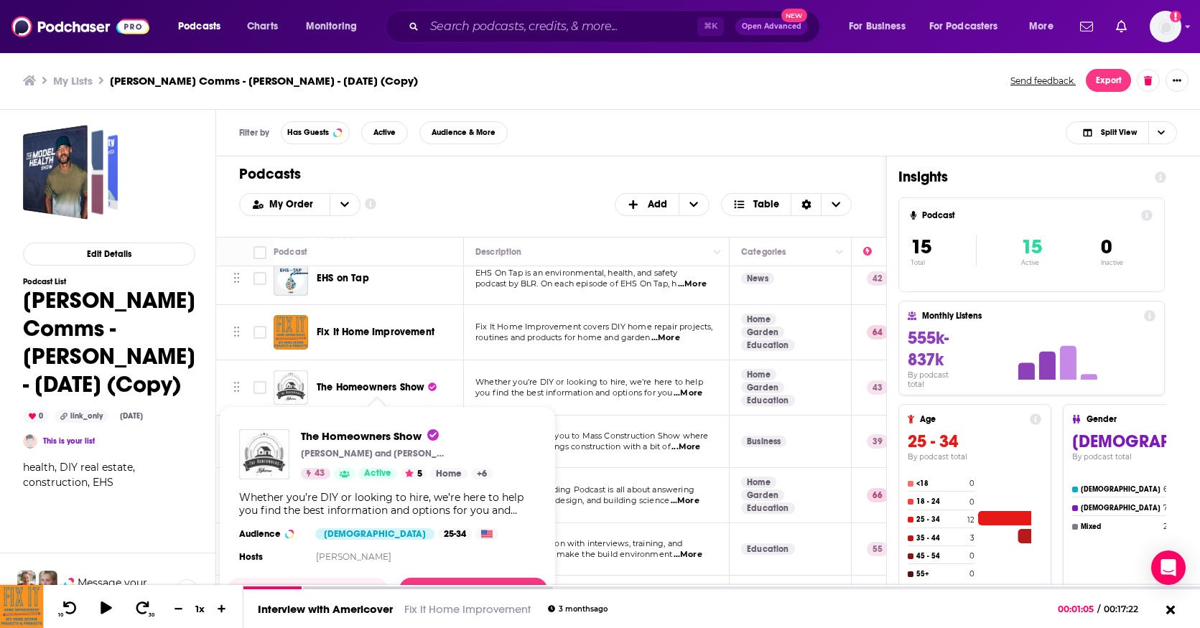
click at [392, 386] on span "The Homeowners Show" at bounding box center [371, 387] width 108 height 12
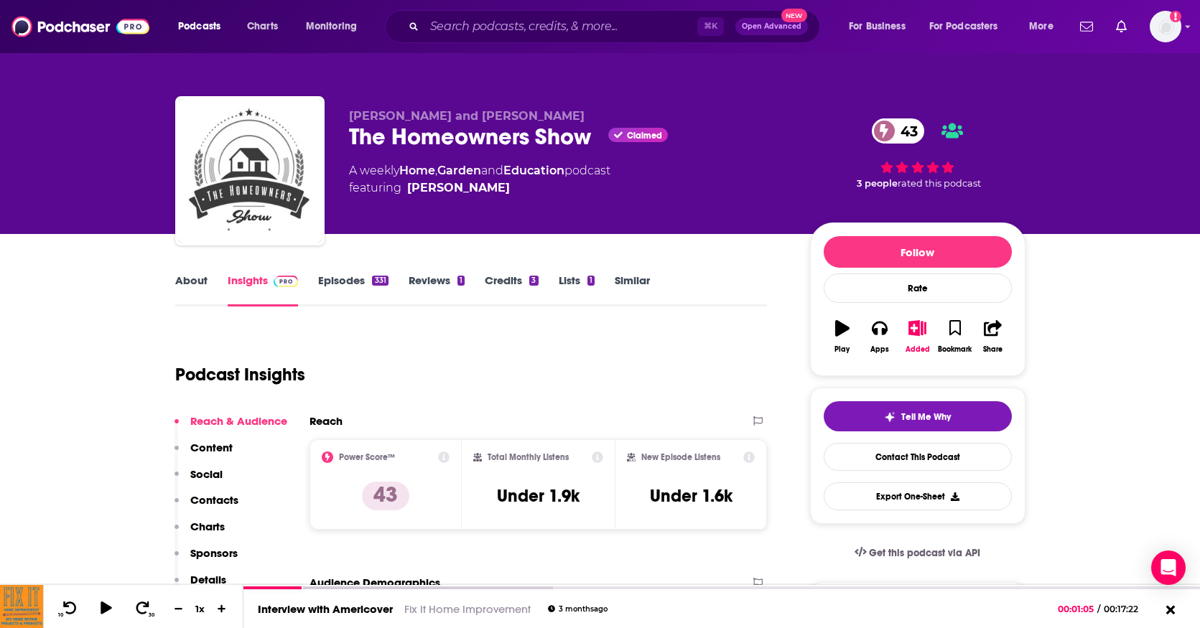
click at [351, 282] on link "Episodes 331" at bounding box center [353, 290] width 70 height 33
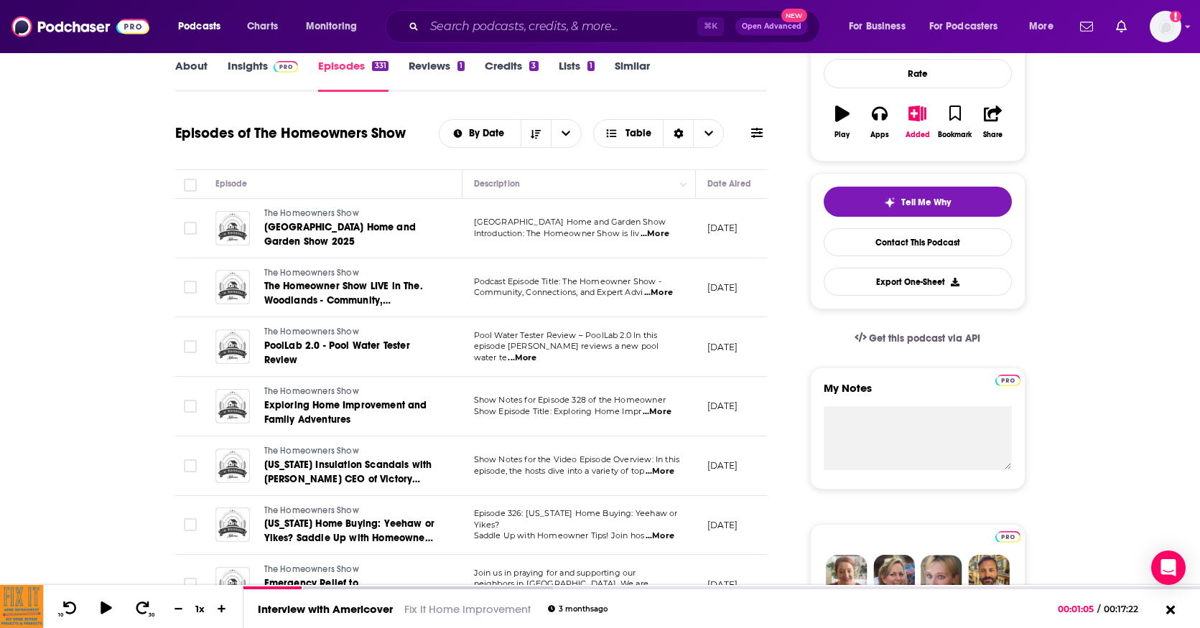
scroll to position [218, 0]
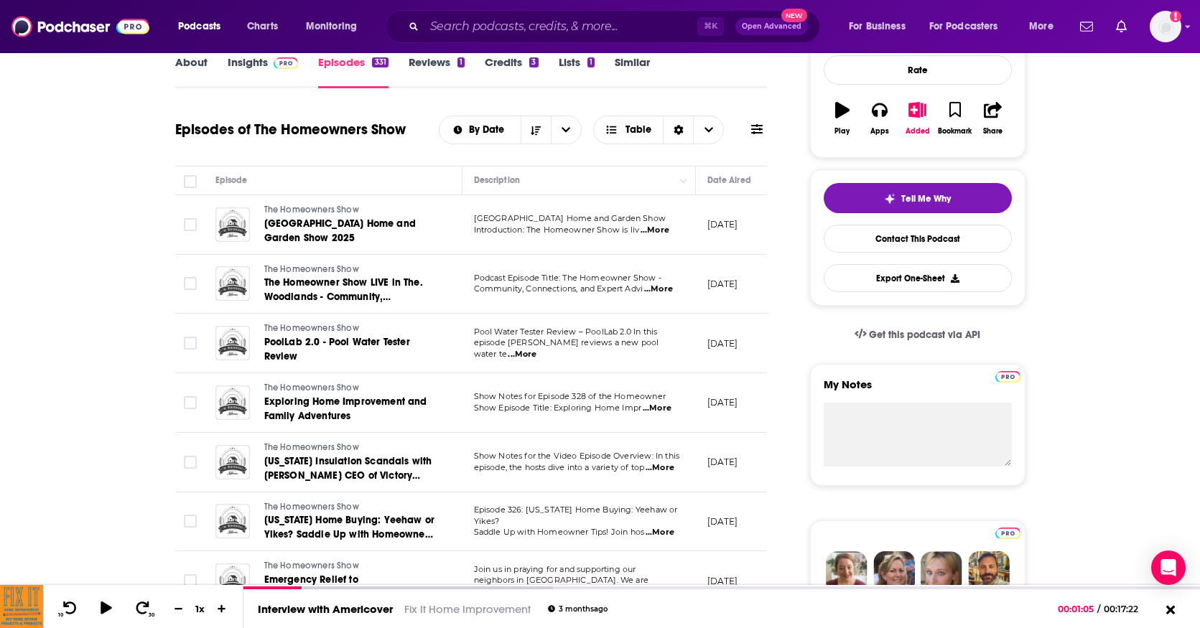
click at [756, 131] on icon at bounding box center [756, 129] width 11 height 11
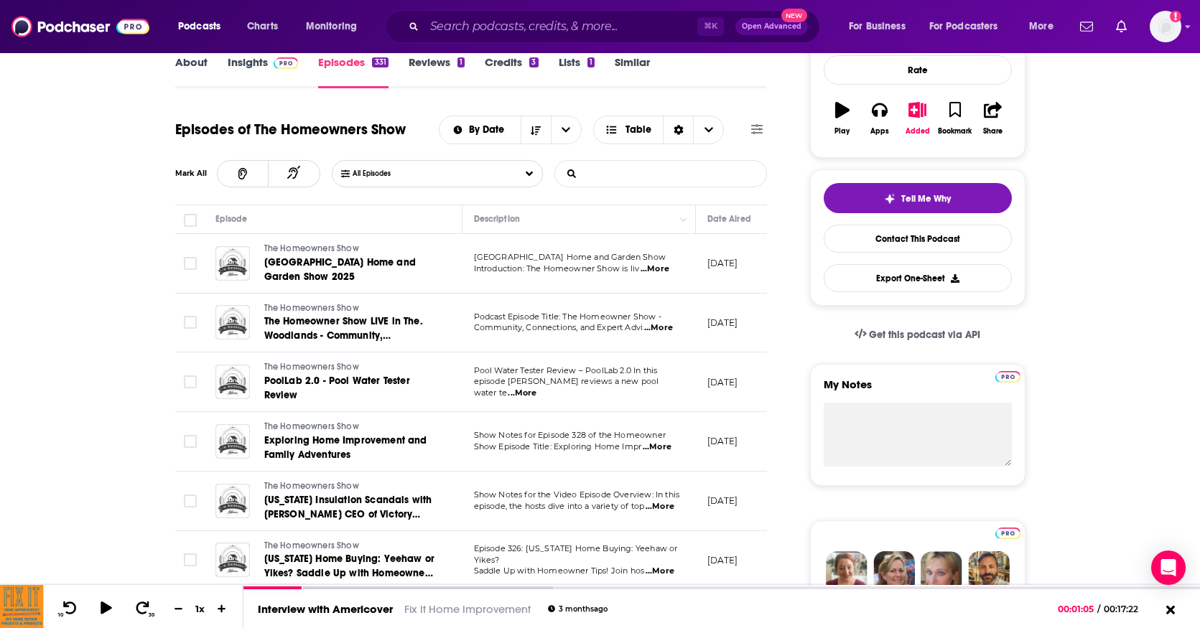
click at [610, 177] on input "List Search Input" at bounding box center [630, 174] width 150 height 26
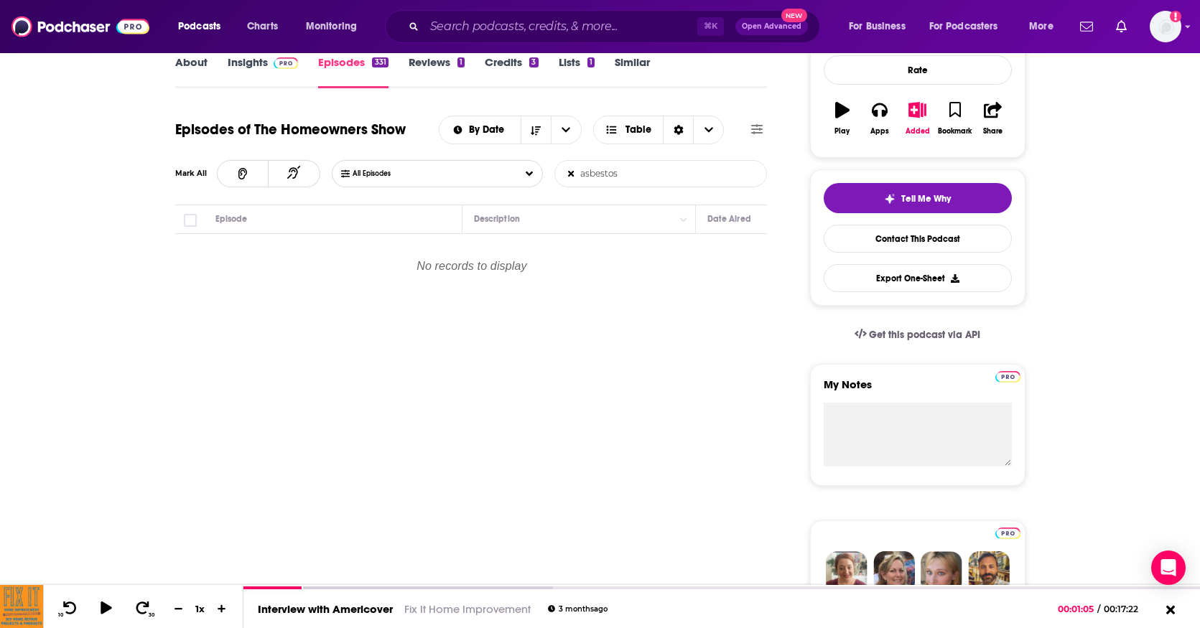
click at [600, 172] on input "asbestos" at bounding box center [630, 174] width 150 height 26
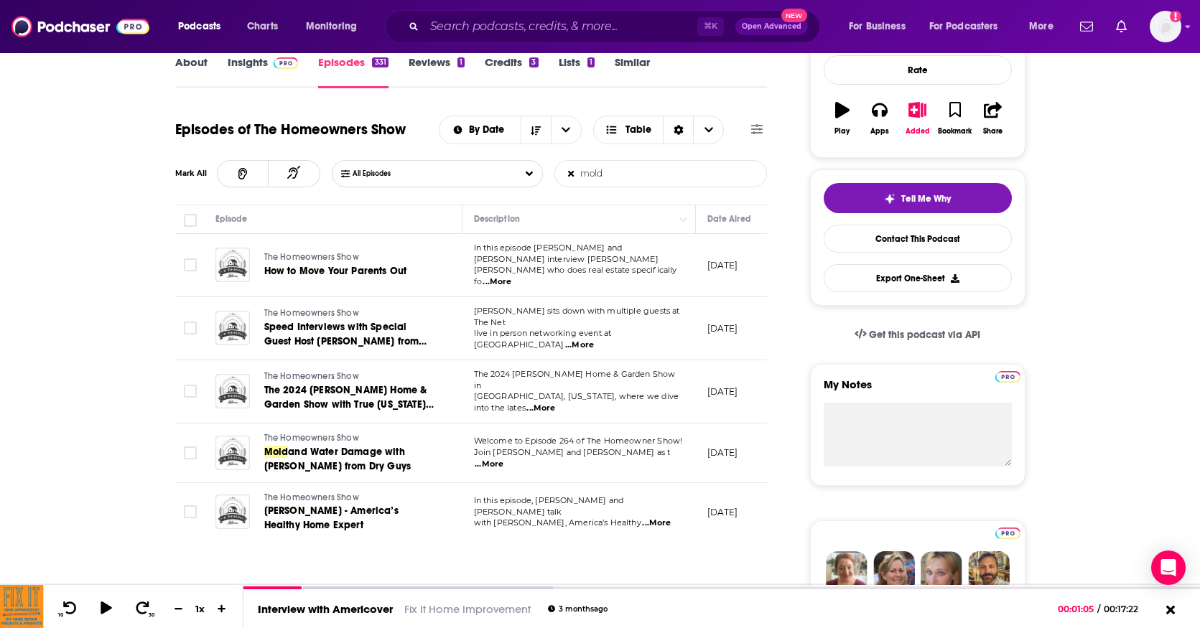
type input "mold"
click at [330, 57] on link "Episodes 331" at bounding box center [353, 71] width 70 height 33
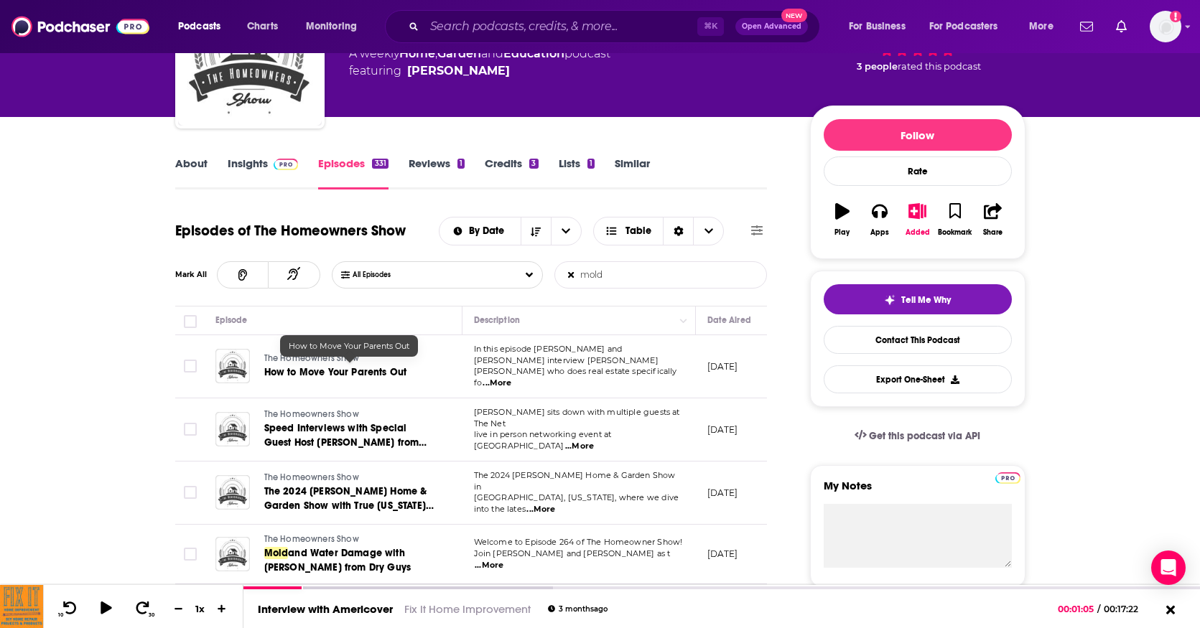
scroll to position [76, 0]
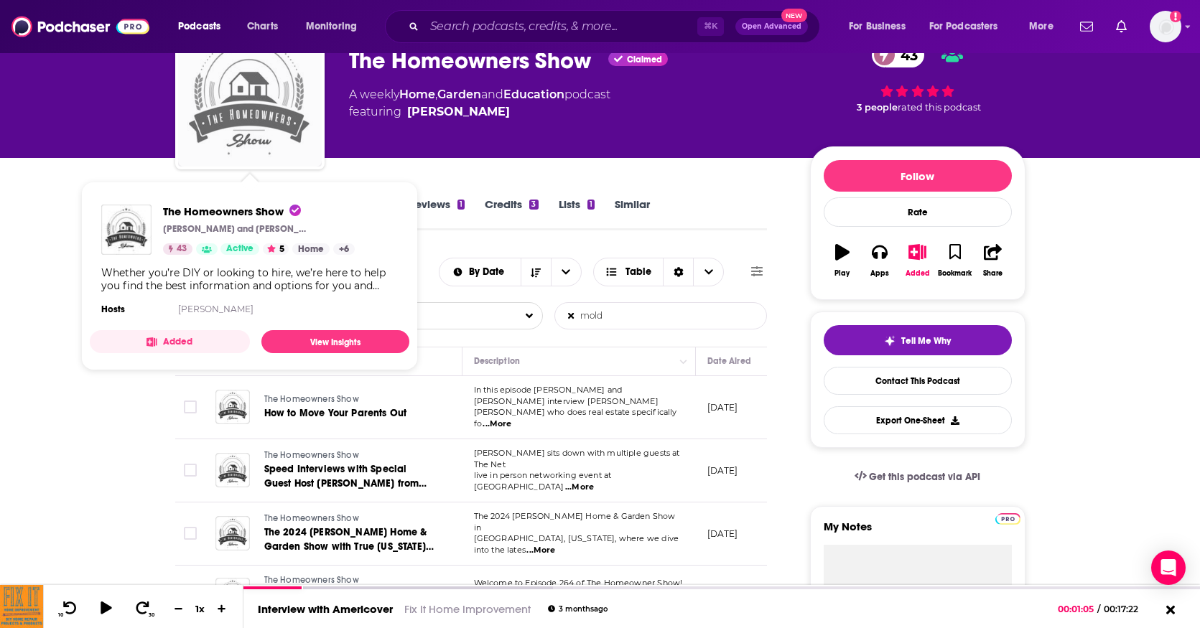
click at [262, 132] on img "The Homeowners Show" at bounding box center [250, 95] width 144 height 144
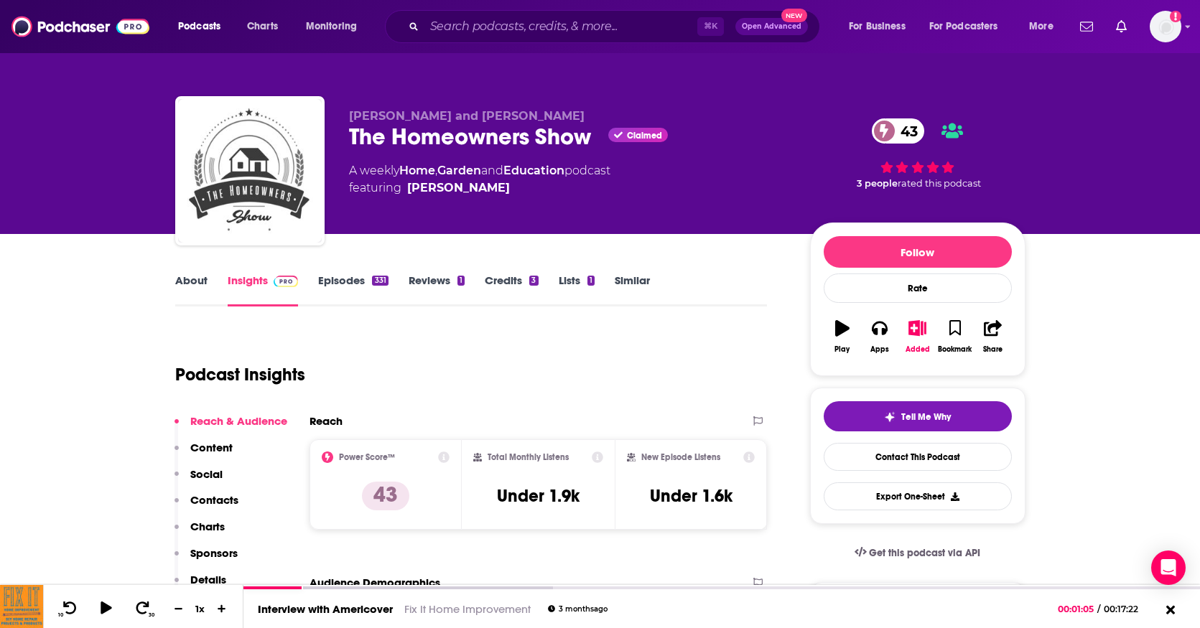
click at [351, 275] on link "Episodes 331" at bounding box center [353, 290] width 70 height 33
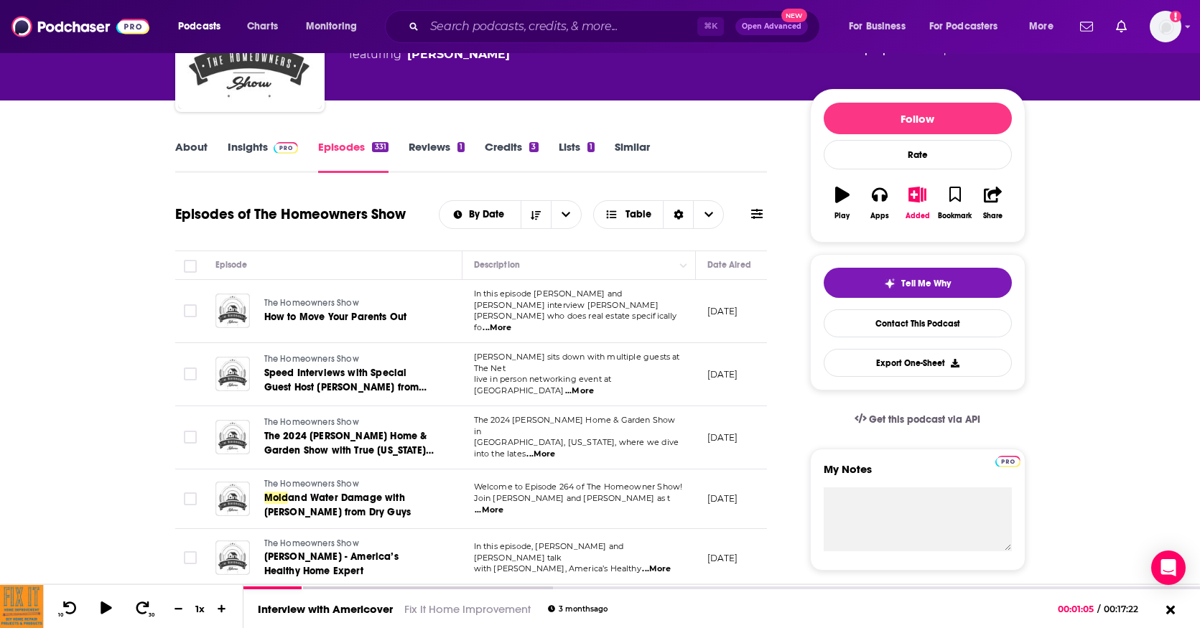
scroll to position [136, 0]
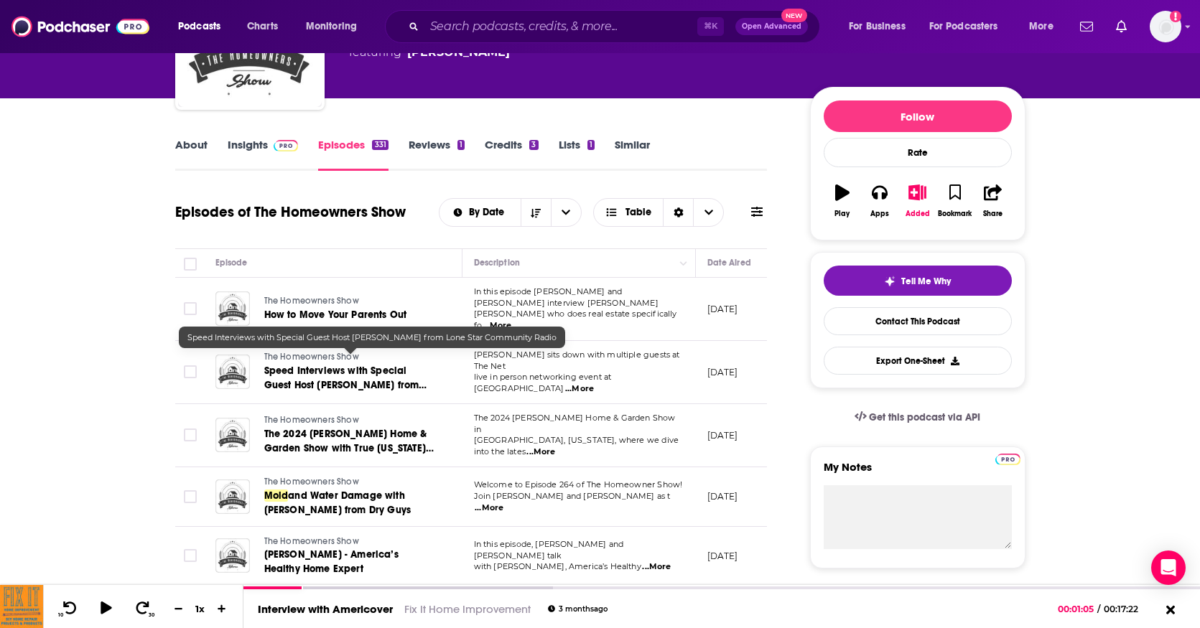
click at [344, 365] on span "Speed Interviews with Special Guest Host [PERSON_NAME] from Lone Star Community…" at bounding box center [345, 385] width 163 height 41
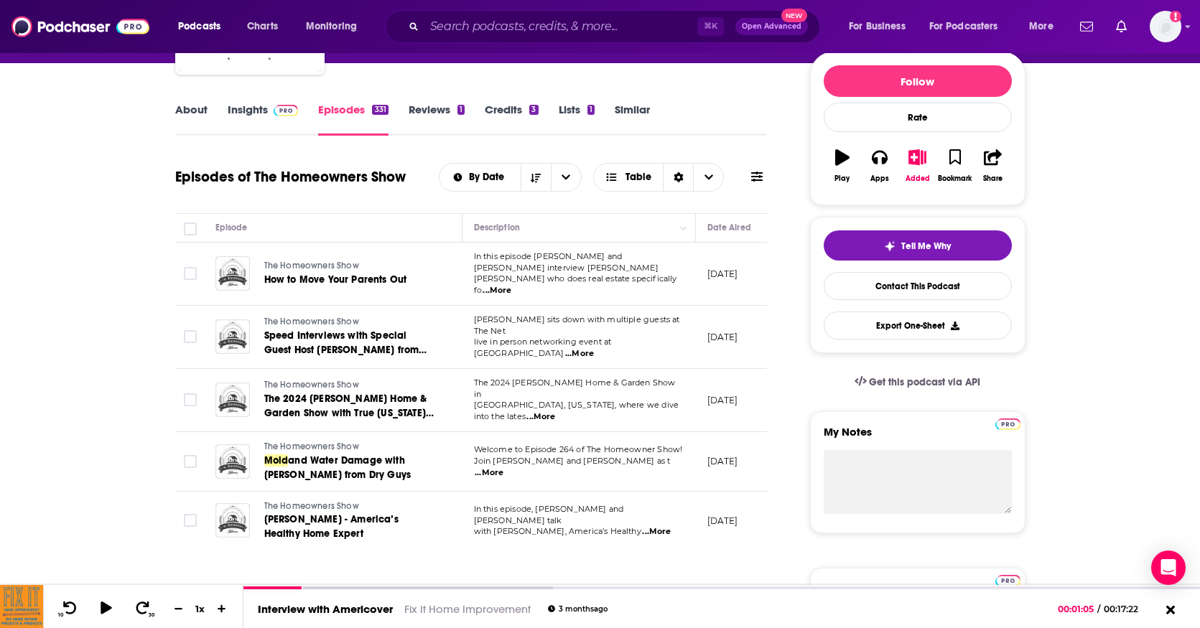
scroll to position [169, 0]
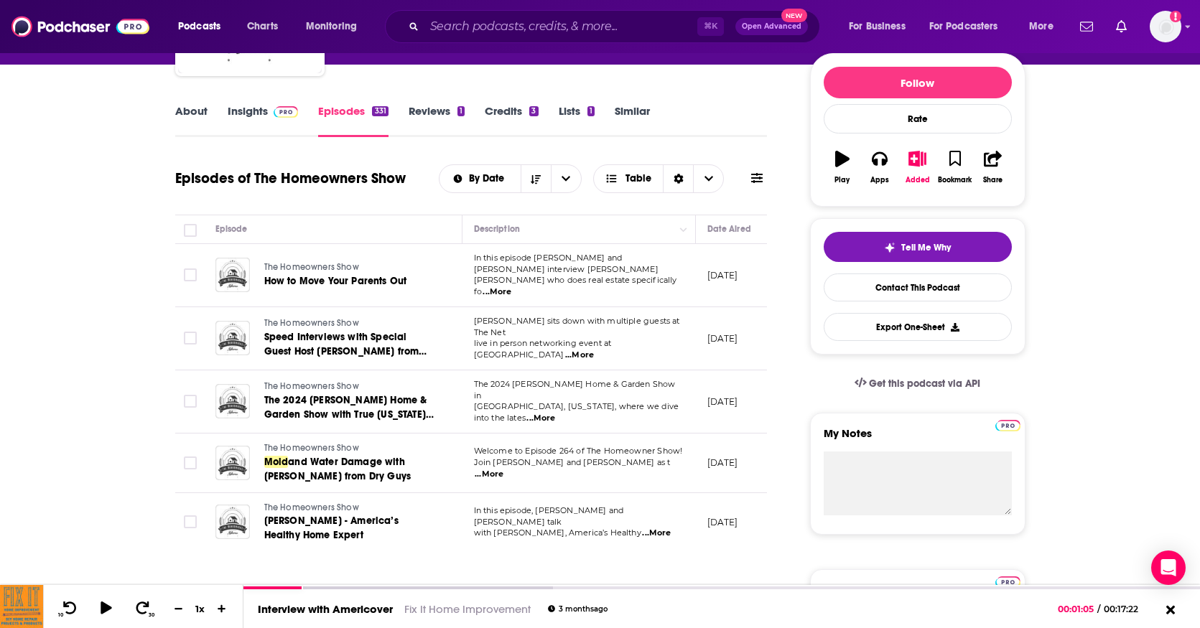
click at [353, 112] on link "Episodes 331" at bounding box center [353, 120] width 70 height 33
click at [759, 180] on icon at bounding box center [756, 178] width 11 height 10
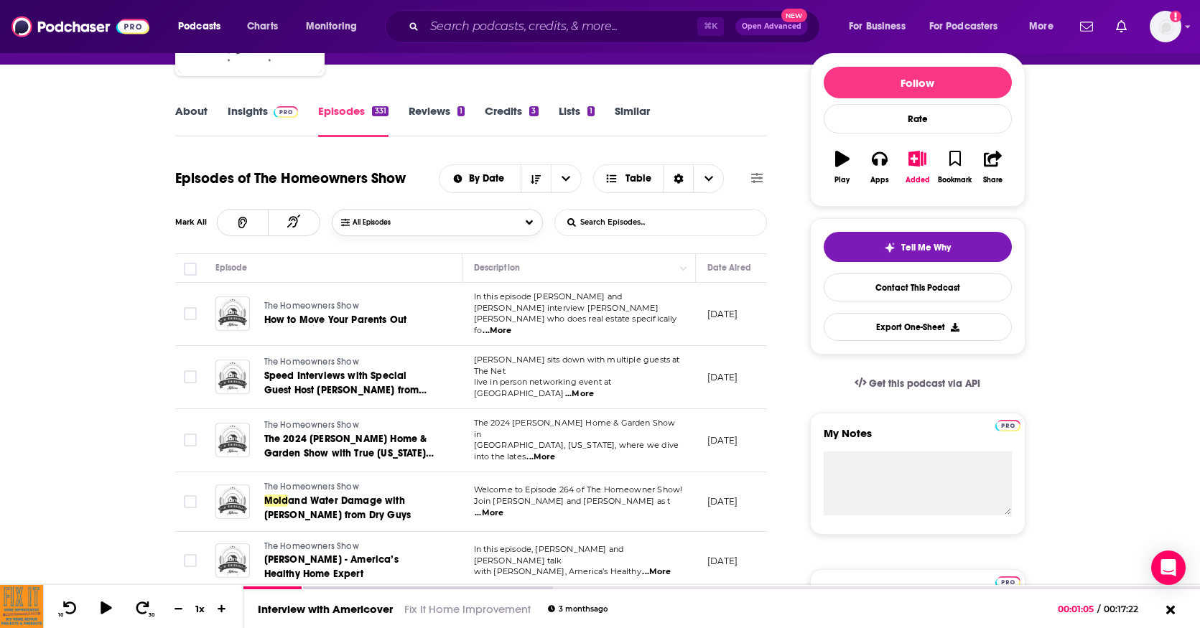
click at [376, 223] on span "All Episodes" at bounding box center [386, 222] width 67 height 9
click at [376, 248] on div "All Episodes" at bounding box center [372, 249] width 64 height 10
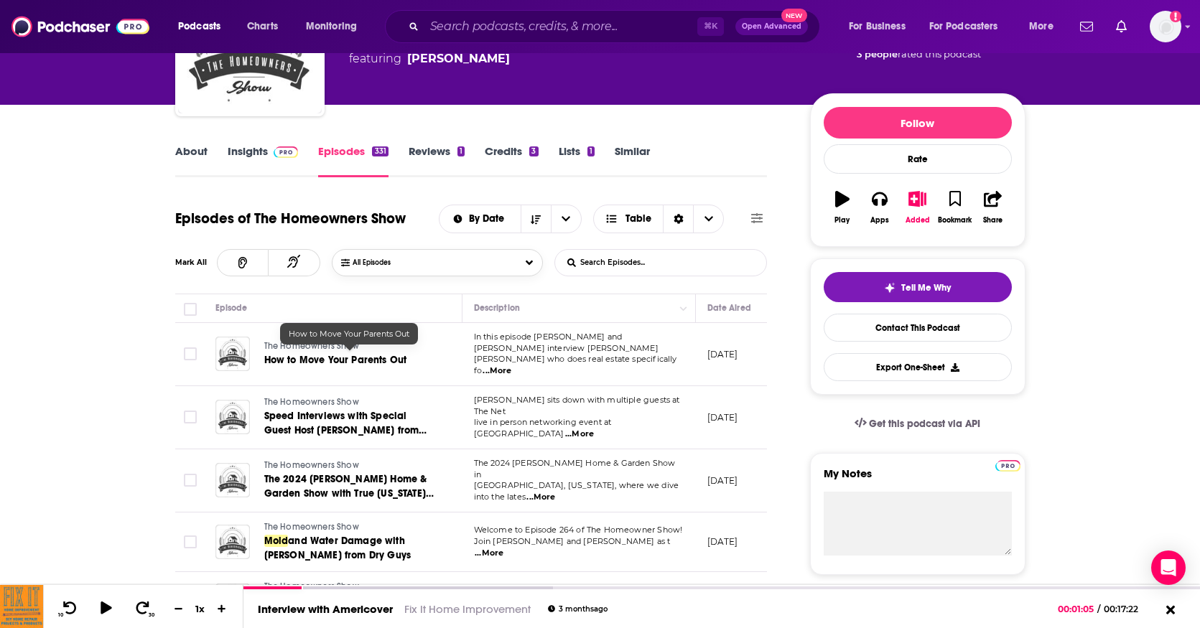
scroll to position [129, 0]
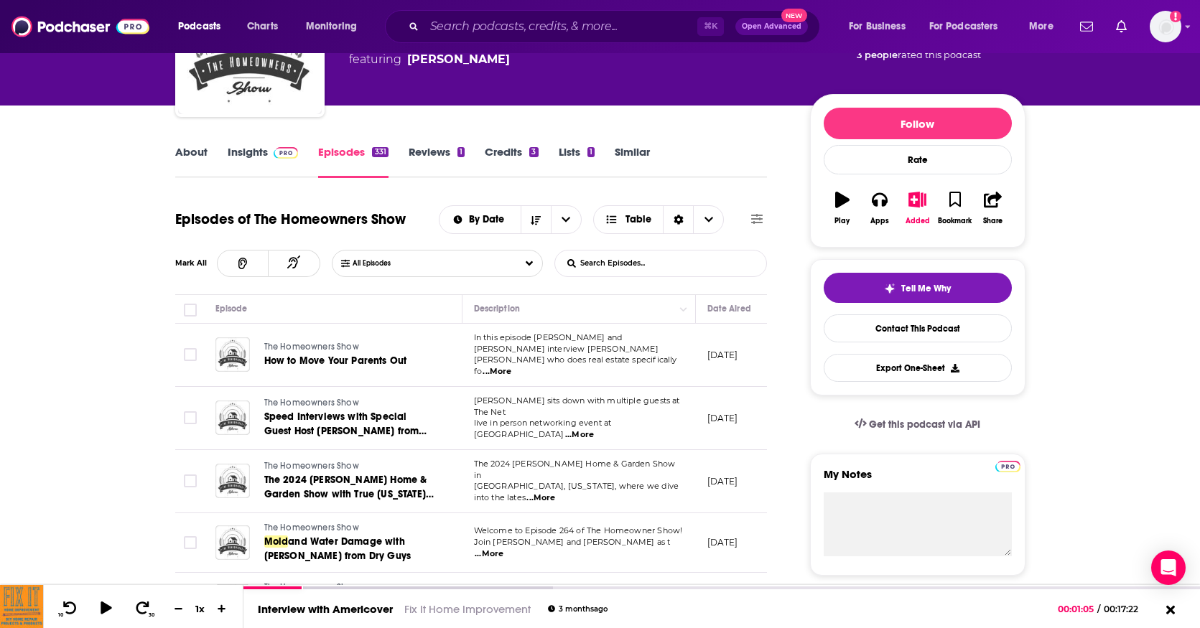
click at [190, 151] on link "About" at bounding box center [191, 161] width 32 height 33
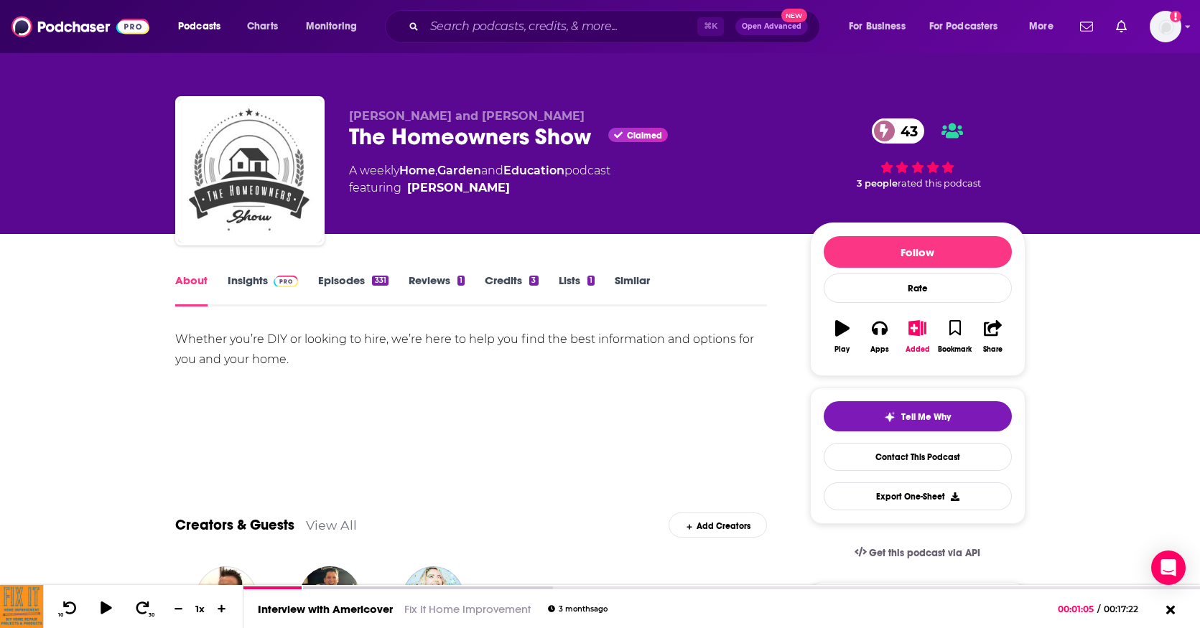
click at [343, 284] on link "Episodes 331" at bounding box center [353, 290] width 70 height 33
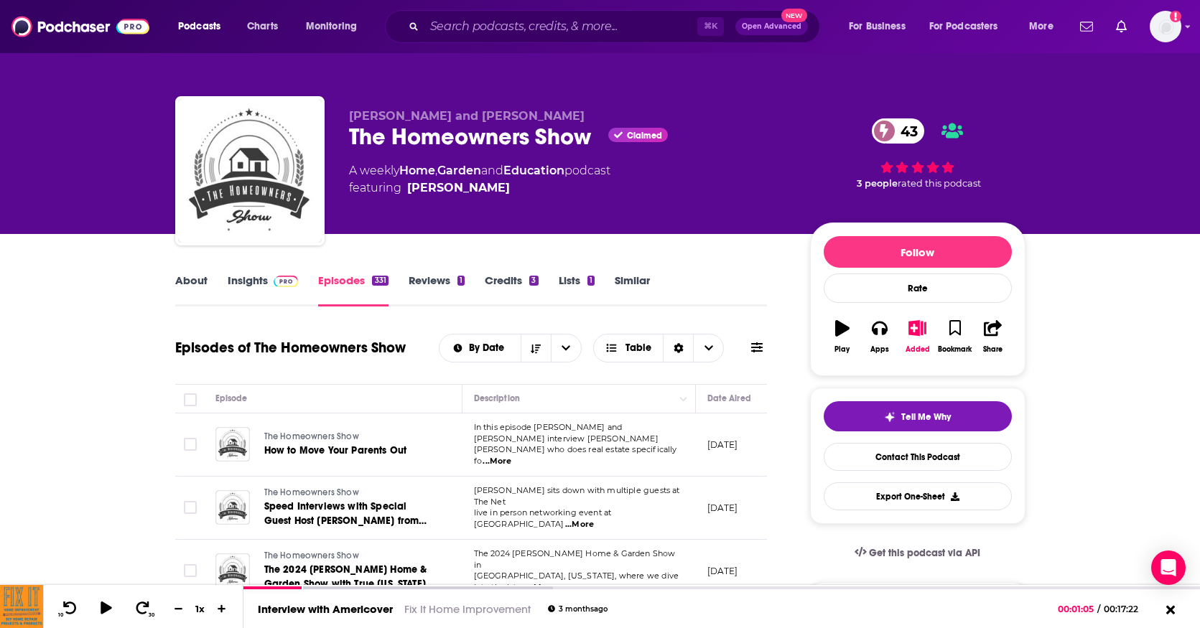
click at [189, 280] on link "About" at bounding box center [191, 290] width 32 height 33
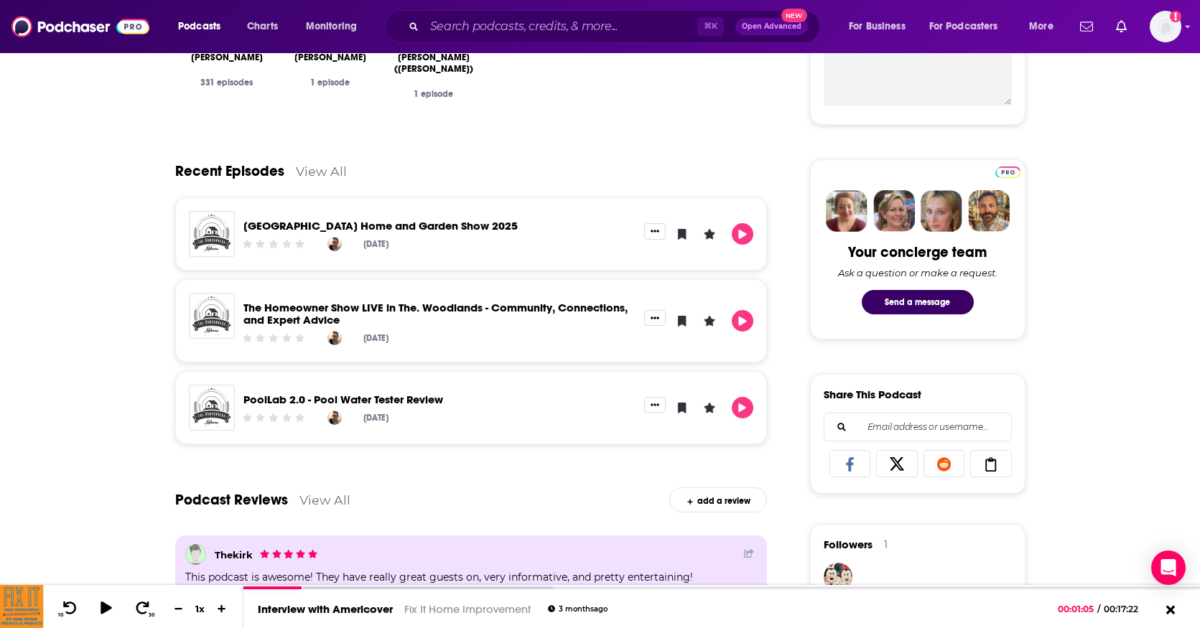
scroll to position [586, 0]
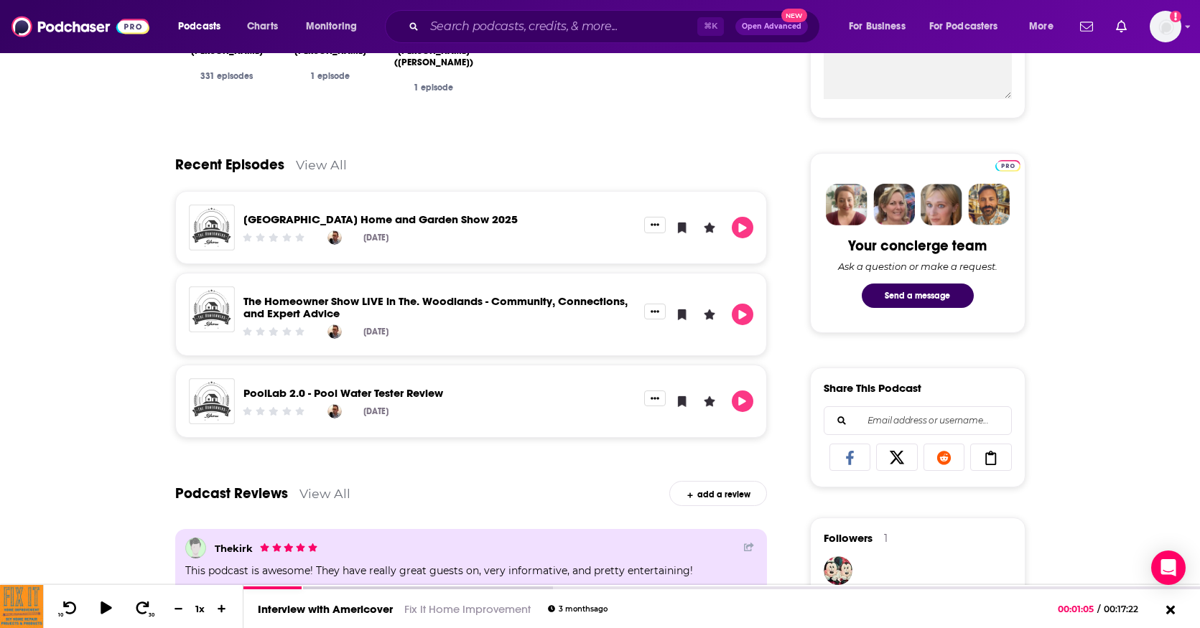
click at [333, 167] on link "View All" at bounding box center [321, 164] width 51 height 15
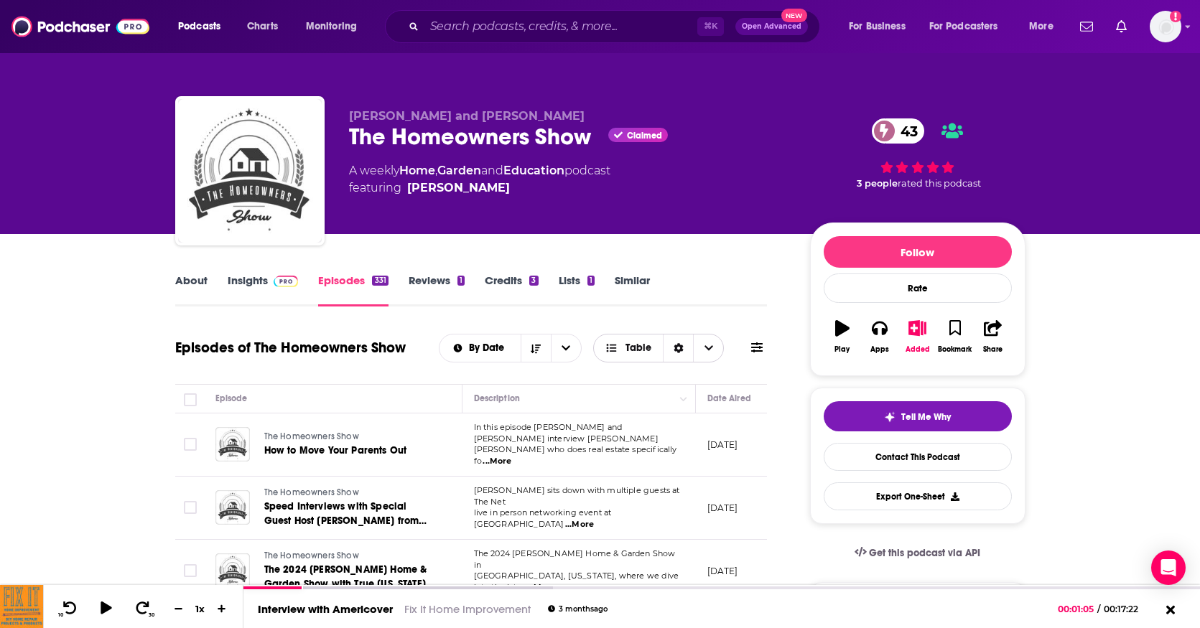
click at [682, 351] on icon "Sort Direction" at bounding box center [678, 348] width 9 height 10
click at [682, 351] on icon "Sort Direction" at bounding box center [679, 348] width 10 height 10
click at [757, 350] on icon at bounding box center [756, 347] width 11 height 11
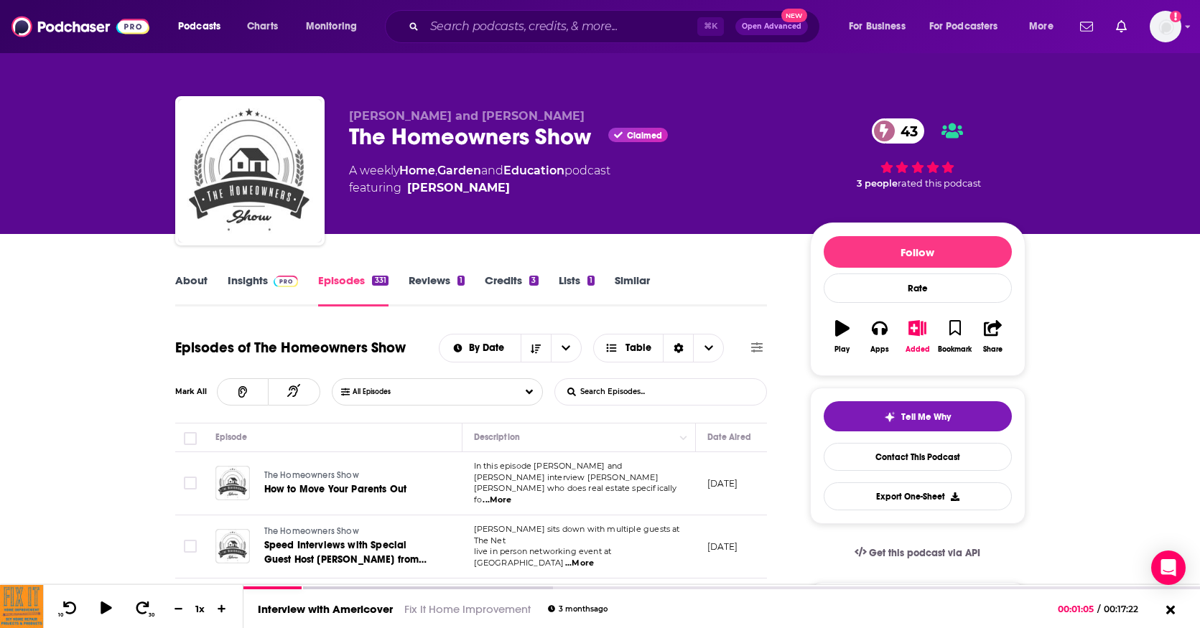
click at [707, 392] on form "List Search Input Search Episodes..." at bounding box center [660, 391] width 213 height 27
click at [674, 395] on input "List Search Input" at bounding box center [630, 392] width 150 height 26
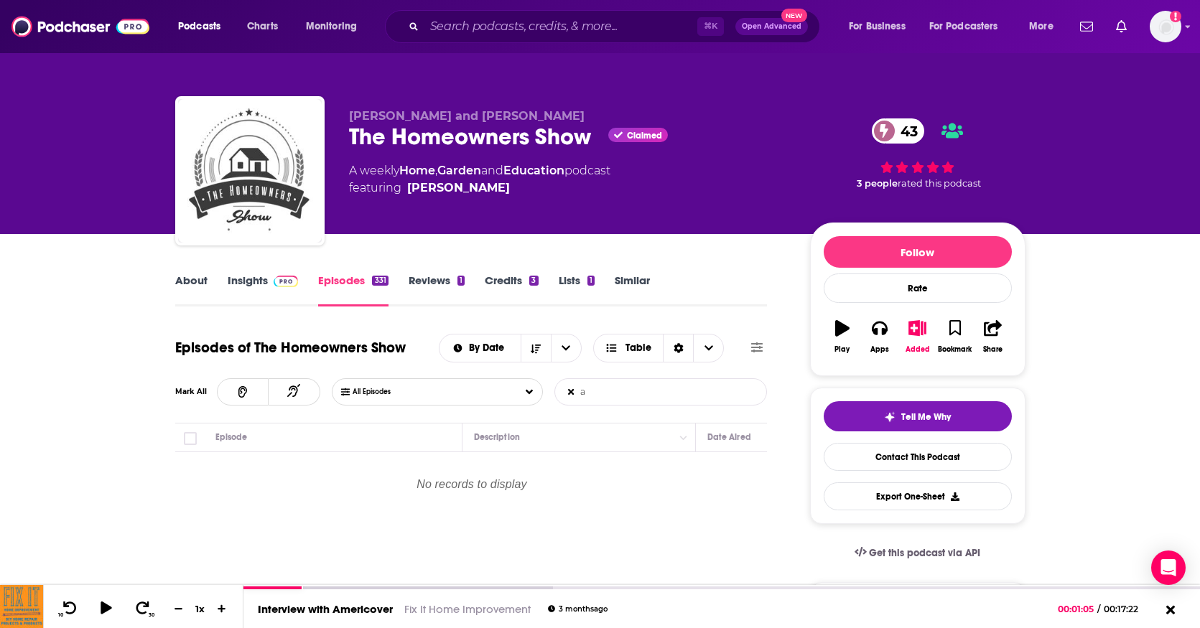
type input "a"
click at [570, 393] on icon at bounding box center [571, 392] width 6 height 6
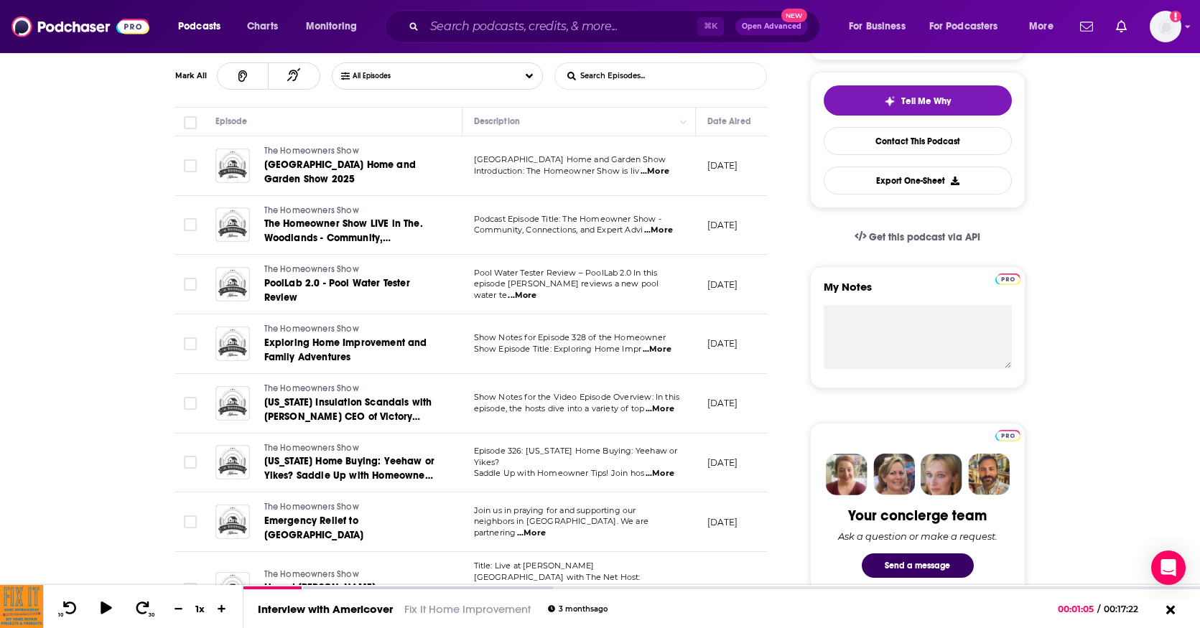
scroll to position [319, 0]
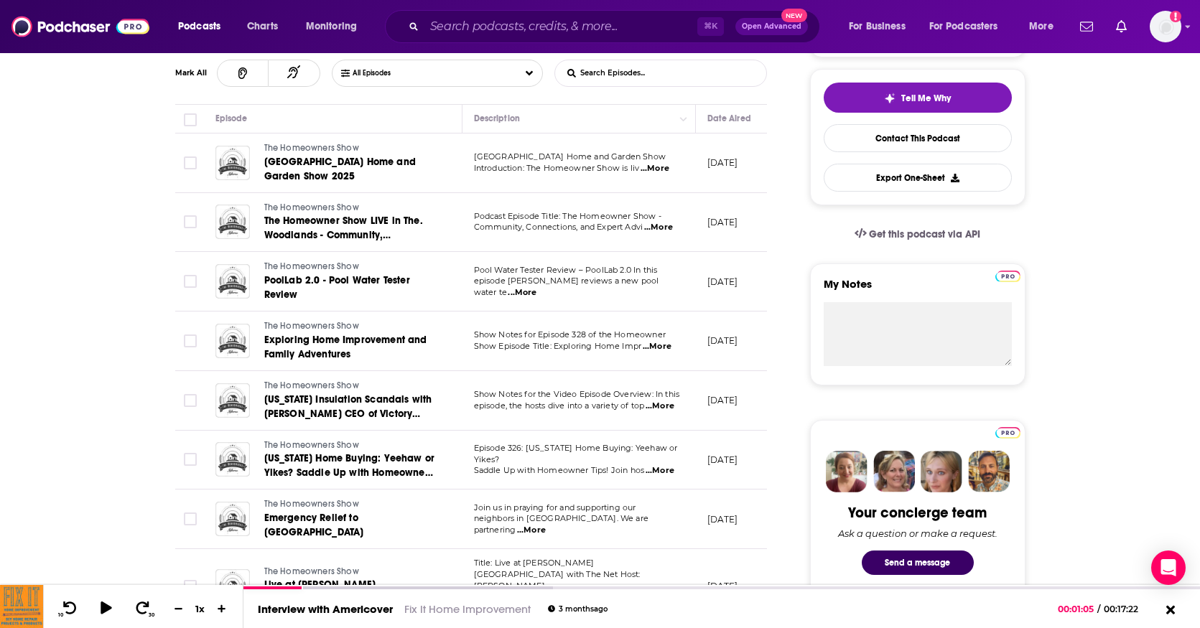
click at [663, 350] on span "...More" at bounding box center [657, 346] width 29 height 11
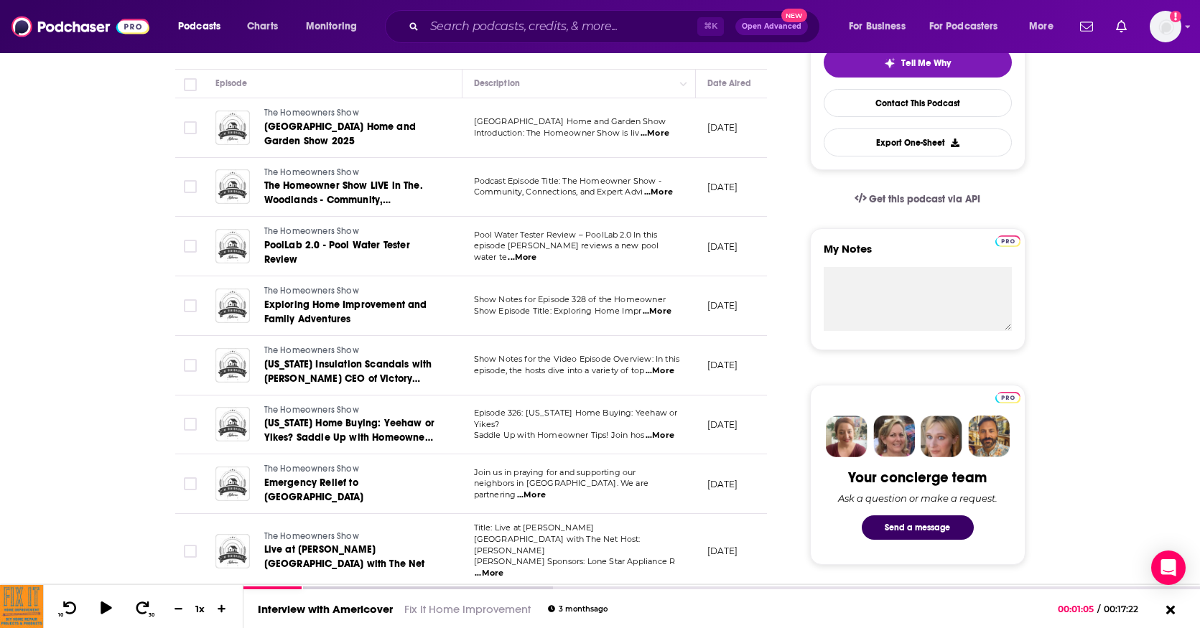
scroll to position [361, 0]
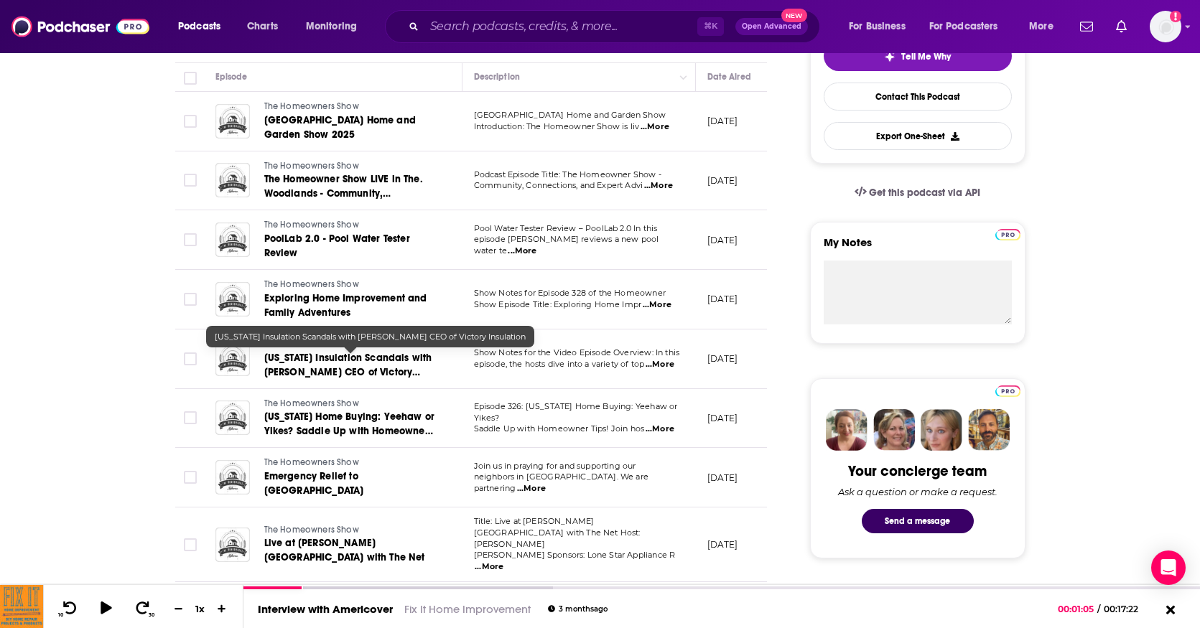
click at [349, 366] on span "[US_STATE] Insulation Scandals with [PERSON_NAME] CEO of Victory Insulation" at bounding box center [348, 372] width 168 height 41
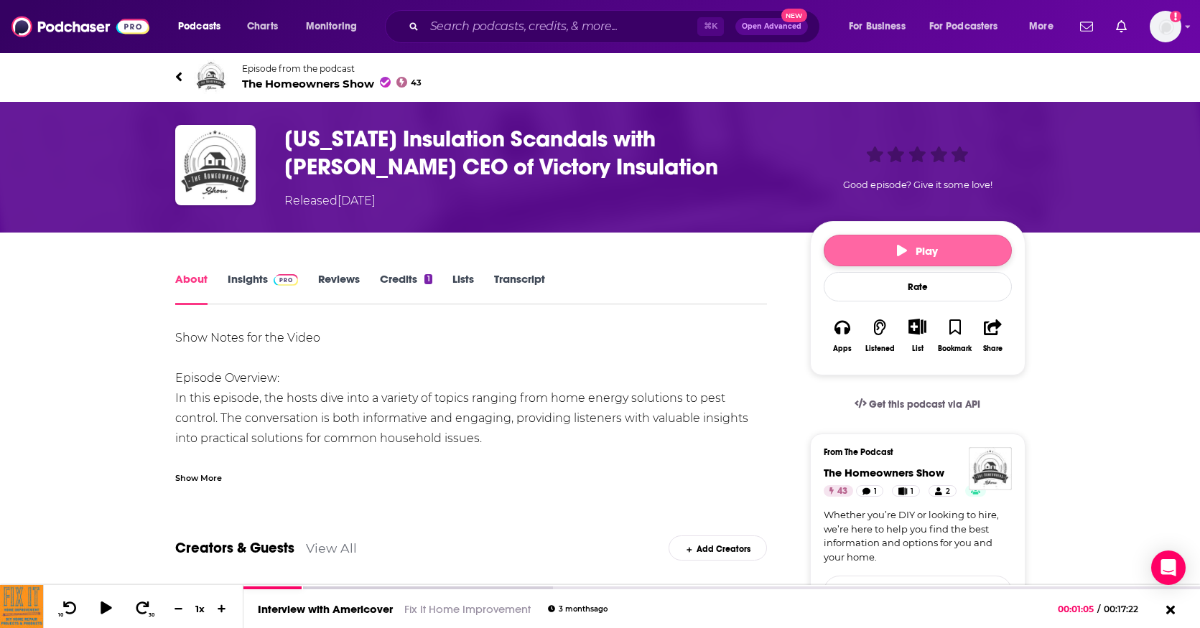
click at [904, 253] on icon "button" at bounding box center [902, 250] width 10 height 11
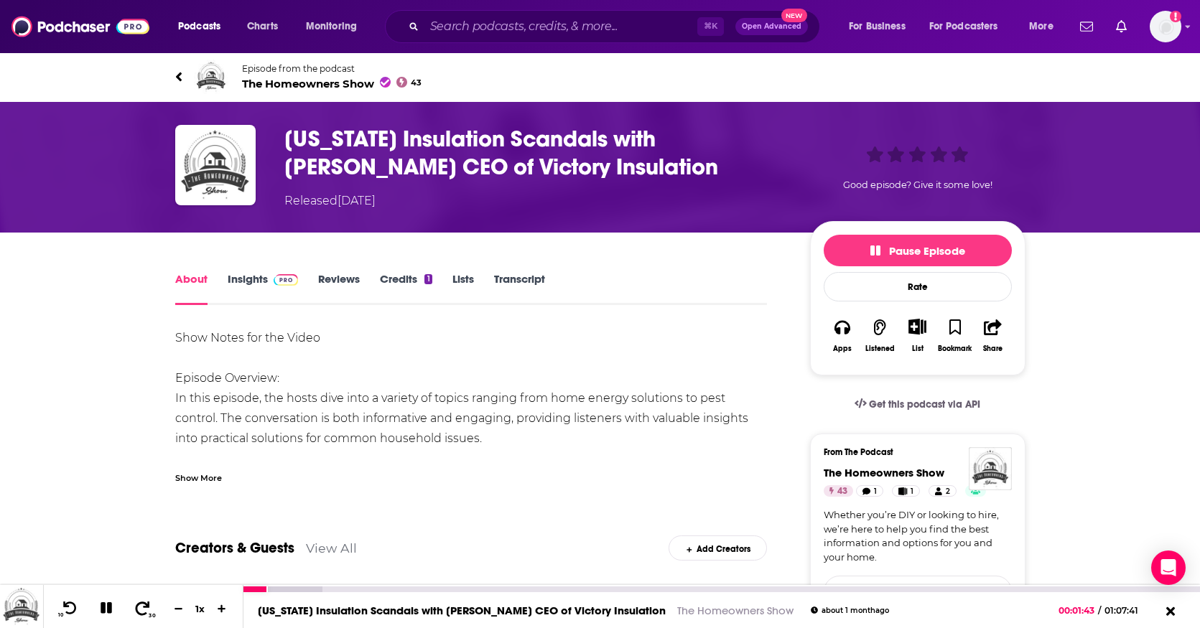
click at [144, 610] on icon at bounding box center [143, 608] width 18 height 14
click at [145, 603] on icon at bounding box center [143, 608] width 14 height 14
click at [108, 605] on icon at bounding box center [106, 608] width 11 height 11
click at [180, 75] on icon at bounding box center [178, 77] width 7 height 14
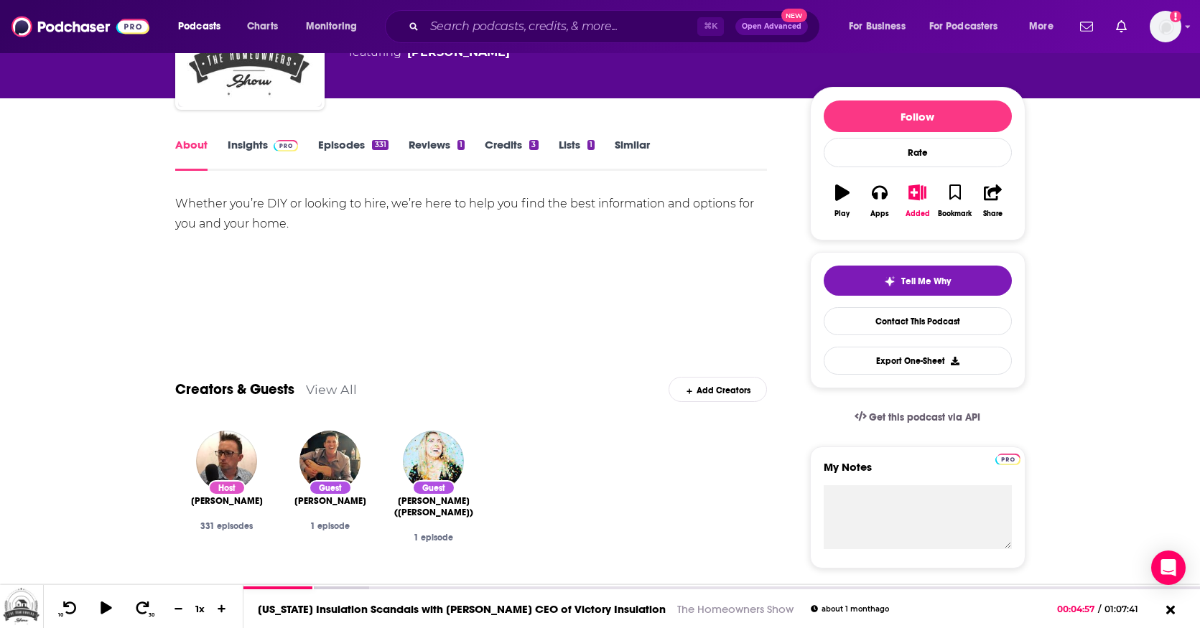
scroll to position [144, 0]
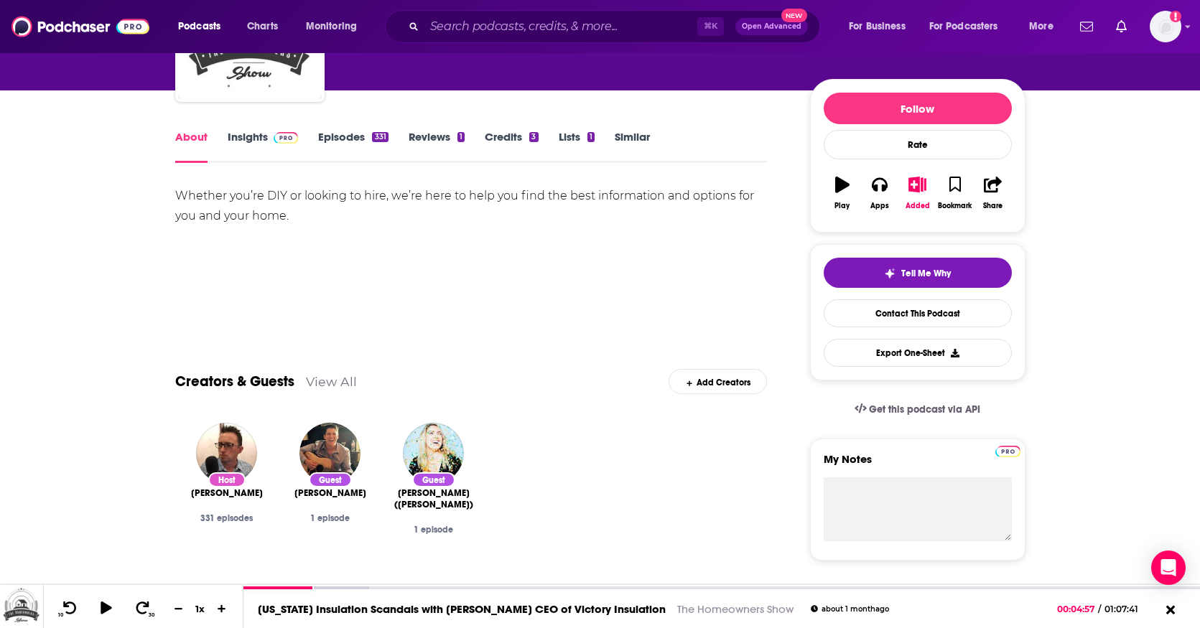
click at [353, 141] on link "Episodes 331" at bounding box center [353, 146] width 70 height 33
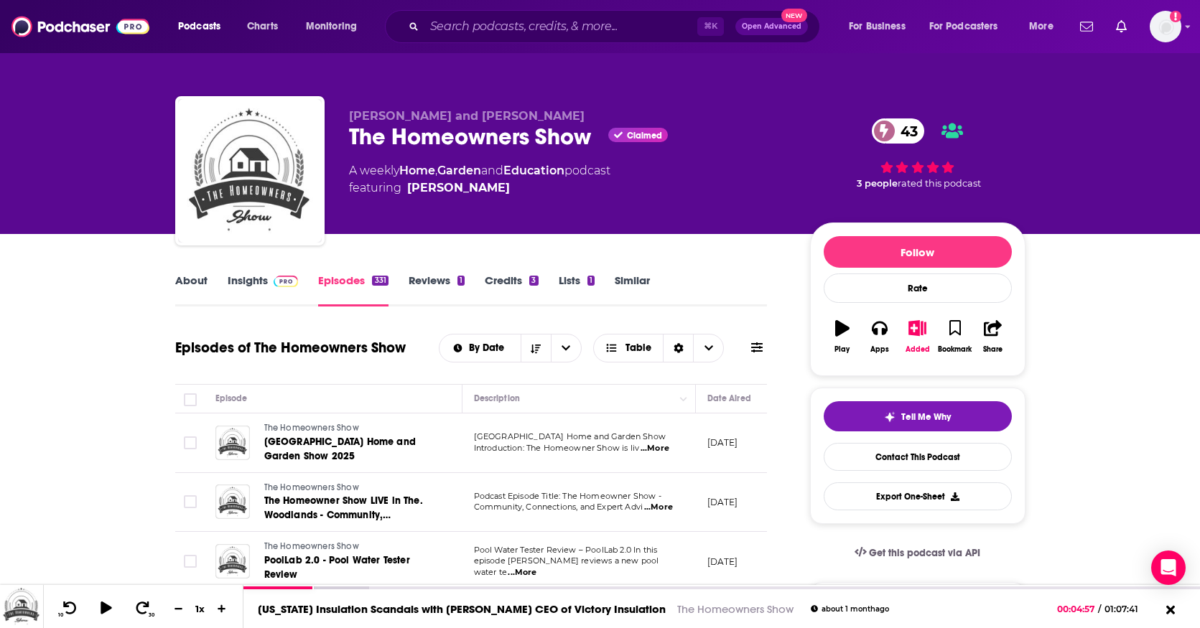
click at [759, 350] on icon at bounding box center [756, 347] width 11 height 11
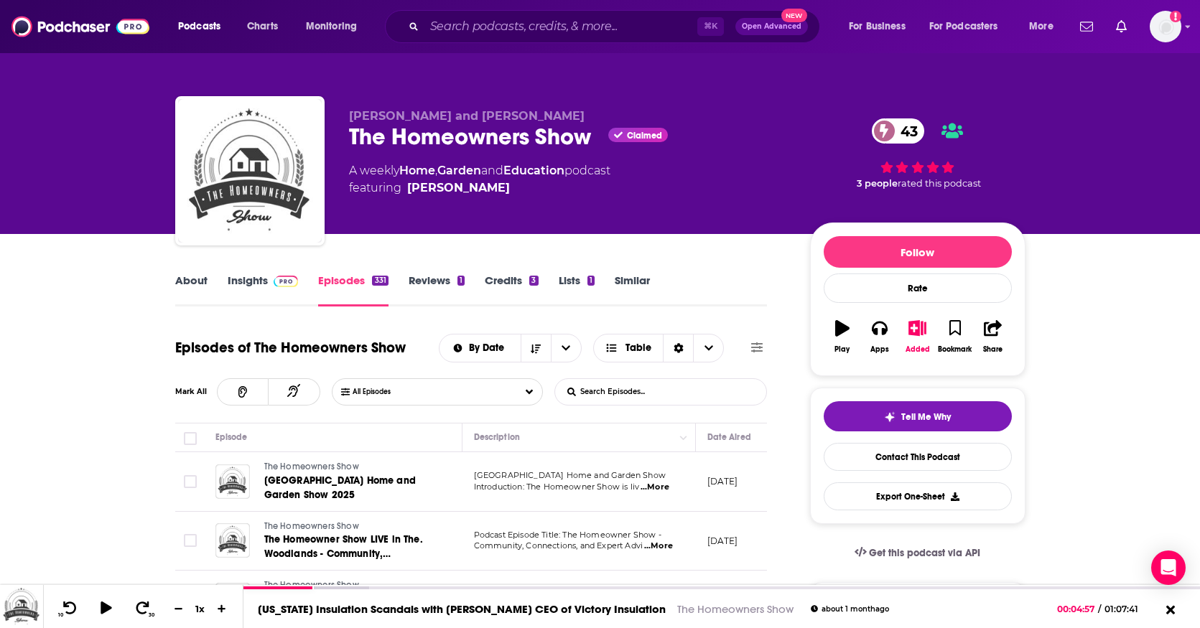
click at [697, 391] on input "List Search Input" at bounding box center [630, 392] width 150 height 26
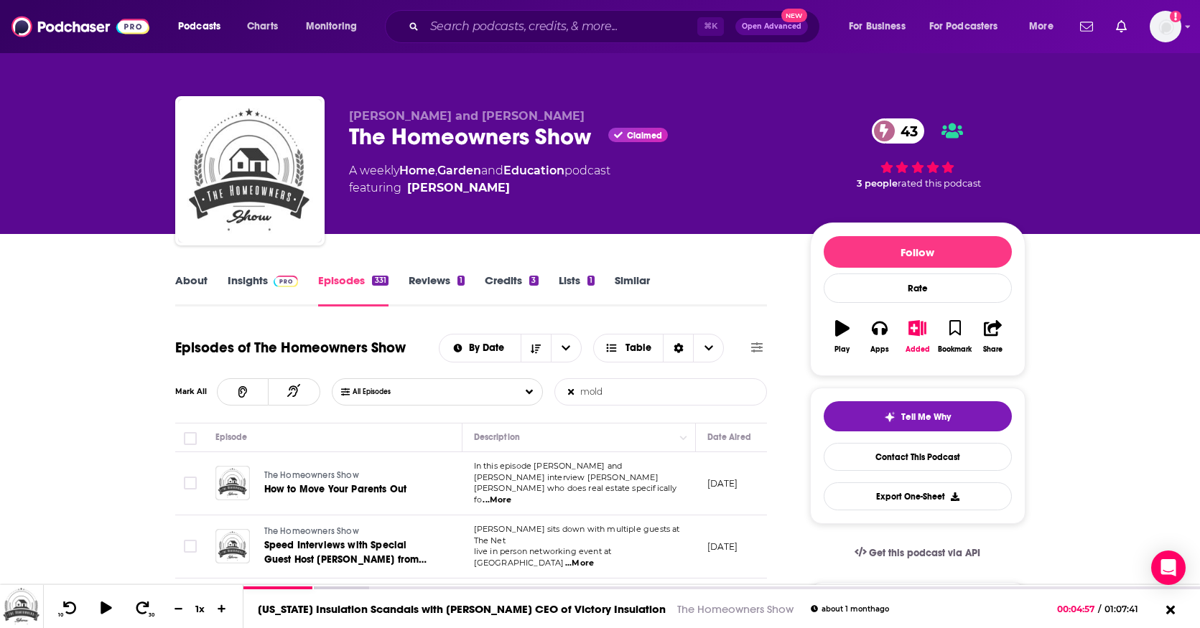
type input "mold"
click at [511, 495] on span "...More" at bounding box center [497, 500] width 29 height 11
click at [731, 164] on div "A weekly Home , Garden and Education podcast featuring [PERSON_NAME]" at bounding box center [568, 179] width 438 height 34
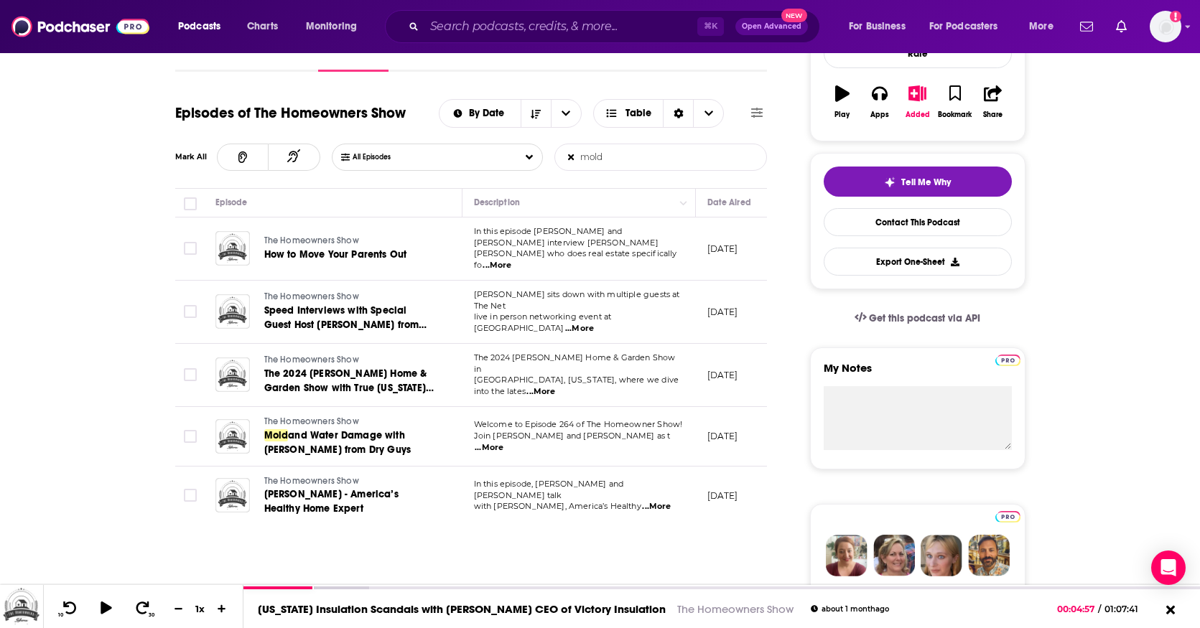
scroll to position [240, 0]
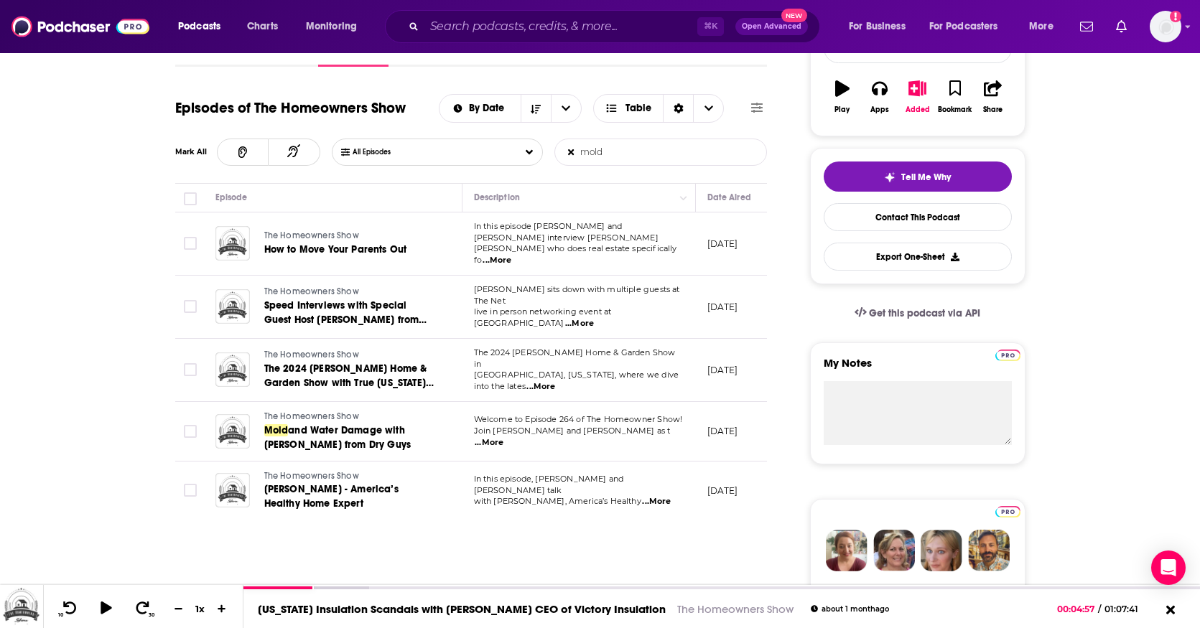
click at [753, 109] on icon at bounding box center [756, 107] width 11 height 11
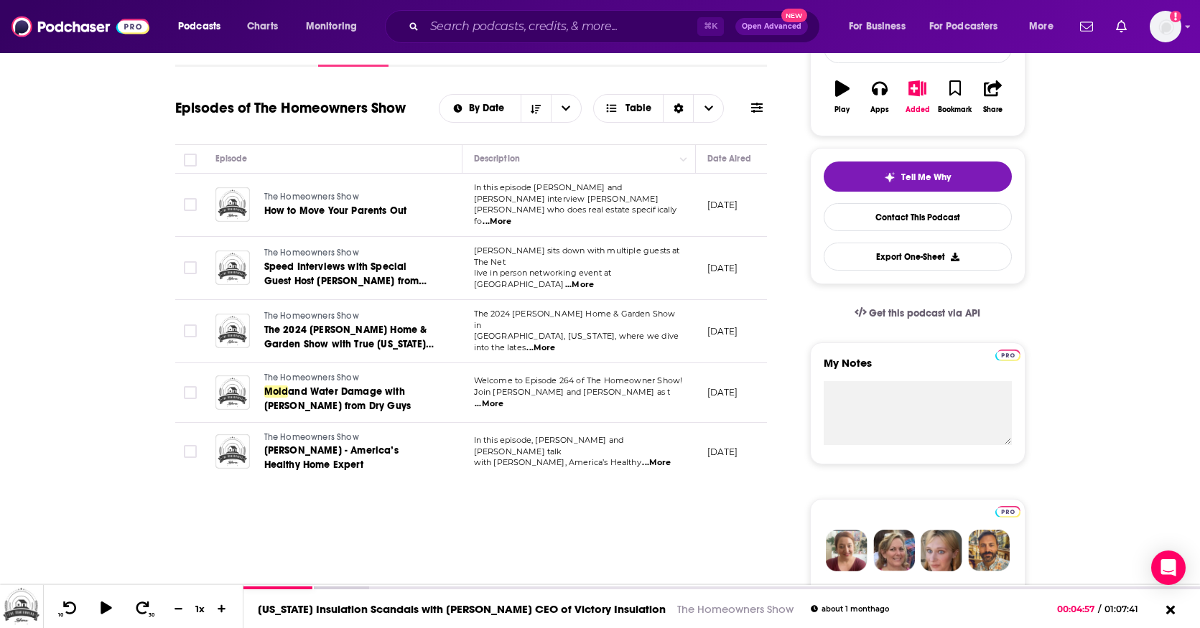
click at [751, 109] on icon at bounding box center [756, 107] width 11 height 11
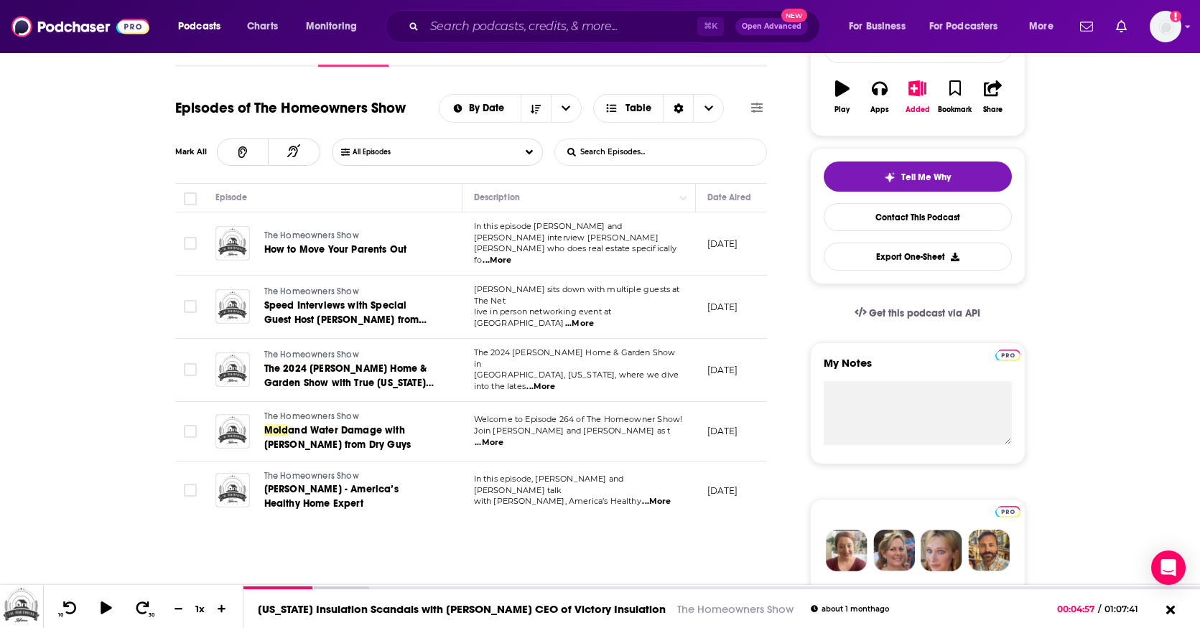
click at [658, 151] on input "List Search Input" at bounding box center [630, 152] width 150 height 26
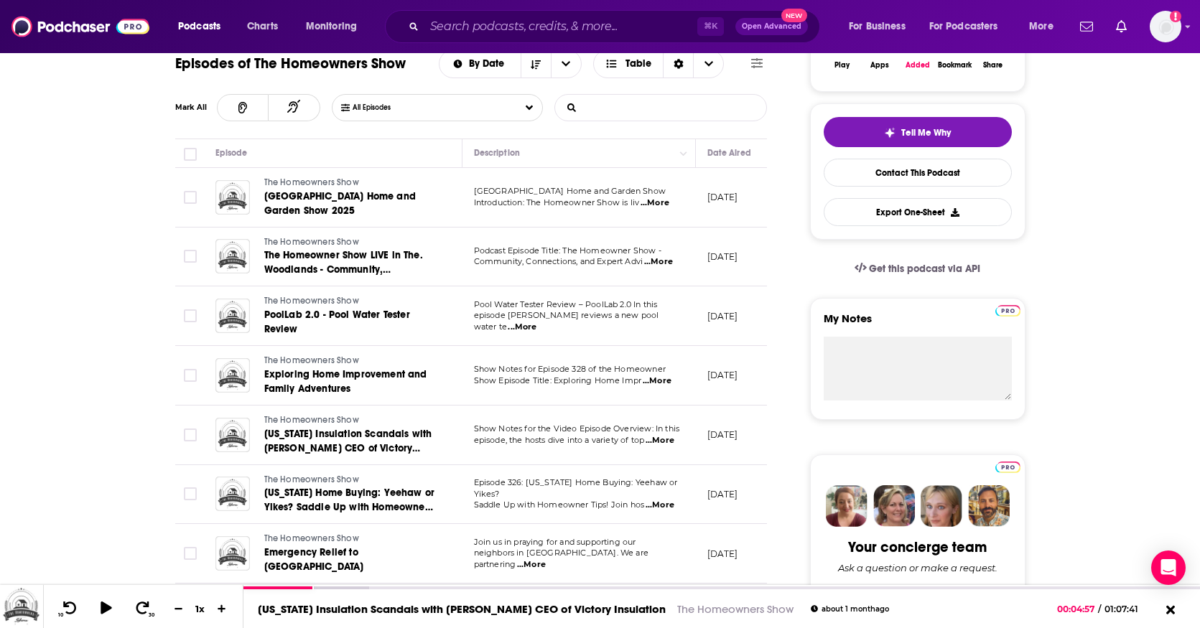
scroll to position [275, 0]
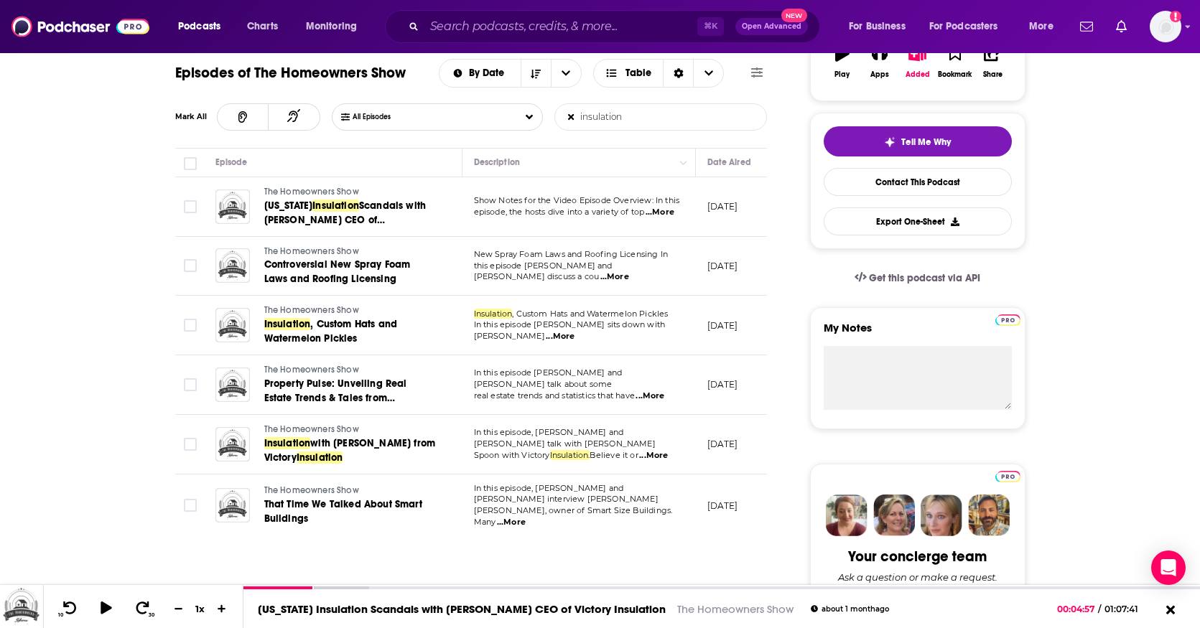
click at [600, 119] on input "insulation" at bounding box center [630, 117] width 150 height 26
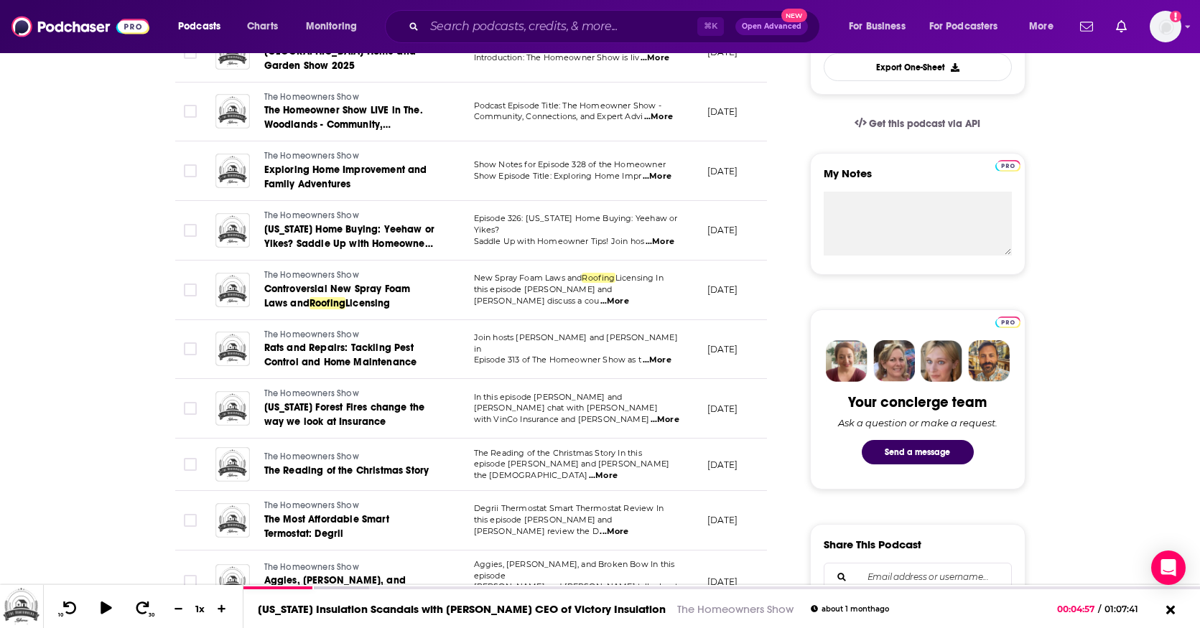
scroll to position [434, 0]
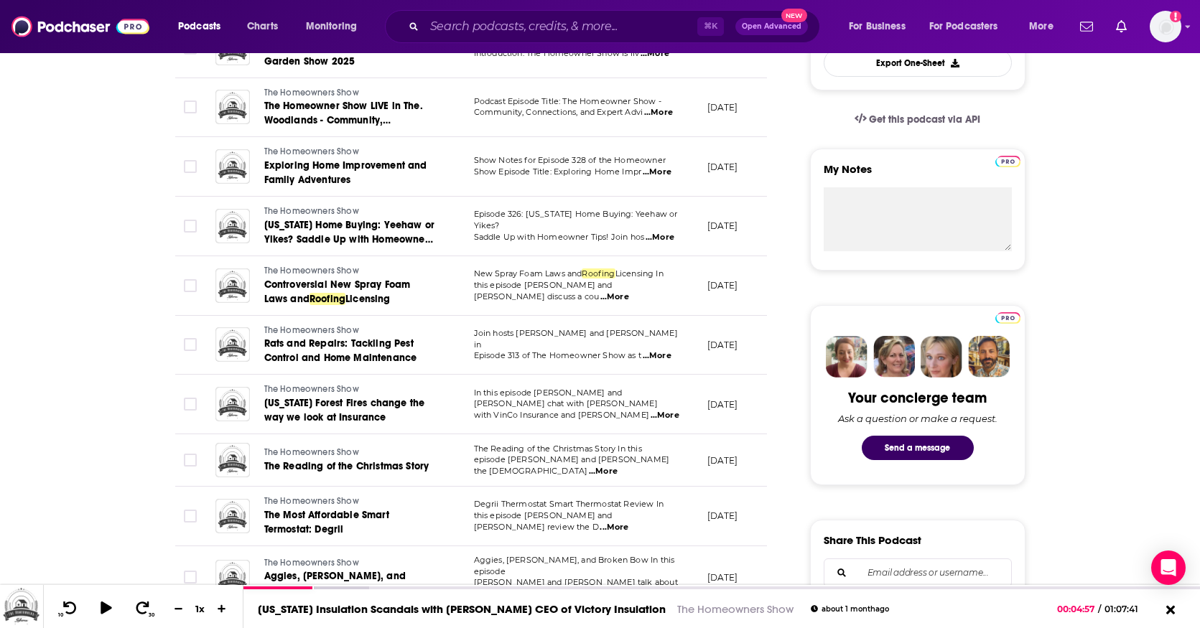
type input "roofing"
click at [534, 404] on p "In this episode [PERSON_NAME] and [PERSON_NAME] chat with [PERSON_NAME]" at bounding box center [579, 399] width 210 height 23
click at [658, 410] on span "...More" at bounding box center [665, 415] width 29 height 11
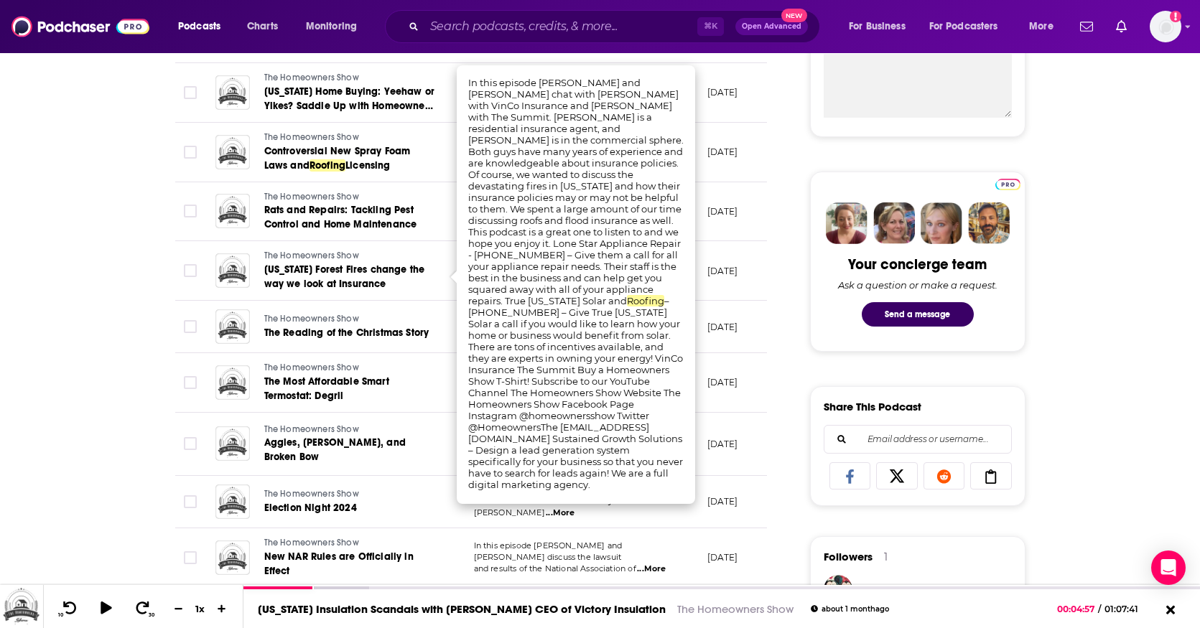
scroll to position [585, 0]
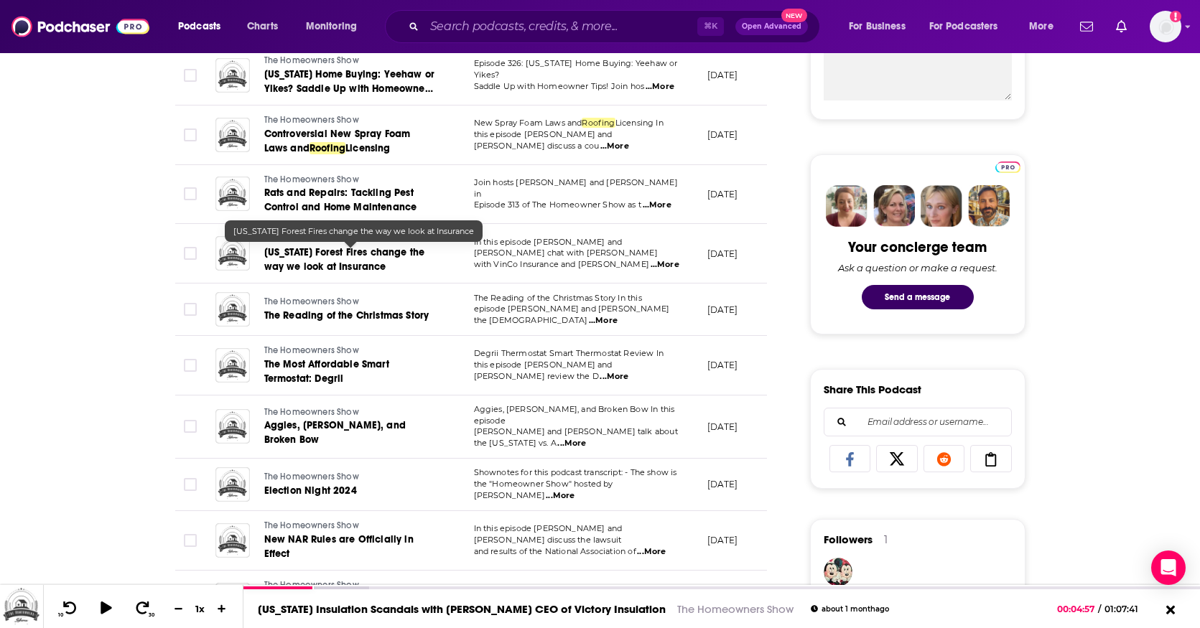
click at [386, 260] on link "[US_STATE] Forest Fires change the way we look at Insurance" at bounding box center [350, 260] width 172 height 29
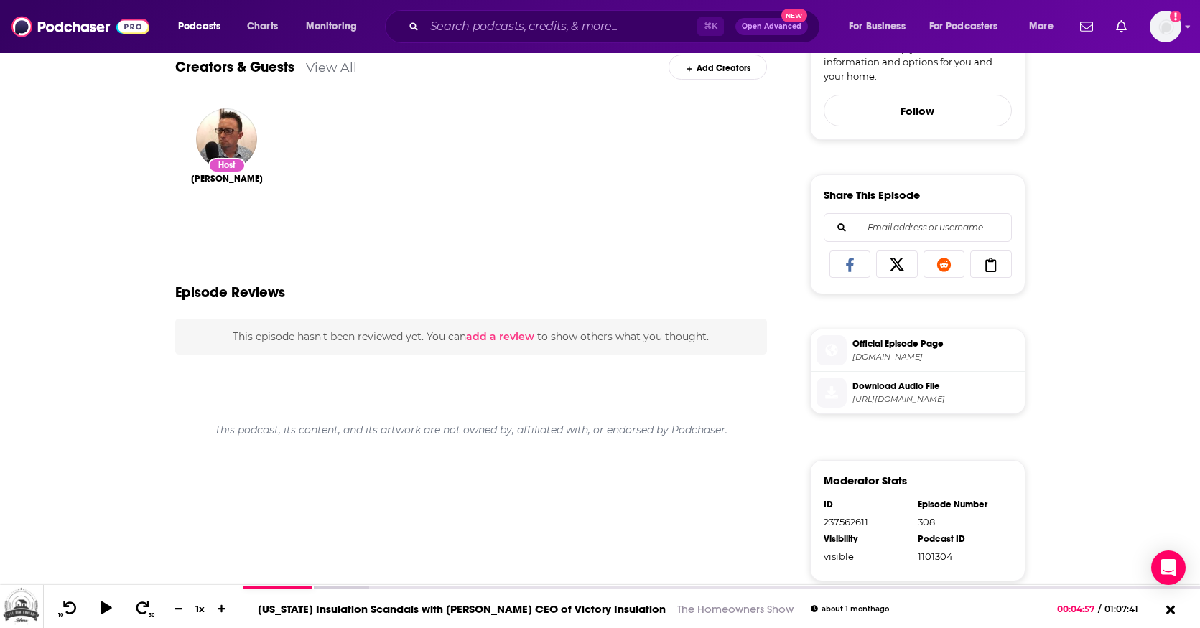
scroll to position [484, 0]
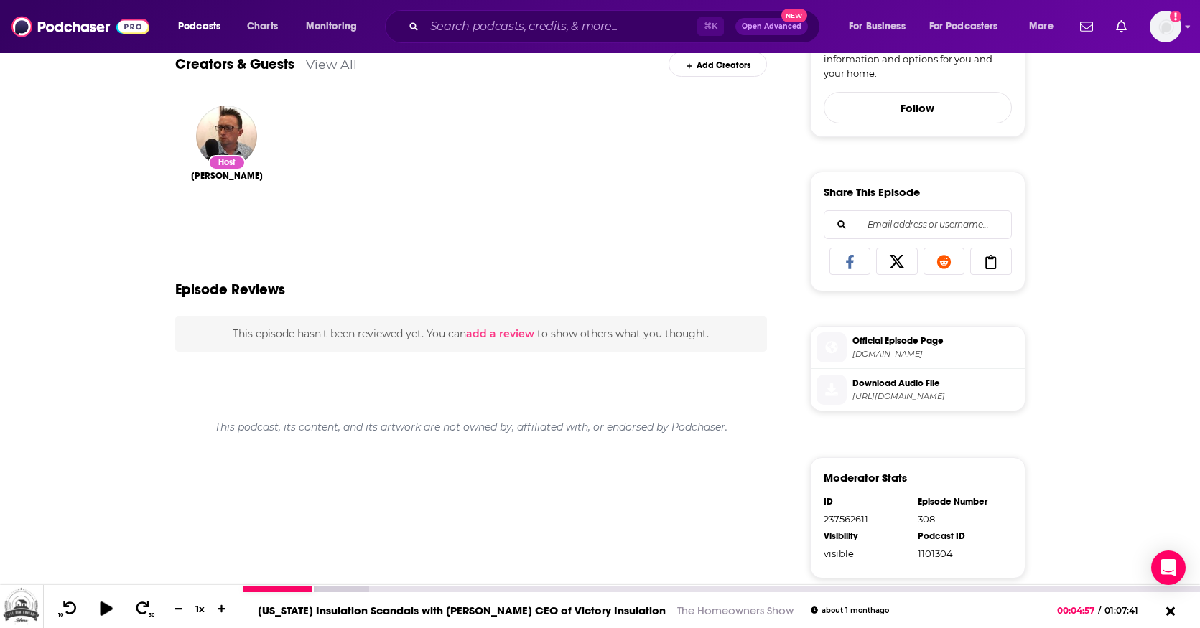
click at [104, 607] on icon at bounding box center [106, 608] width 12 height 14
click at [104, 607] on icon at bounding box center [106, 608] width 11 height 11
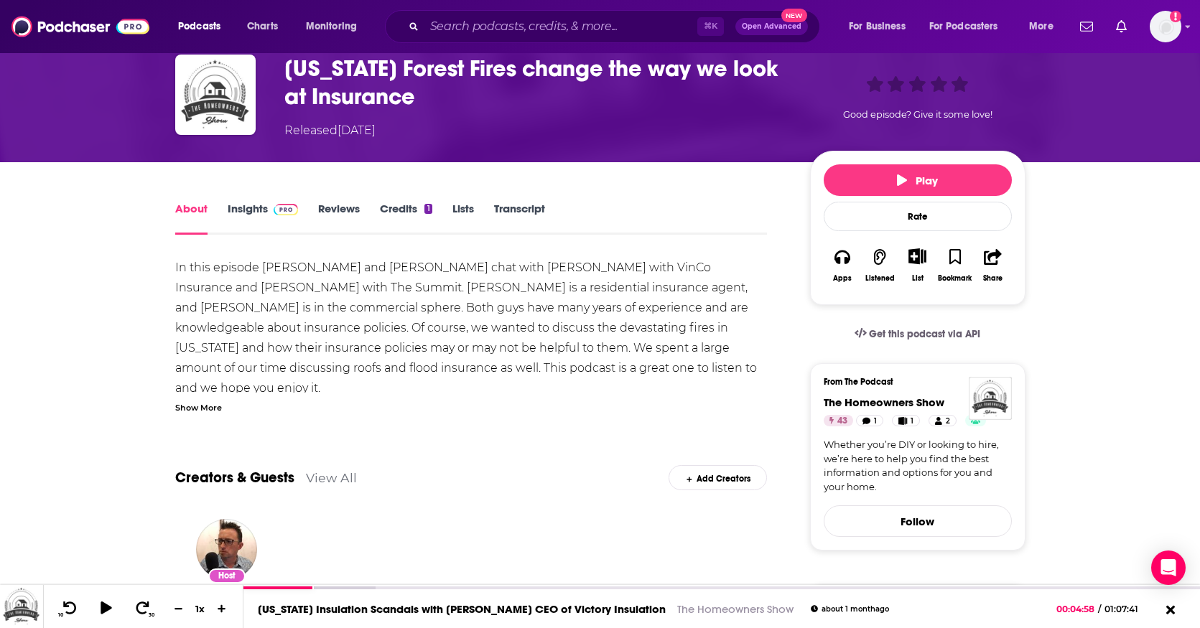
scroll to position [0, 0]
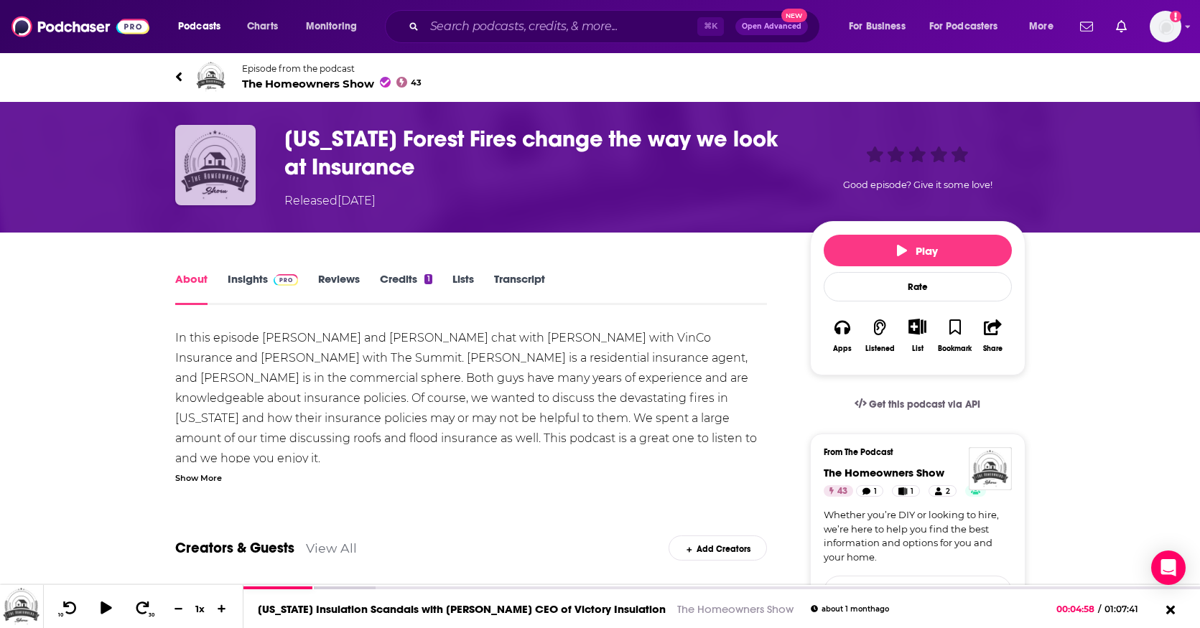
click at [208, 170] on img "California Forest Fires change the way we look at Insurance" at bounding box center [215, 165] width 80 height 80
click at [180, 75] on icon at bounding box center [178, 77] width 7 height 14
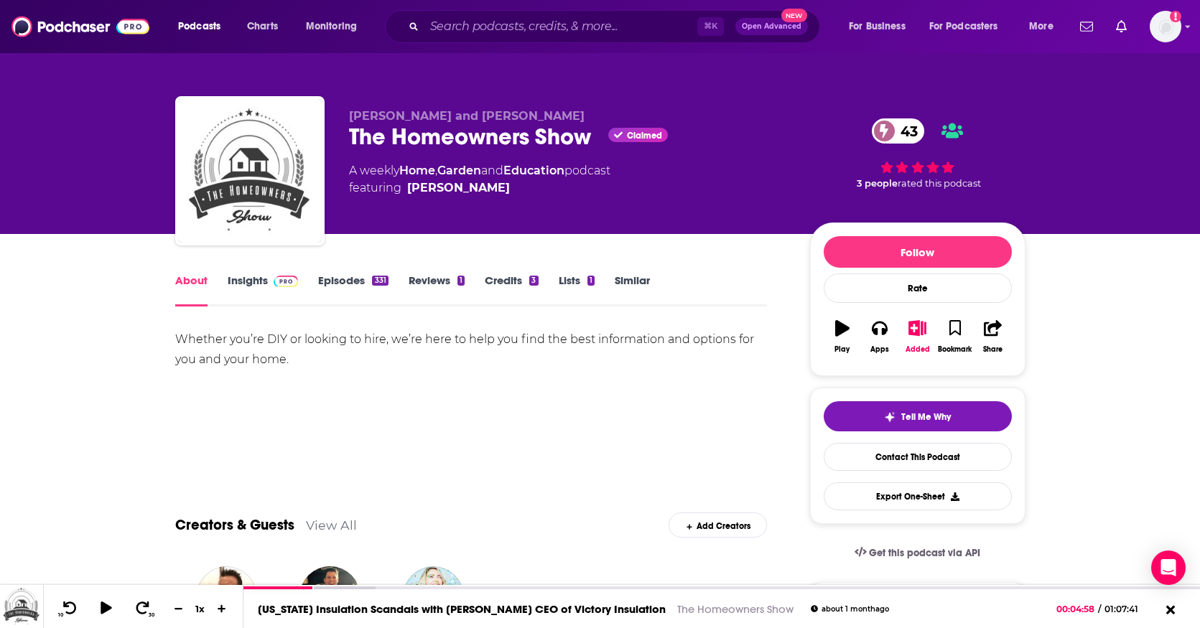
click at [353, 284] on link "Episodes 331" at bounding box center [353, 290] width 70 height 33
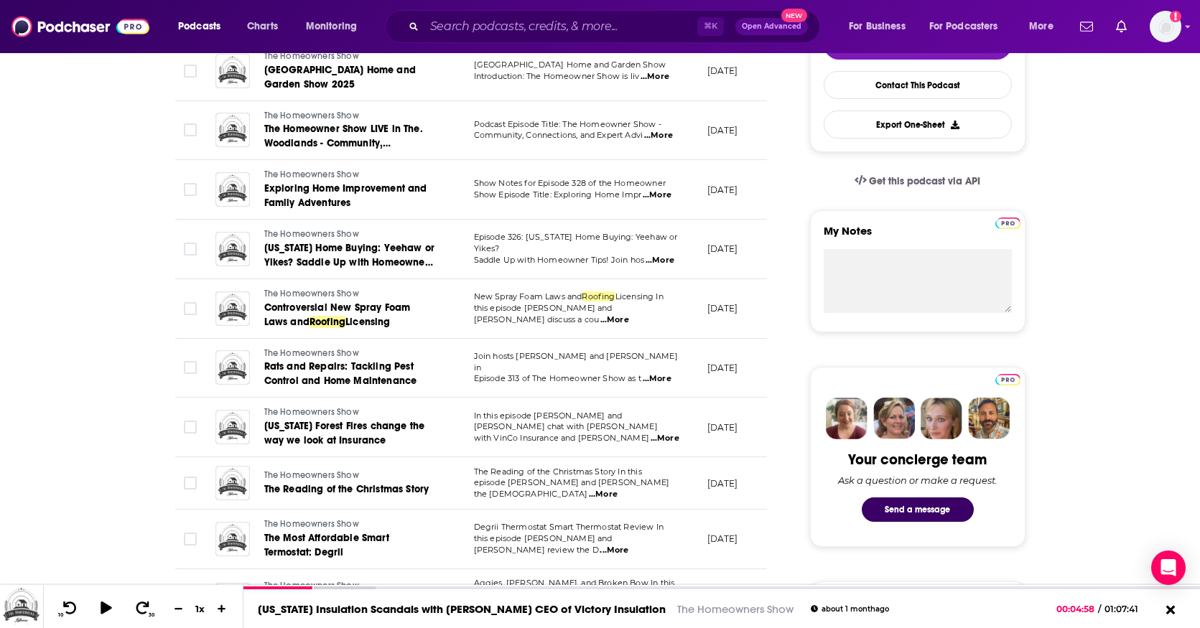
scroll to position [375, 0]
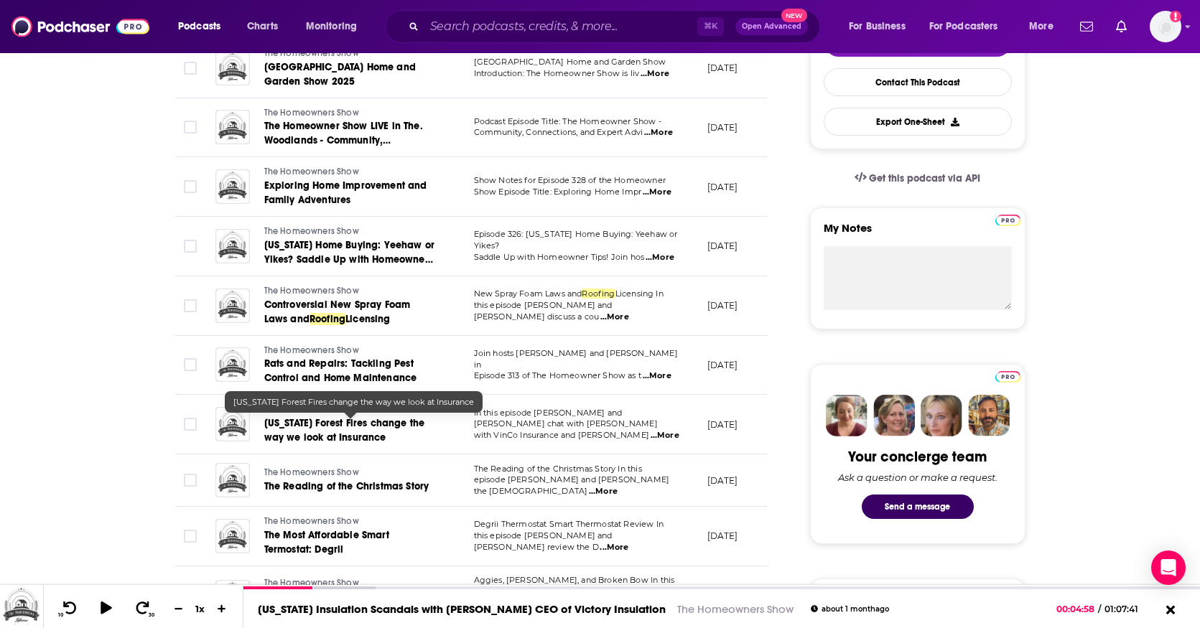
click at [383, 421] on span "[US_STATE] Forest Fires change the way we look at Insurance" at bounding box center [344, 430] width 161 height 27
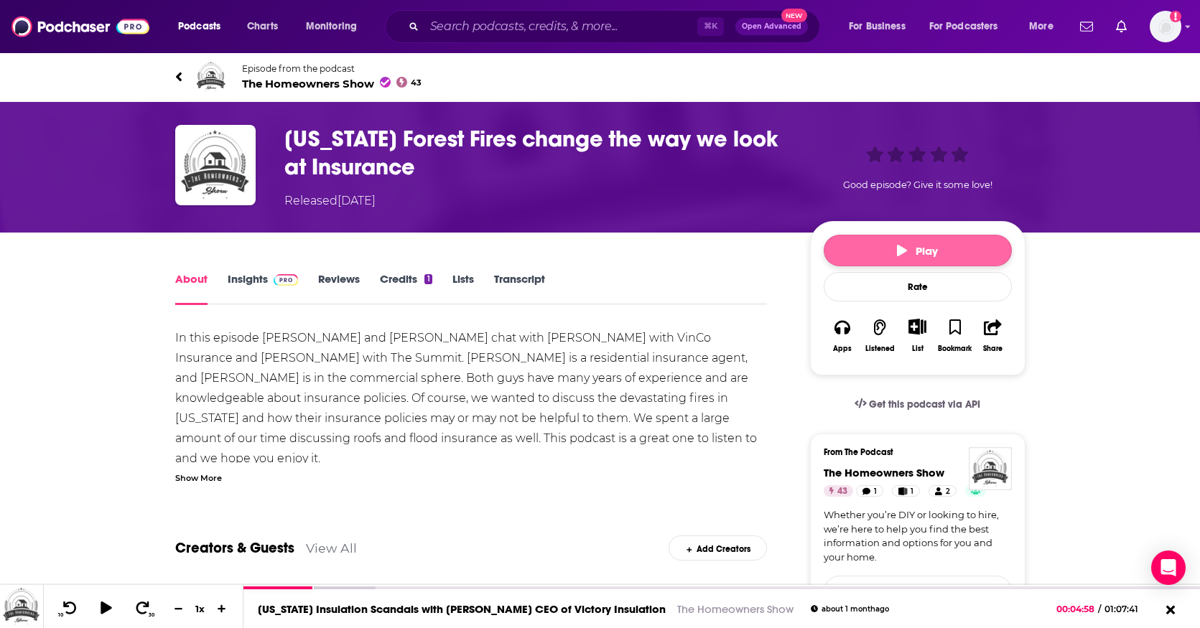
click at [897, 252] on icon "button" at bounding box center [902, 250] width 10 height 11
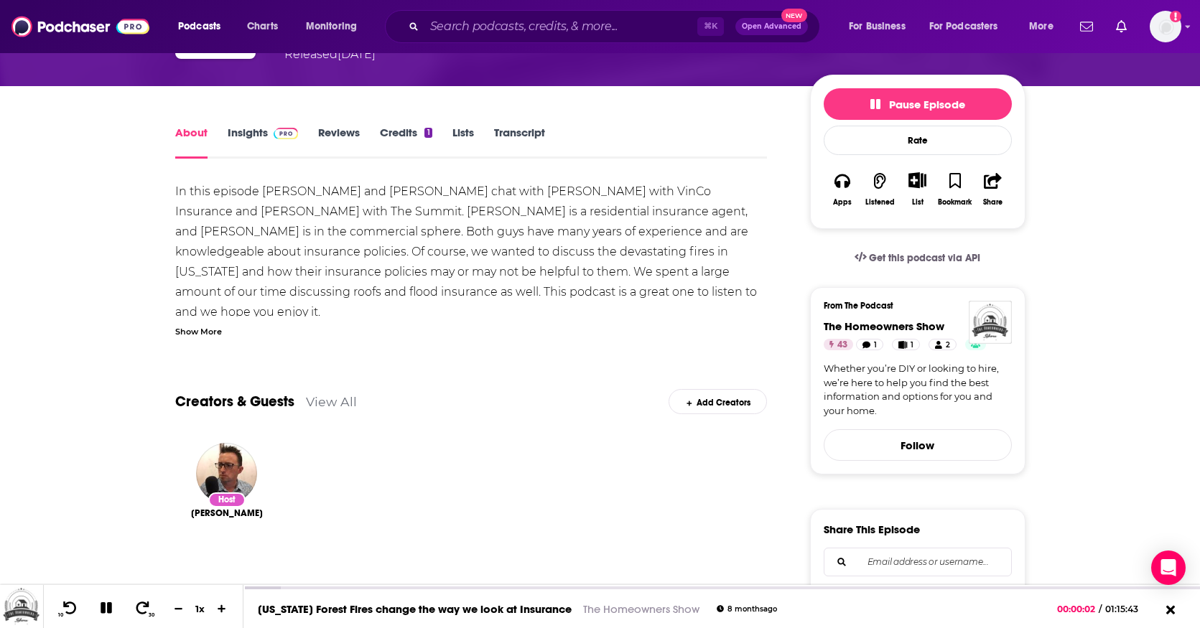
scroll to position [164, 0]
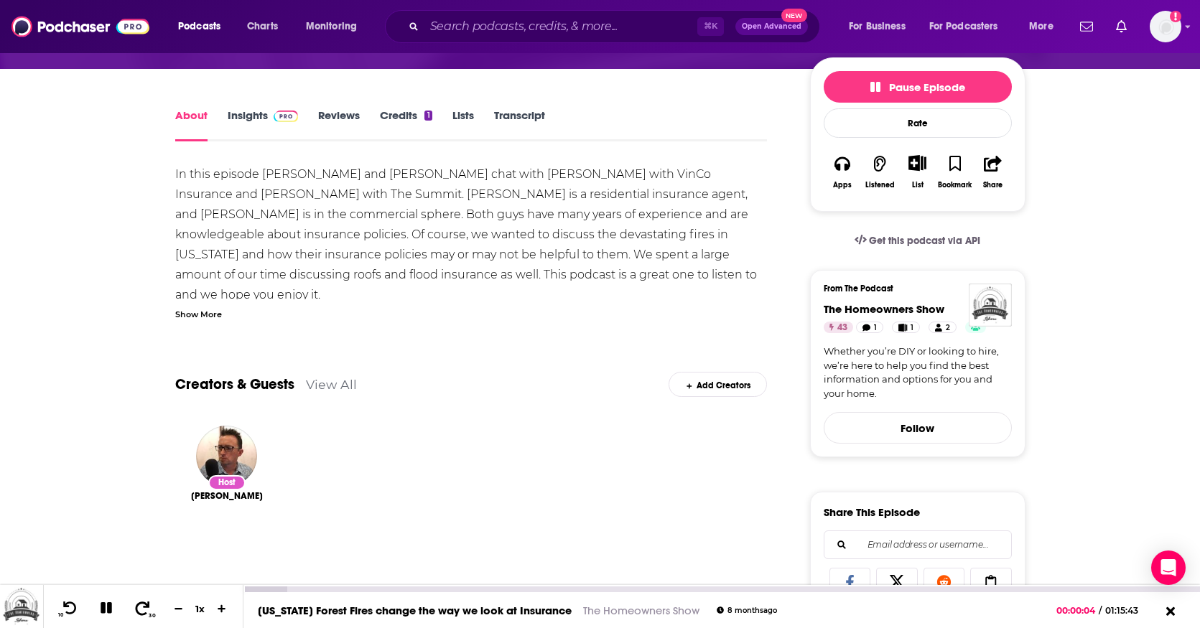
click at [143, 609] on icon at bounding box center [143, 608] width 18 height 14
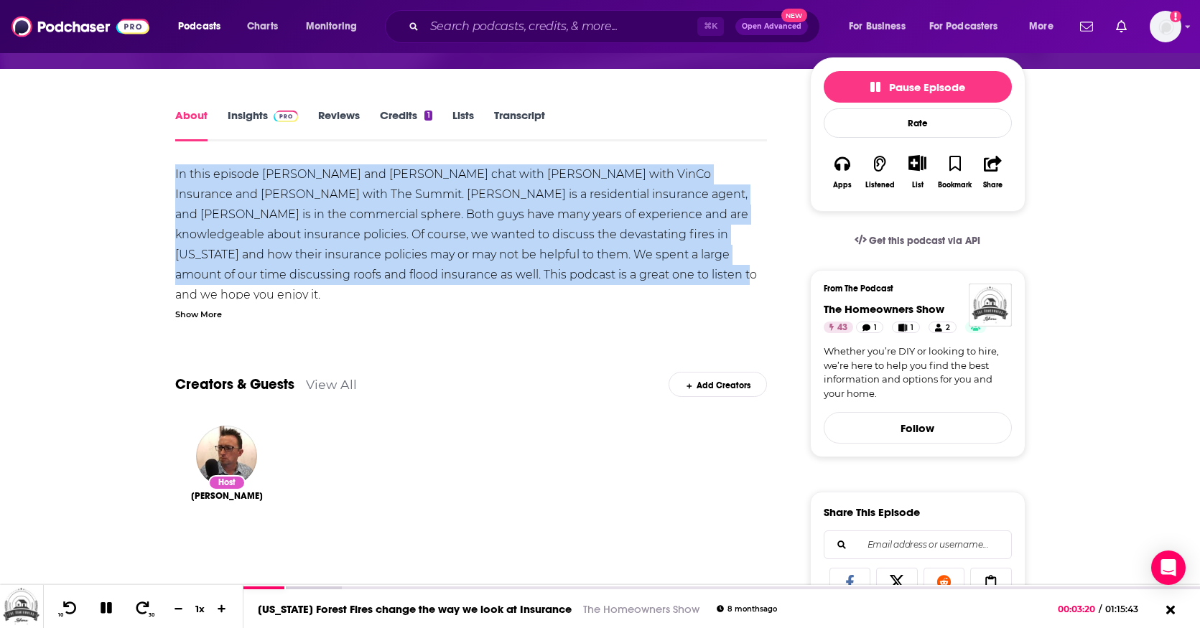
drag, startPoint x: 512, startPoint y: 278, endPoint x: 172, endPoint y: 175, distance: 355.6
copy div "In this episode [PERSON_NAME] and [PERSON_NAME] chat with [PERSON_NAME] with Vi…"
click at [107, 607] on icon at bounding box center [106, 608] width 11 height 11
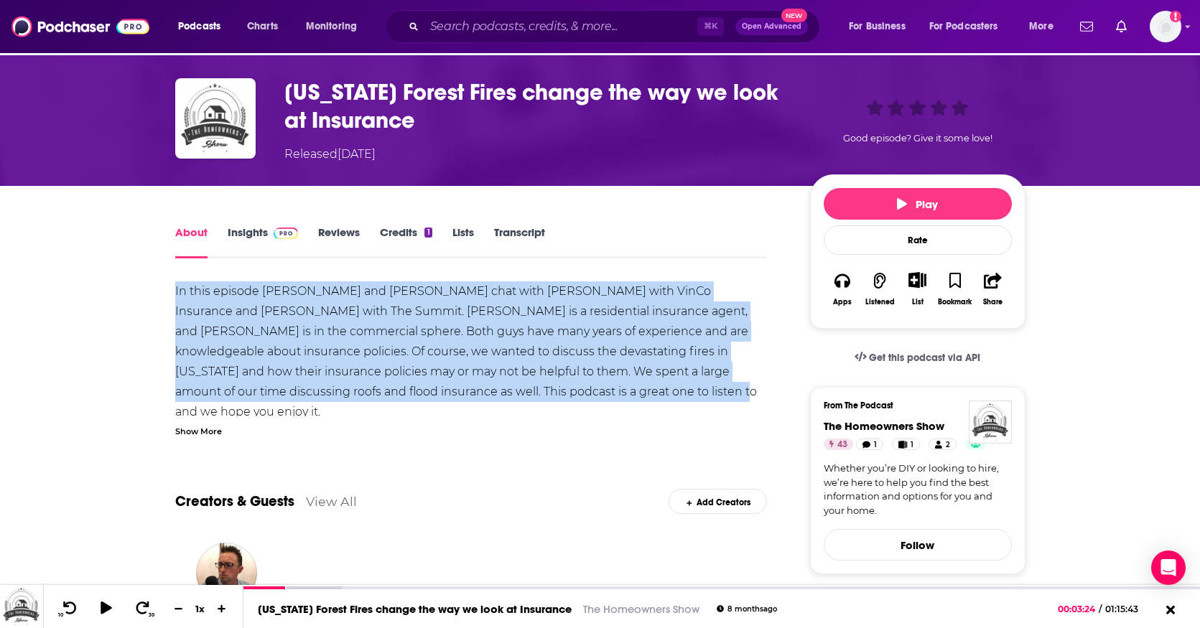
scroll to position [36, 0]
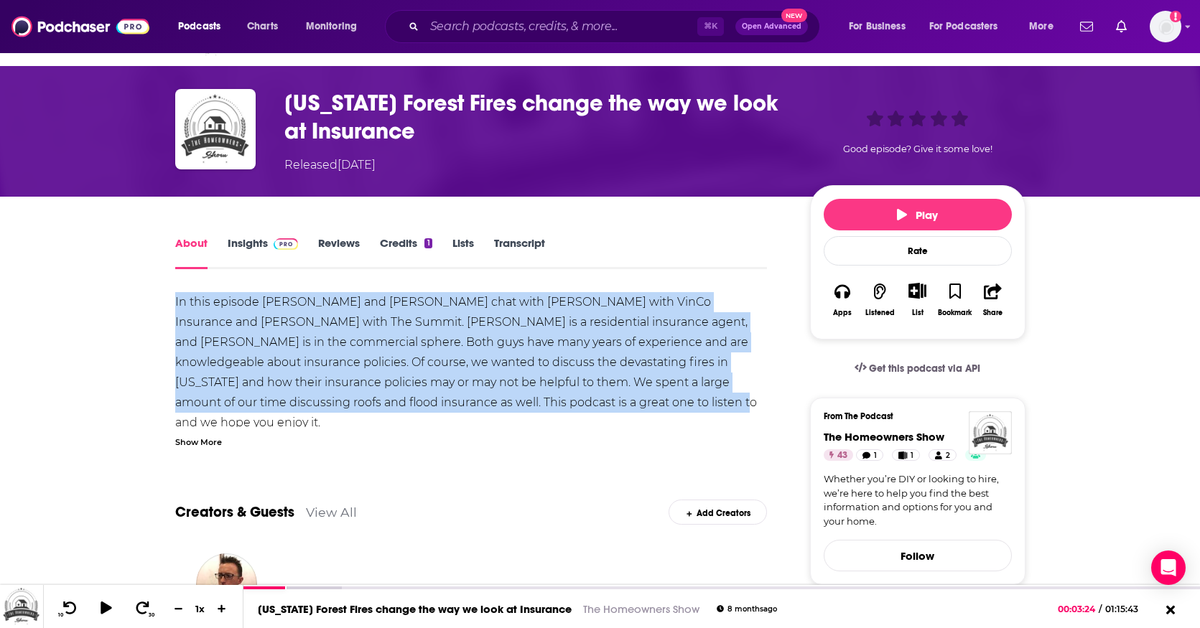
click at [248, 242] on link "Insights" at bounding box center [263, 252] width 71 height 33
